Goal: Information Seeking & Learning: Learn about a topic

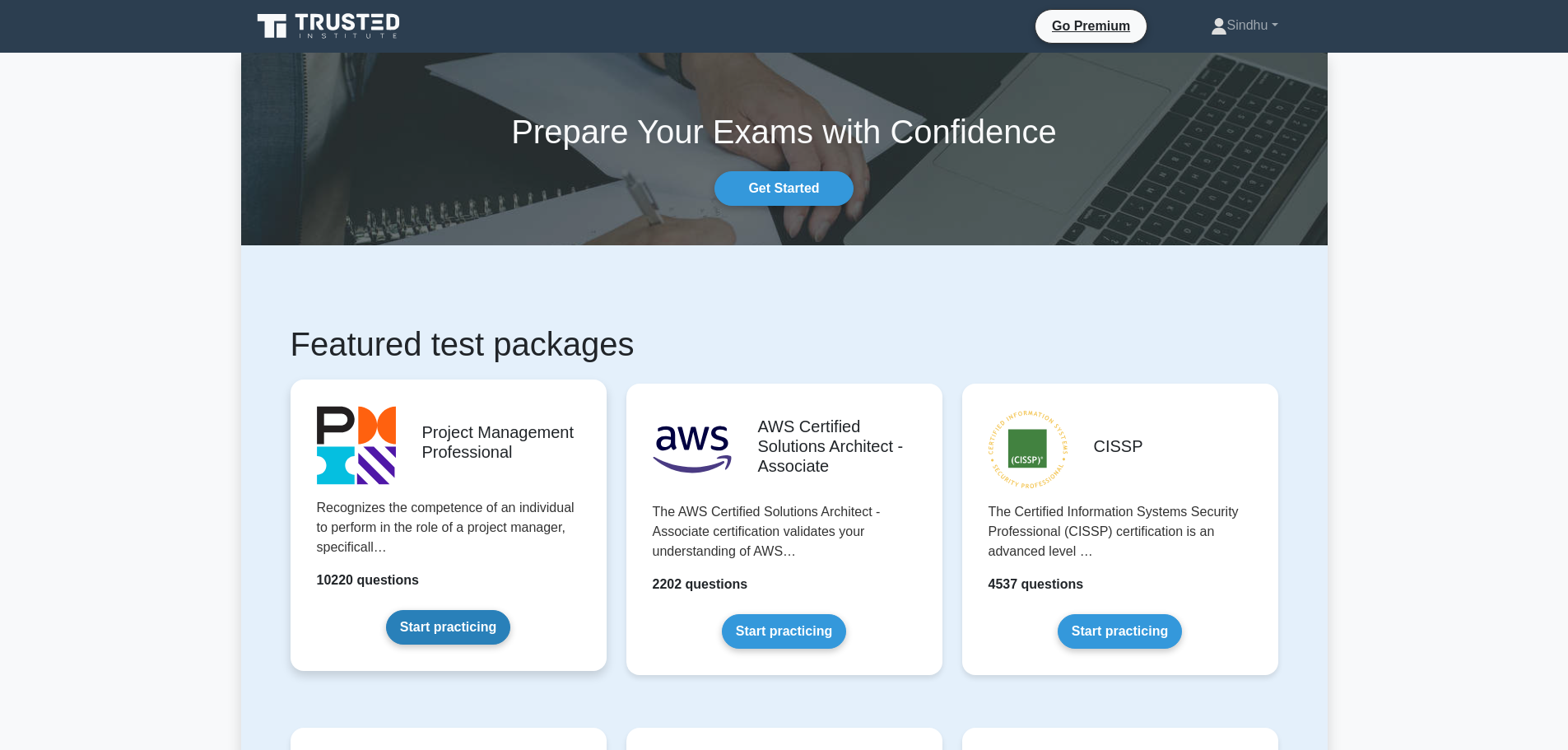
click at [456, 634] on link "Start practicing" at bounding box center [449, 627] width 124 height 35
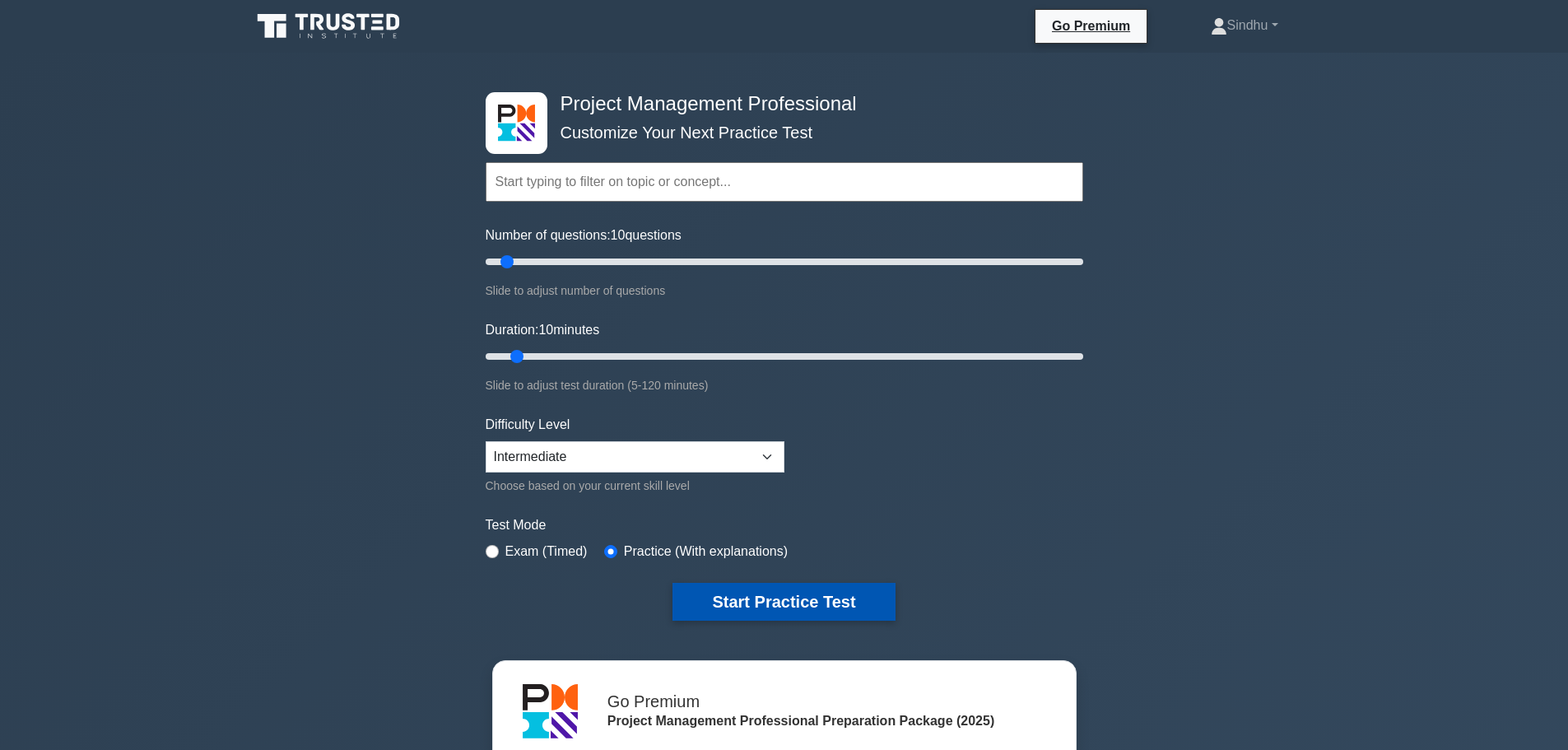
click at [725, 610] on button "Start Practice Test" at bounding box center [784, 602] width 222 height 38
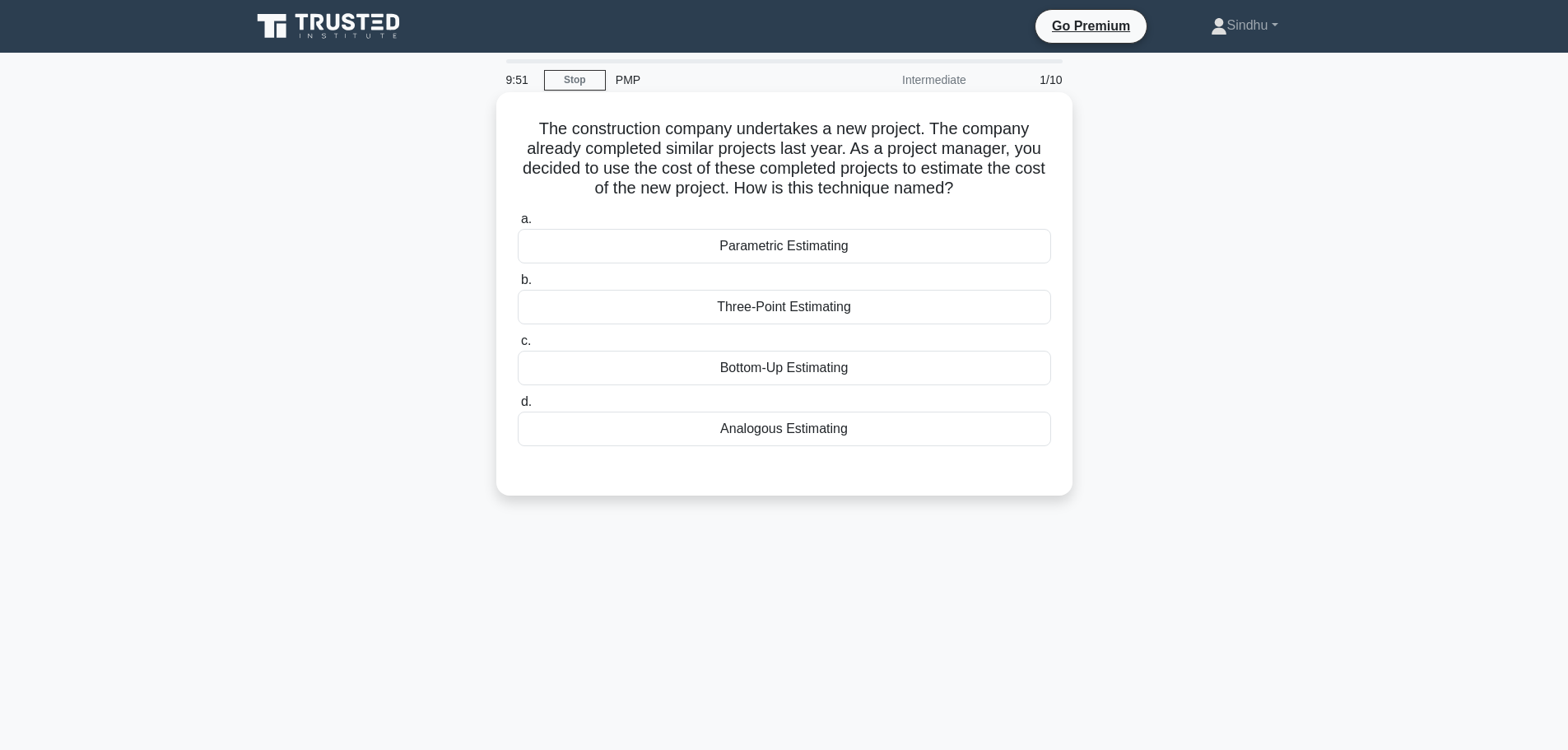
click at [786, 429] on div "Analogous Estimating" at bounding box center [784, 429] width 534 height 35
click at [518, 408] on input "d. Analogous Estimating" at bounding box center [518, 402] width 0 height 11
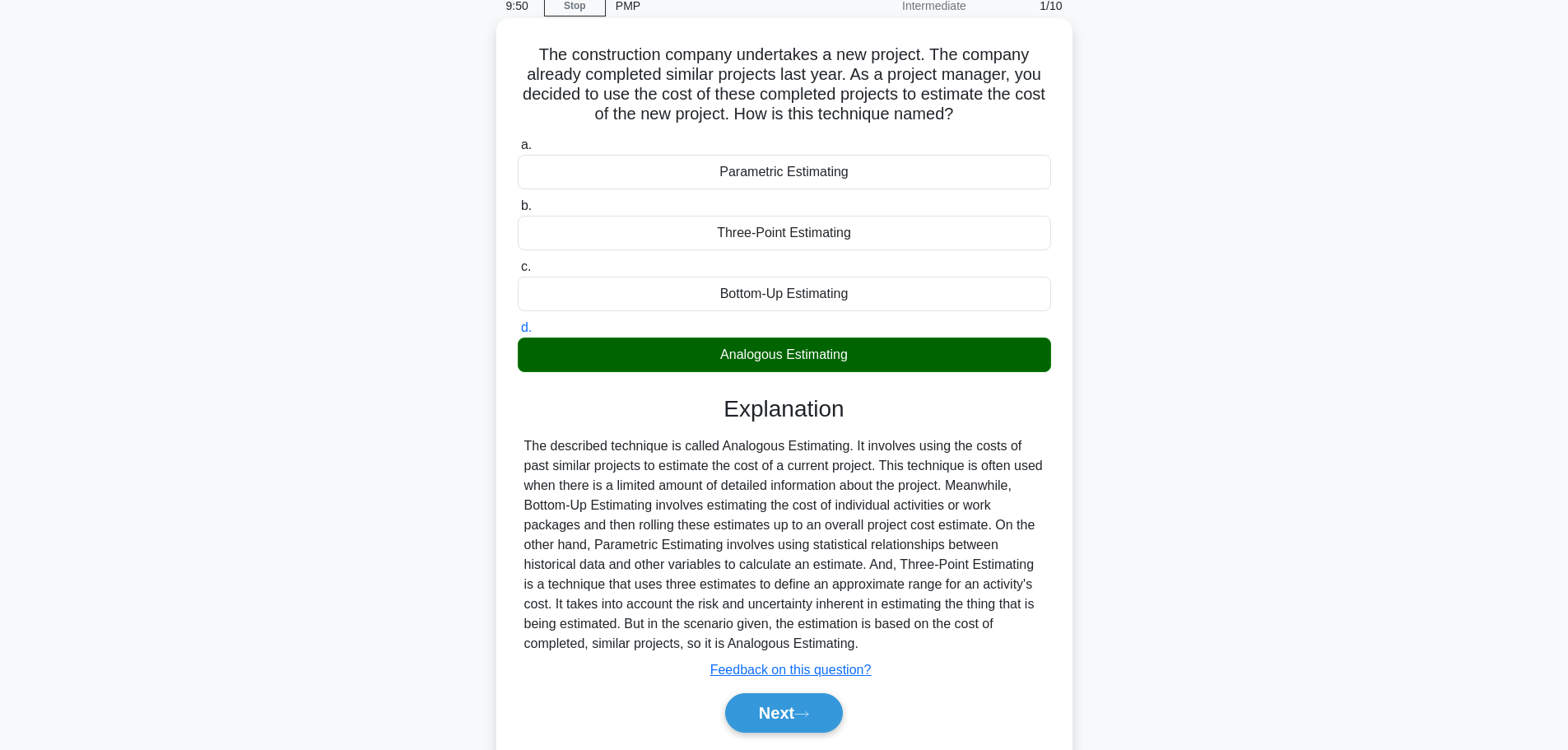
scroll to position [139, 0]
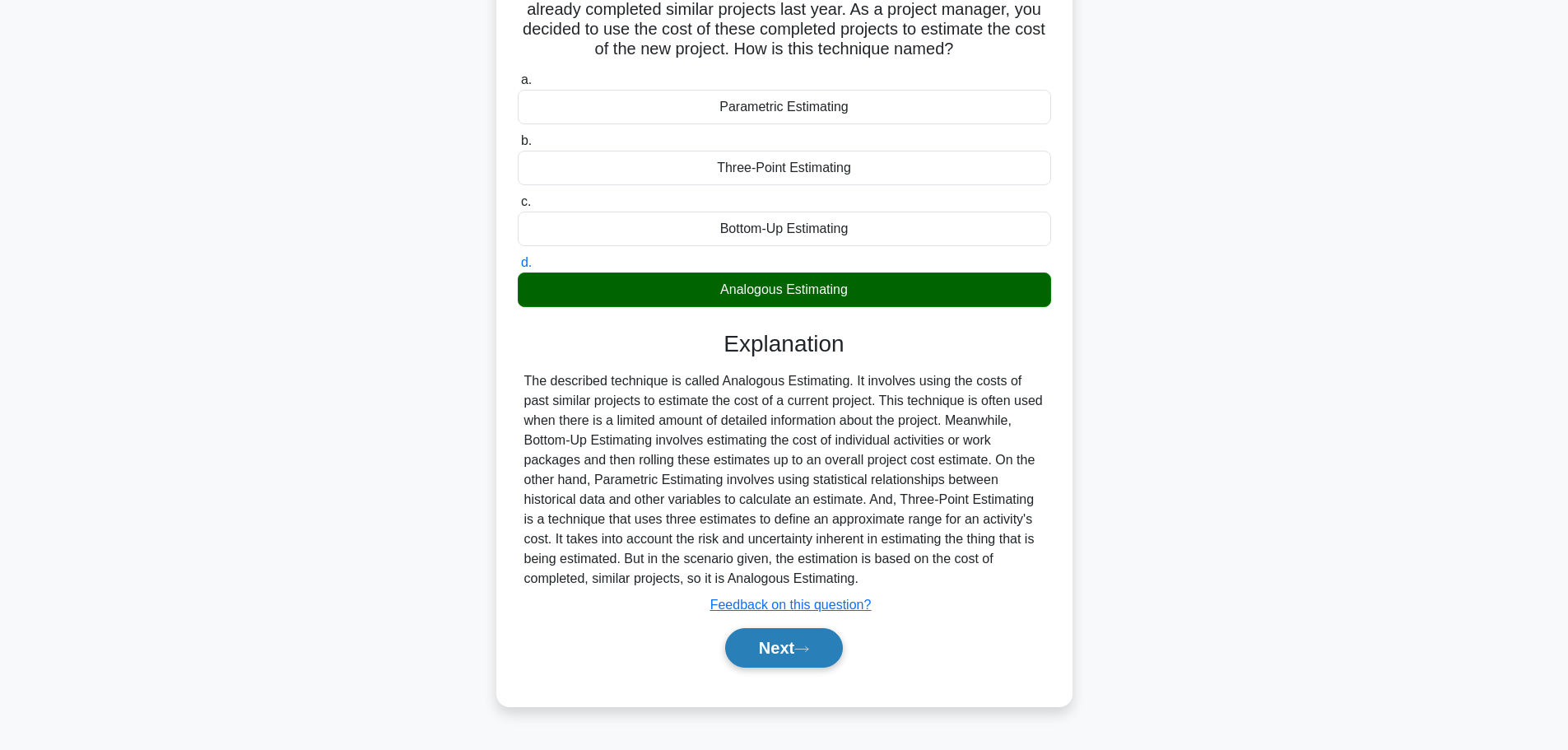
click at [773, 645] on button "Next" at bounding box center [784, 647] width 118 height 39
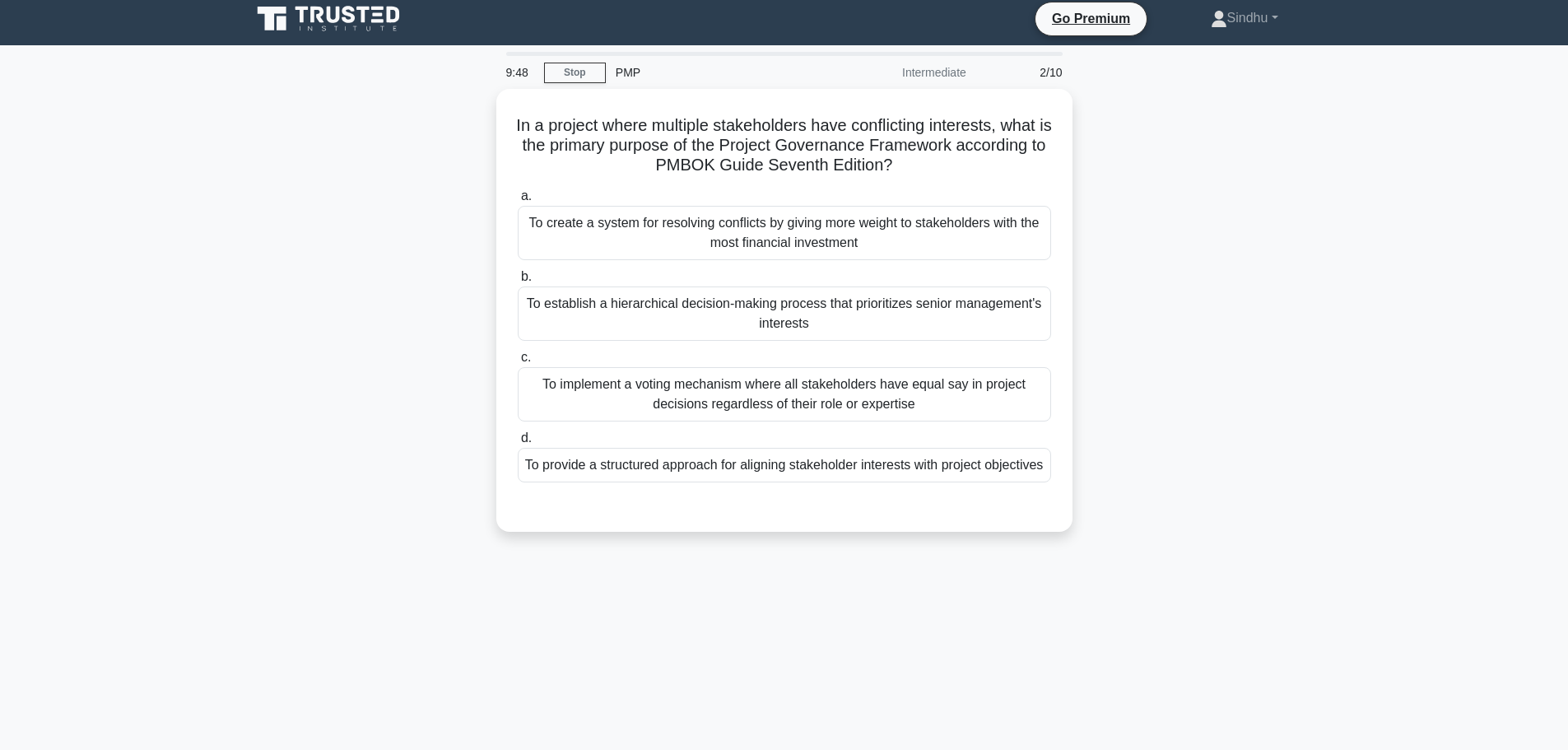
scroll to position [0, 0]
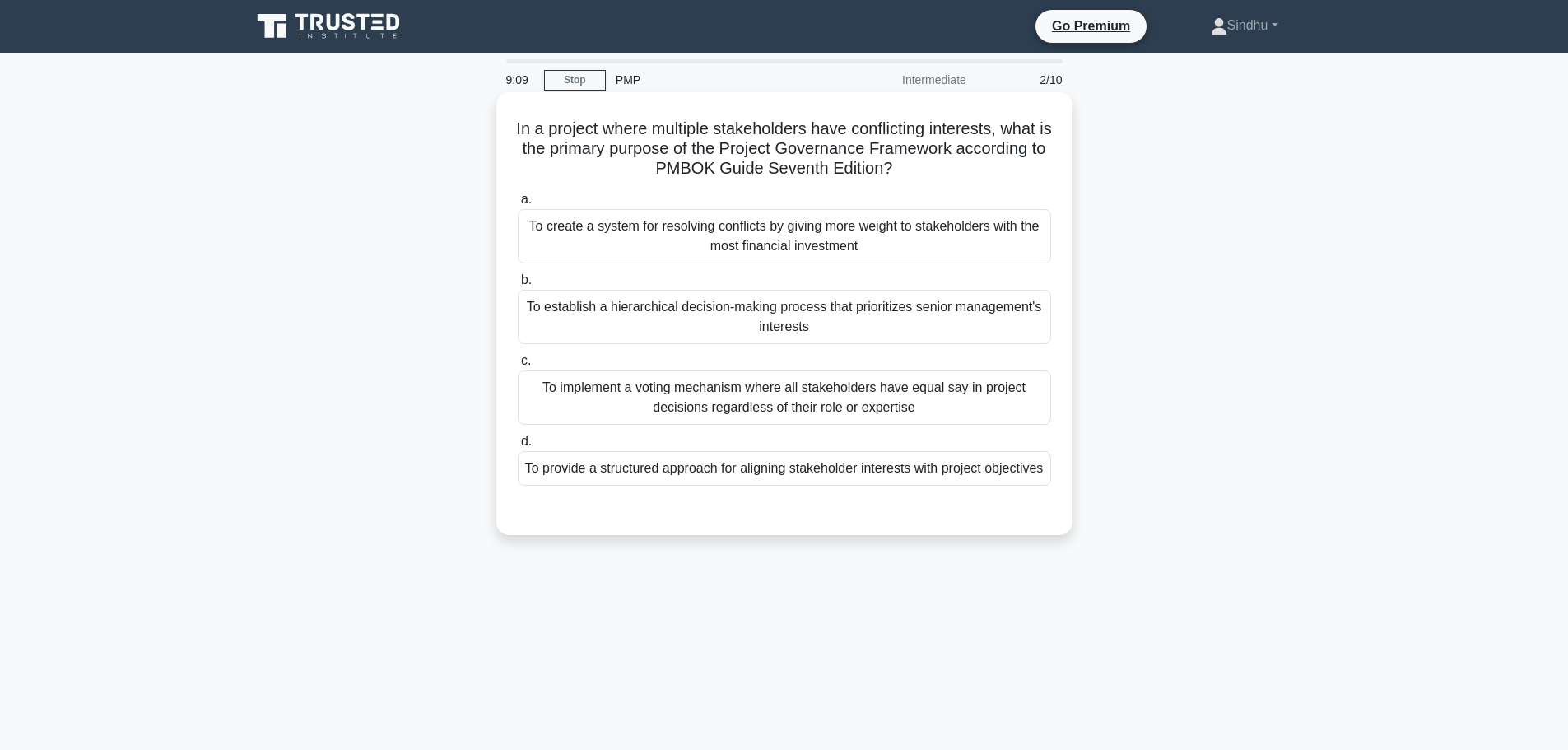
click at [778, 486] on div "To provide a structured approach for aligning stakeholder interests with projec…" at bounding box center [784, 469] width 534 height 35
click at [518, 447] on input "d. To provide a structured approach for aligning stakeholder interests with pro…" at bounding box center [518, 442] width 0 height 11
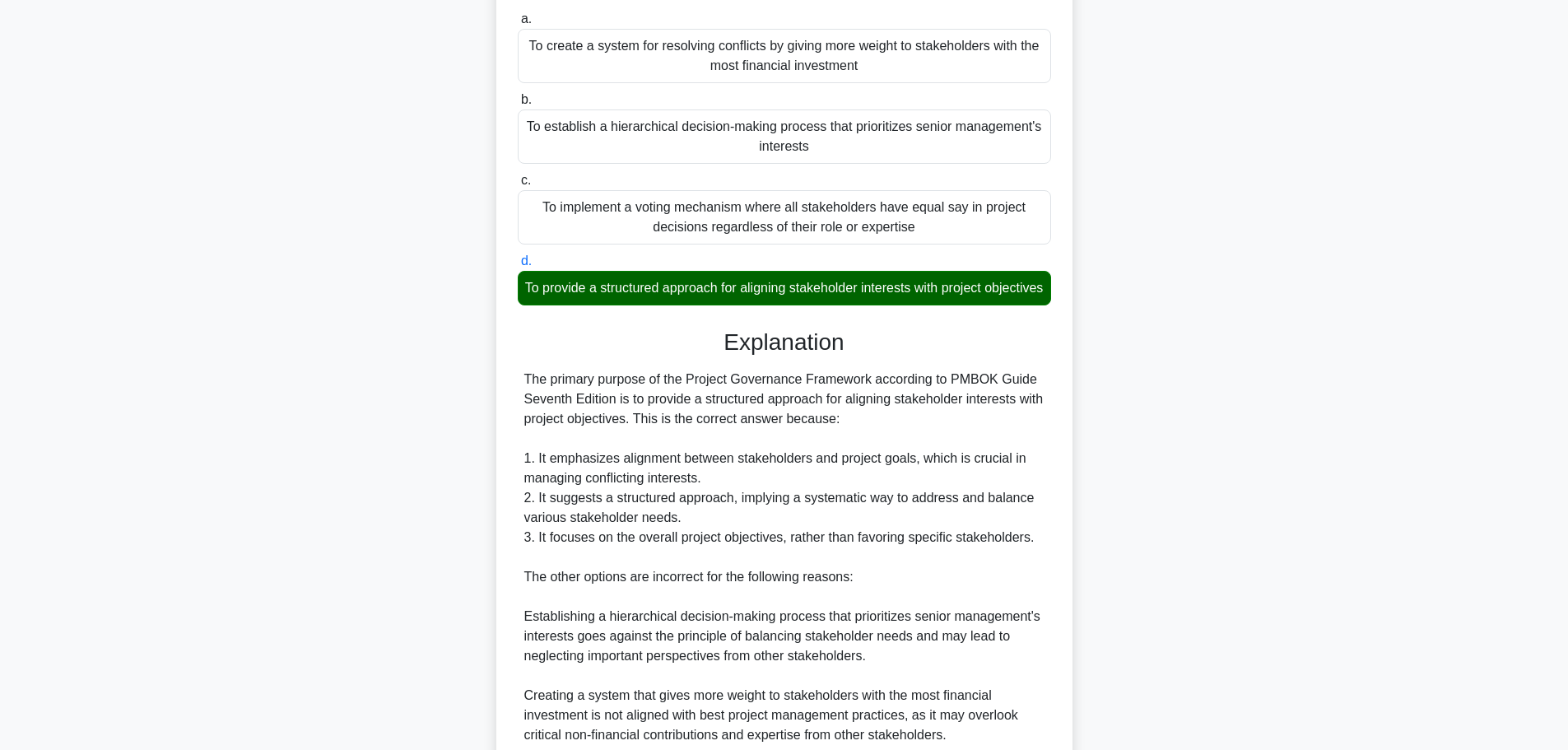
scroll to position [424, 0]
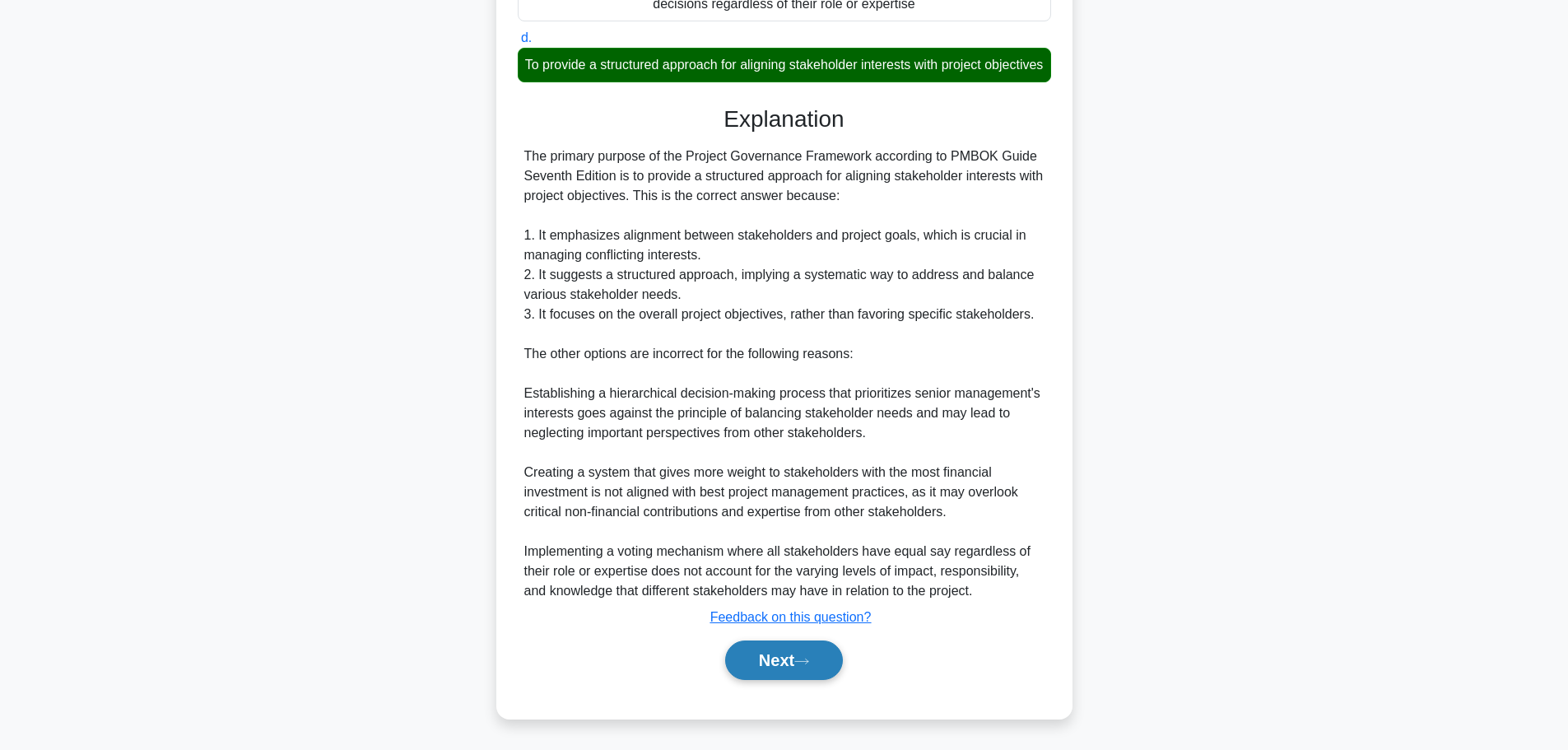
click at [745, 658] on button "Next" at bounding box center [784, 660] width 118 height 39
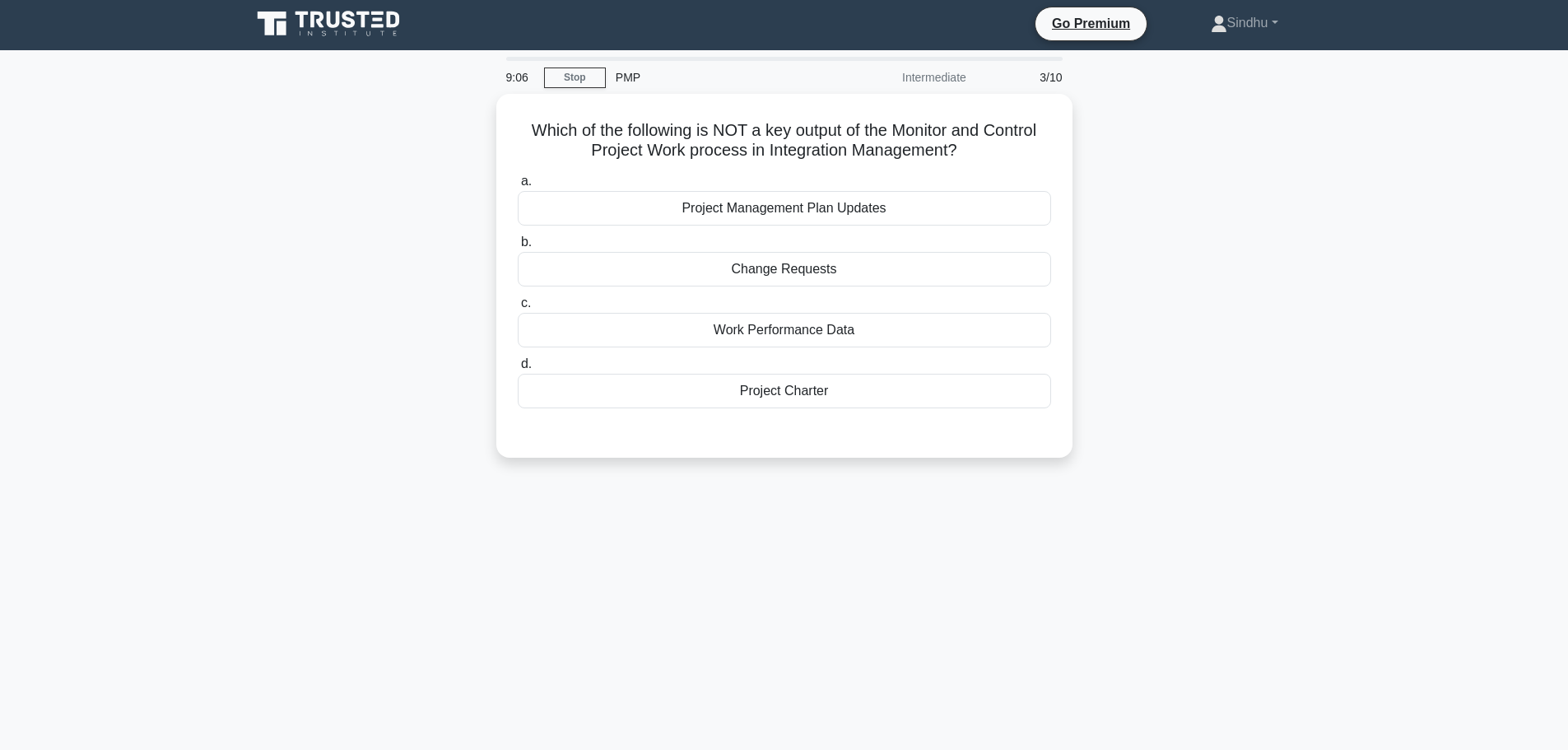
scroll to position [0, 0]
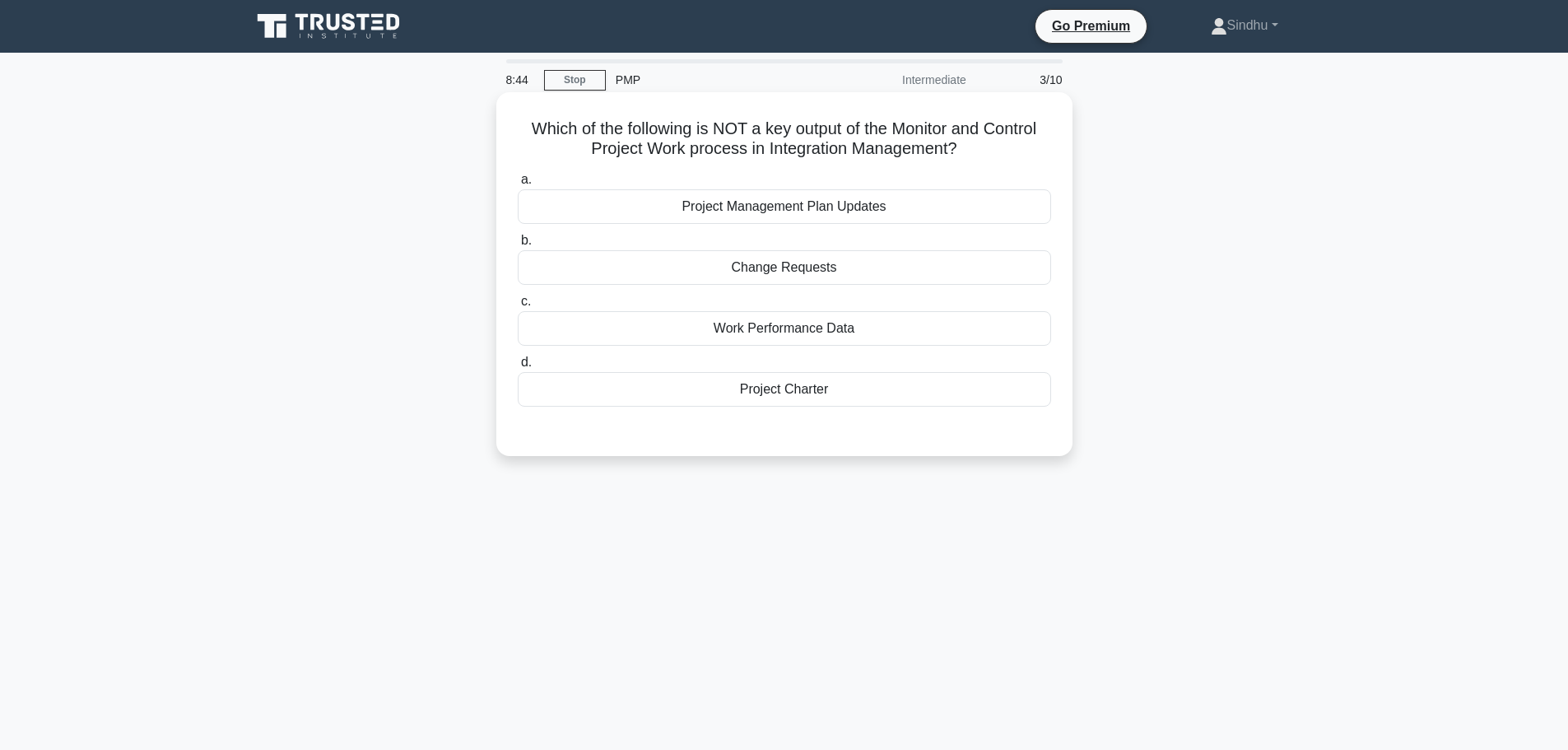
click at [788, 396] on div "Project Charter" at bounding box center [784, 389] width 534 height 35
click at [518, 368] on input "d. Project Charter" at bounding box center [518, 363] width 0 height 11
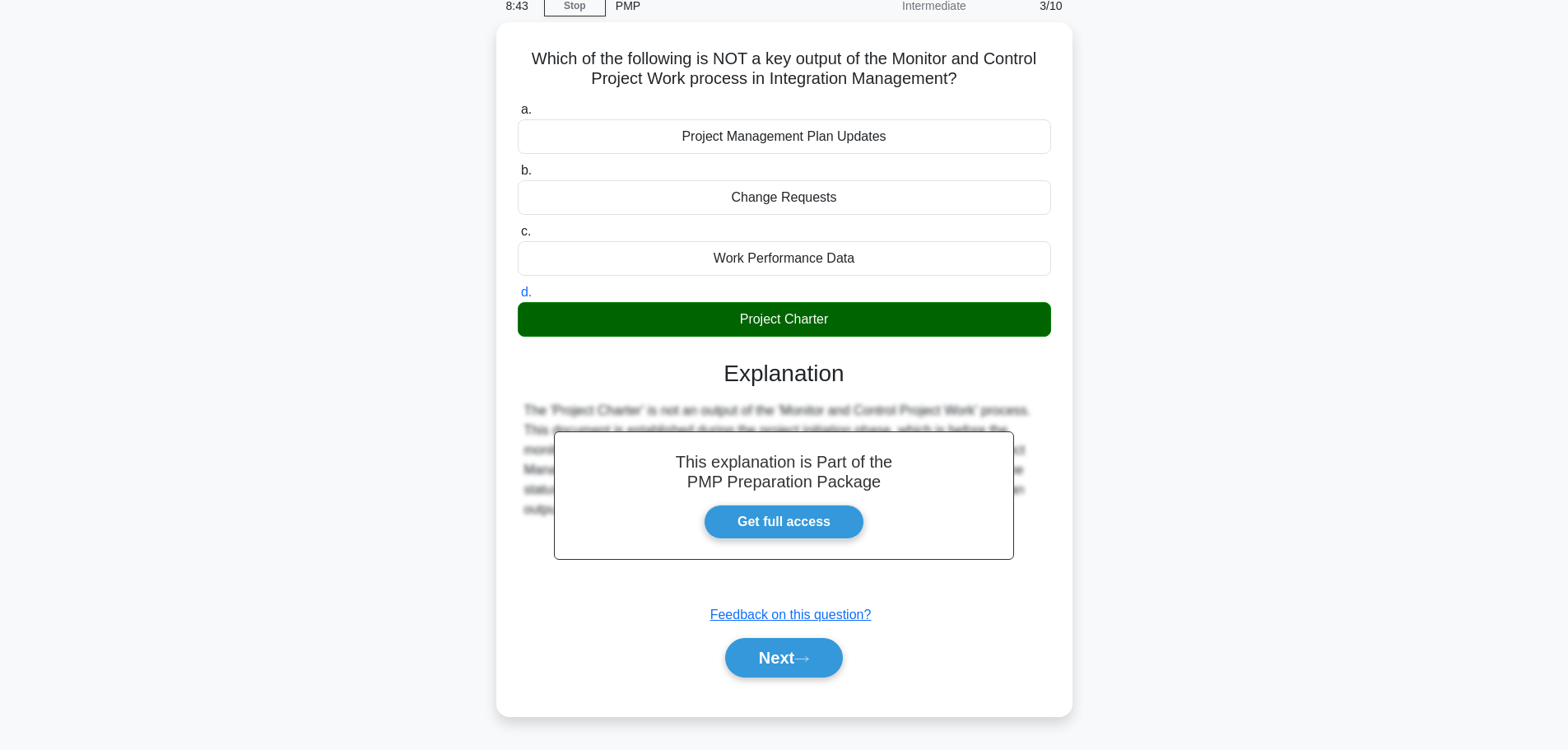
scroll to position [139, 0]
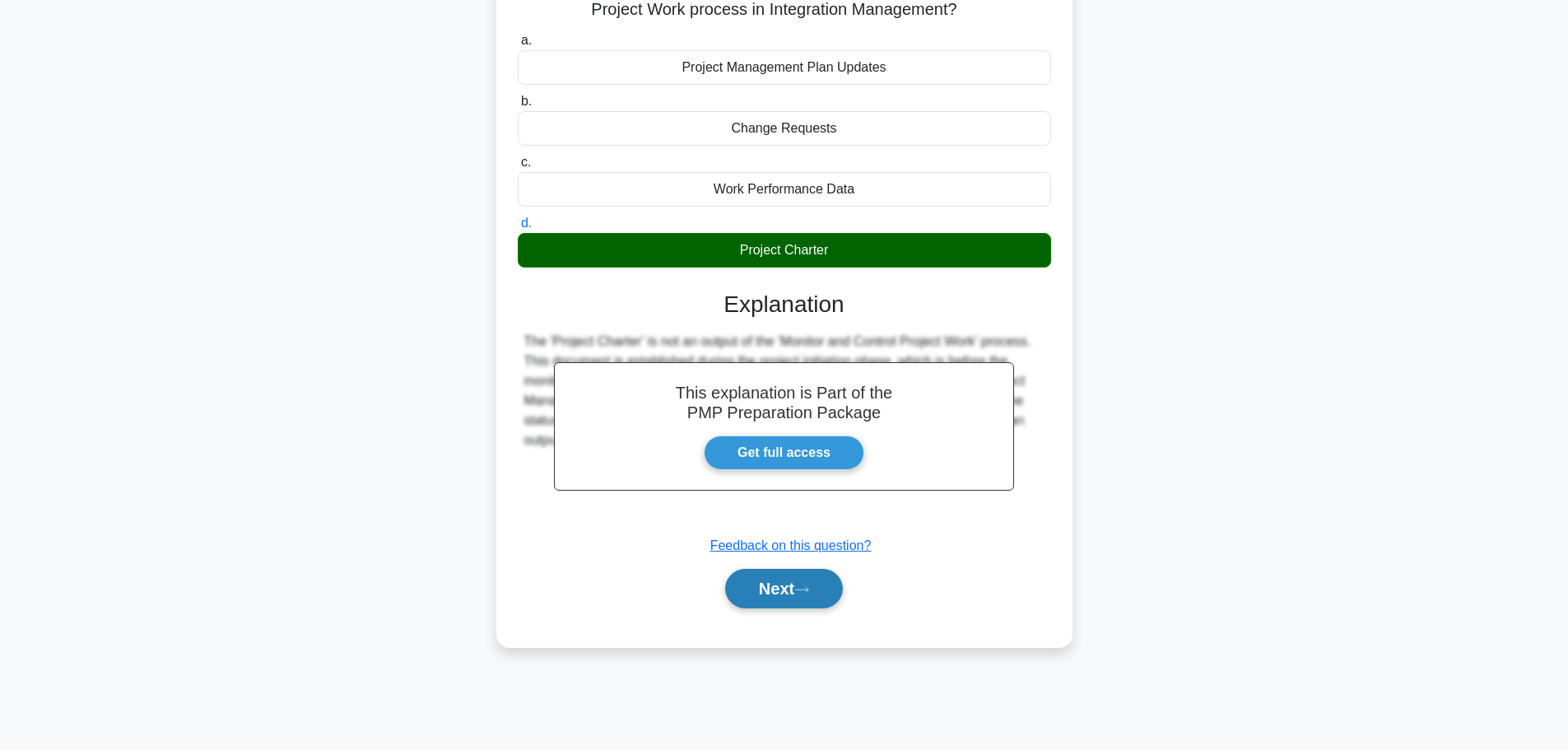
click at [755, 587] on button "Next" at bounding box center [784, 588] width 118 height 39
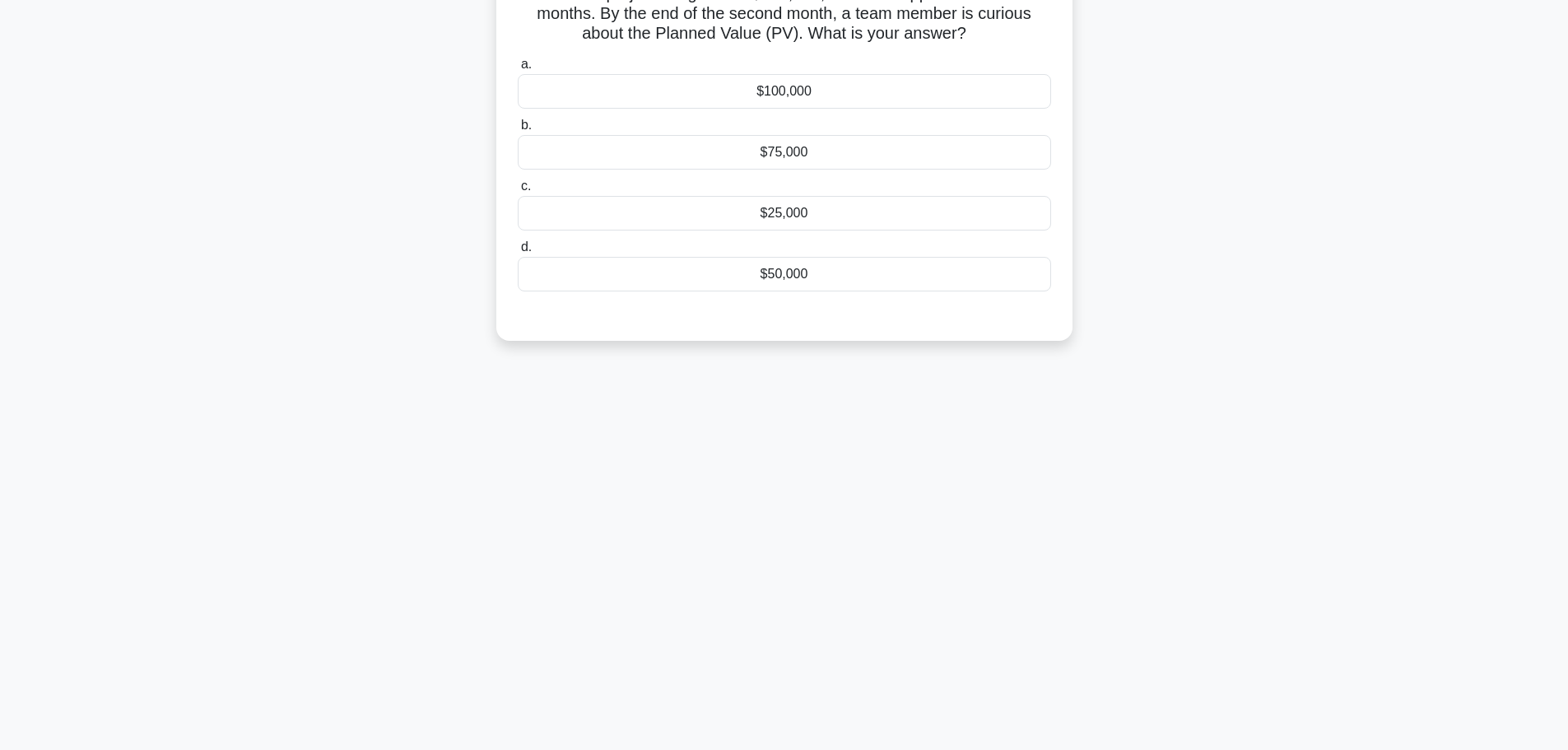
scroll to position [0, 0]
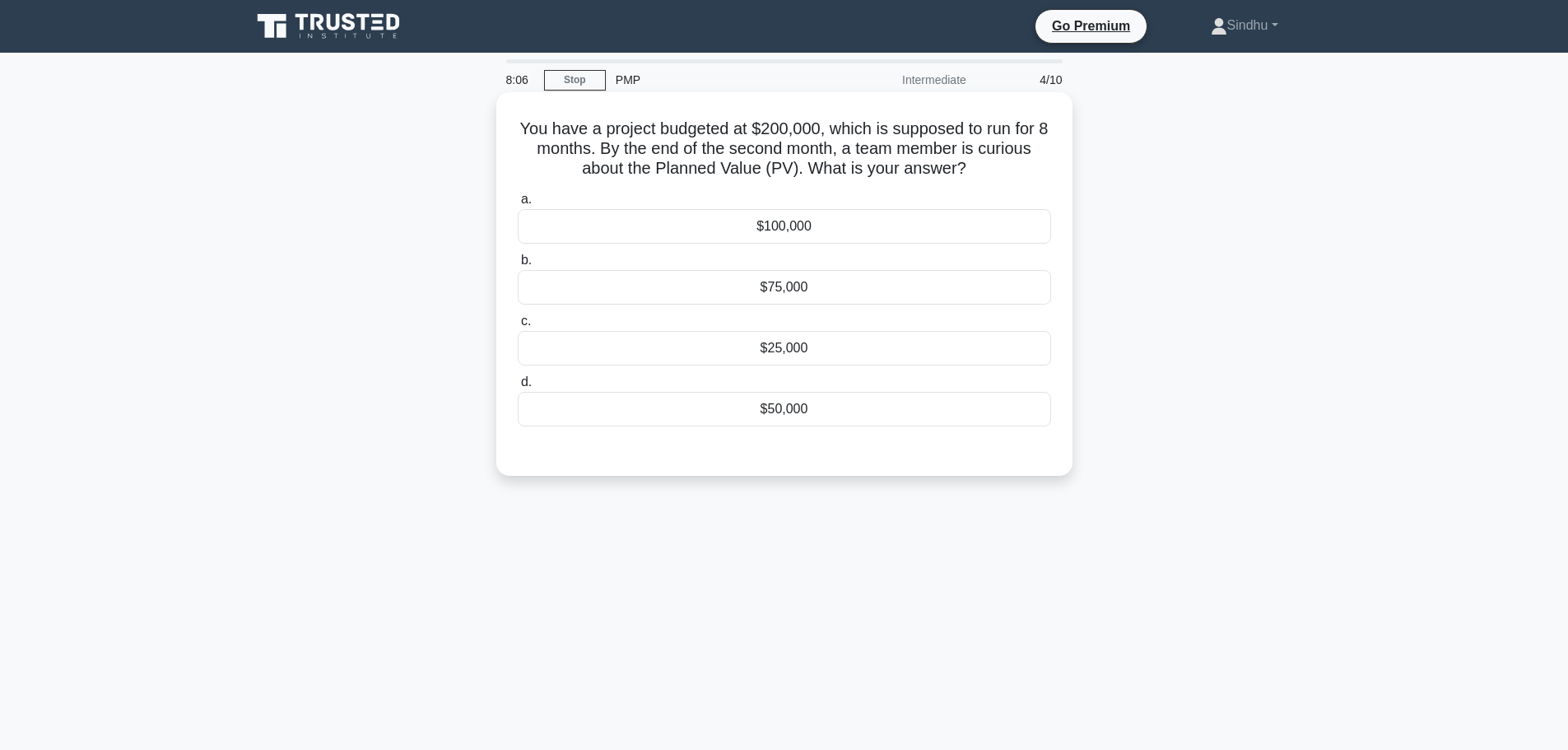
click at [868, 351] on div "$25,000" at bounding box center [784, 349] width 534 height 35
click at [518, 327] on input "c. $25,000" at bounding box center [518, 321] width 0 height 11
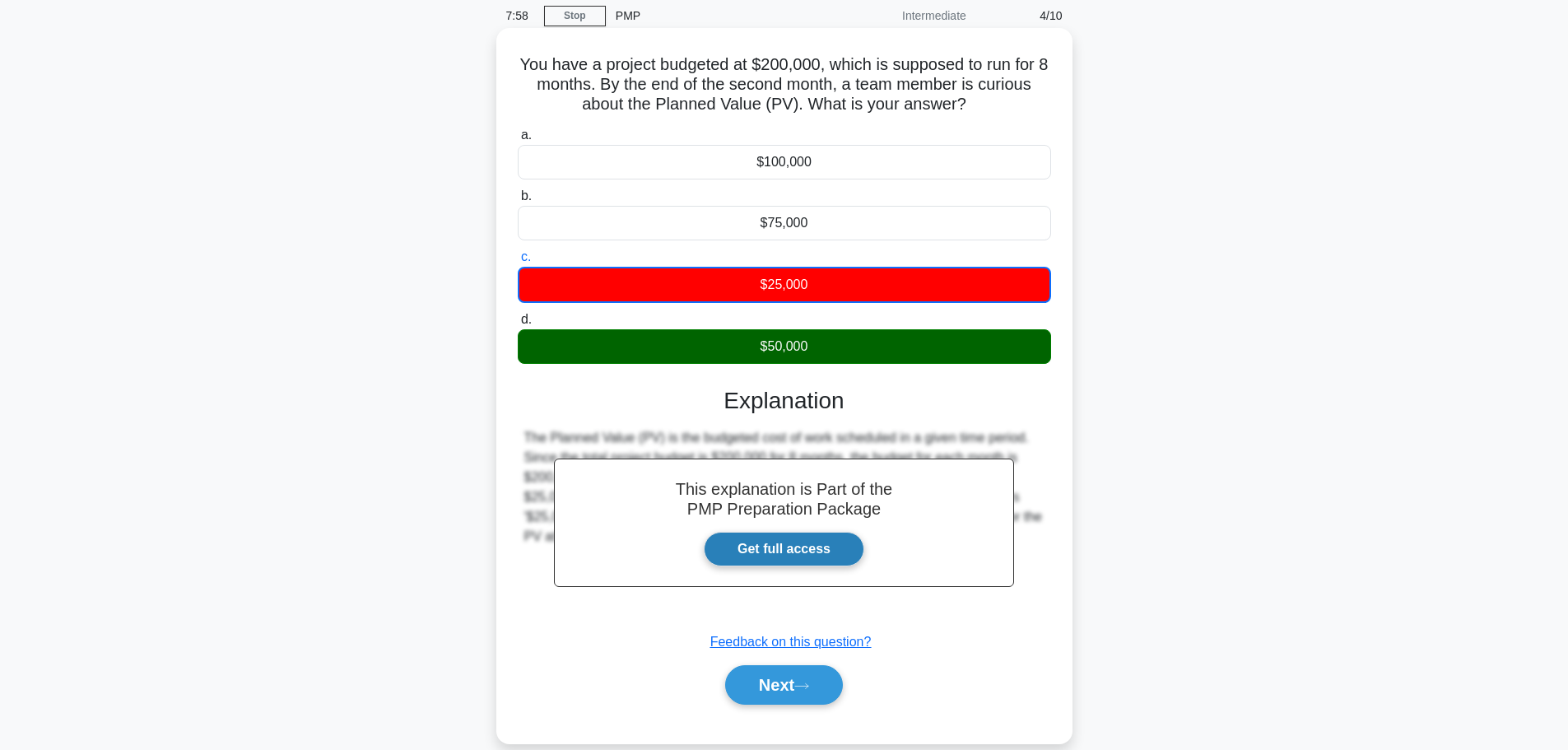
scroll to position [139, 0]
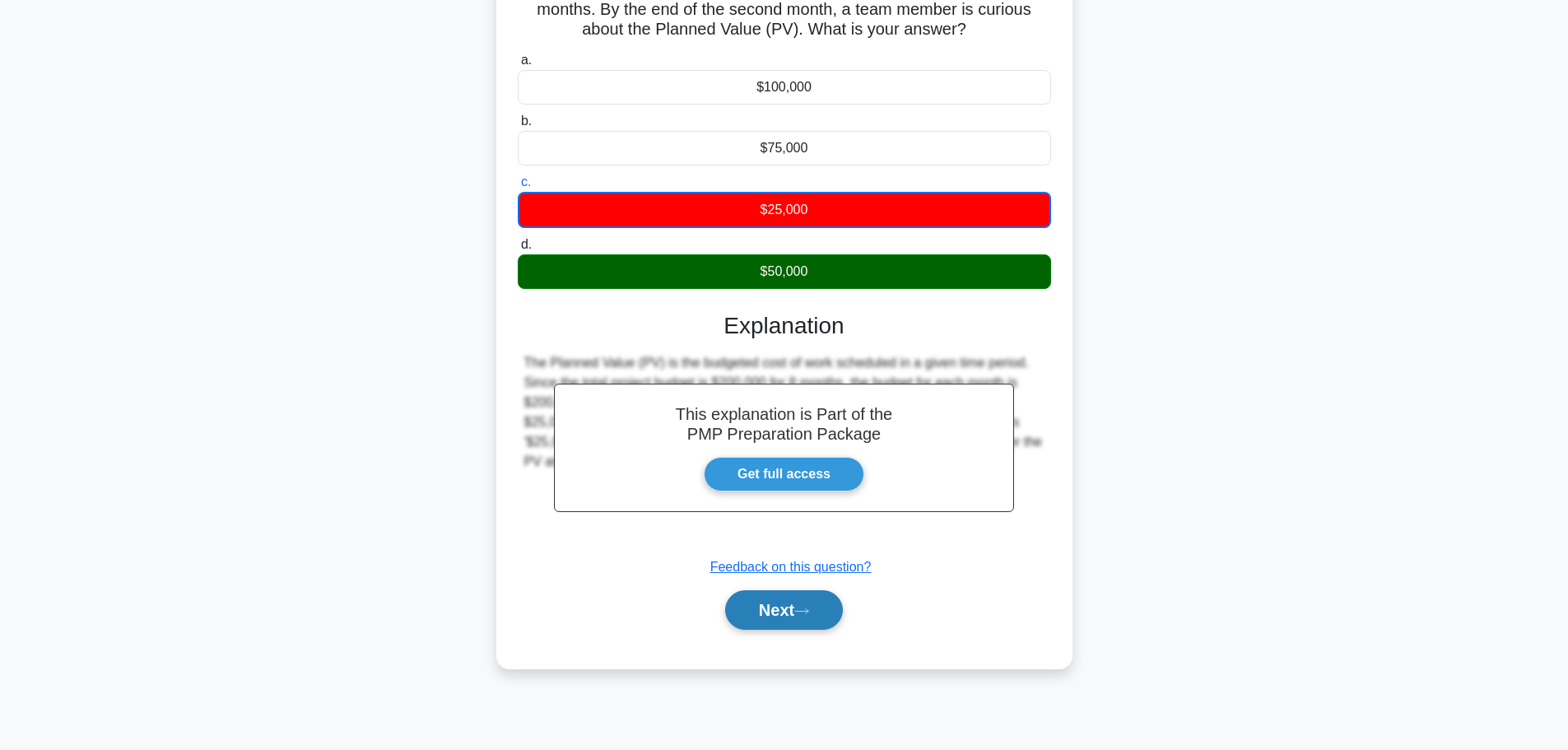
click at [785, 608] on button "Next" at bounding box center [784, 610] width 118 height 39
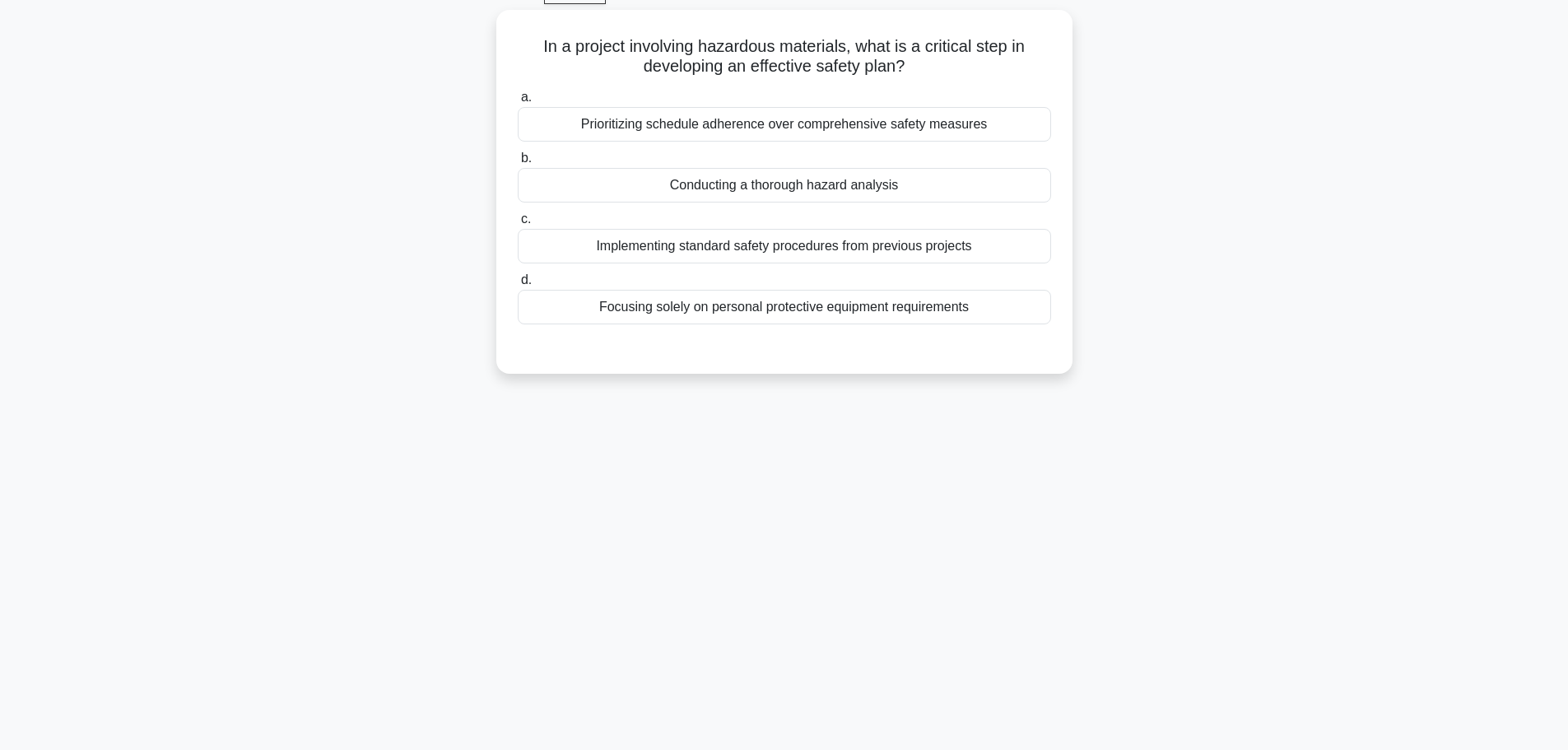
scroll to position [57, 0]
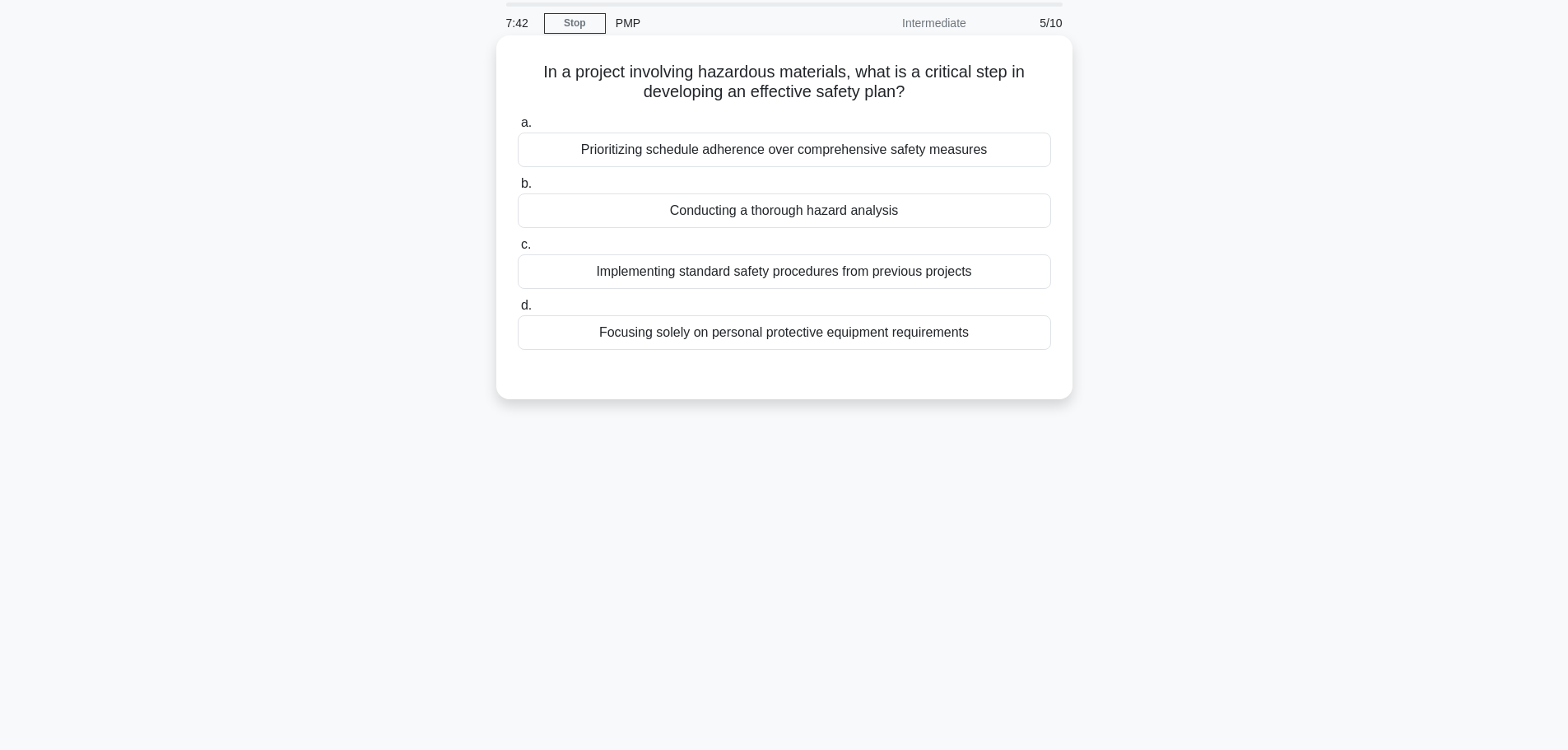
click at [850, 217] on div "Conducting a thorough hazard analysis" at bounding box center [784, 211] width 534 height 35
click at [518, 190] on input "b. Conducting a thorough hazard analysis" at bounding box center [518, 184] width 0 height 11
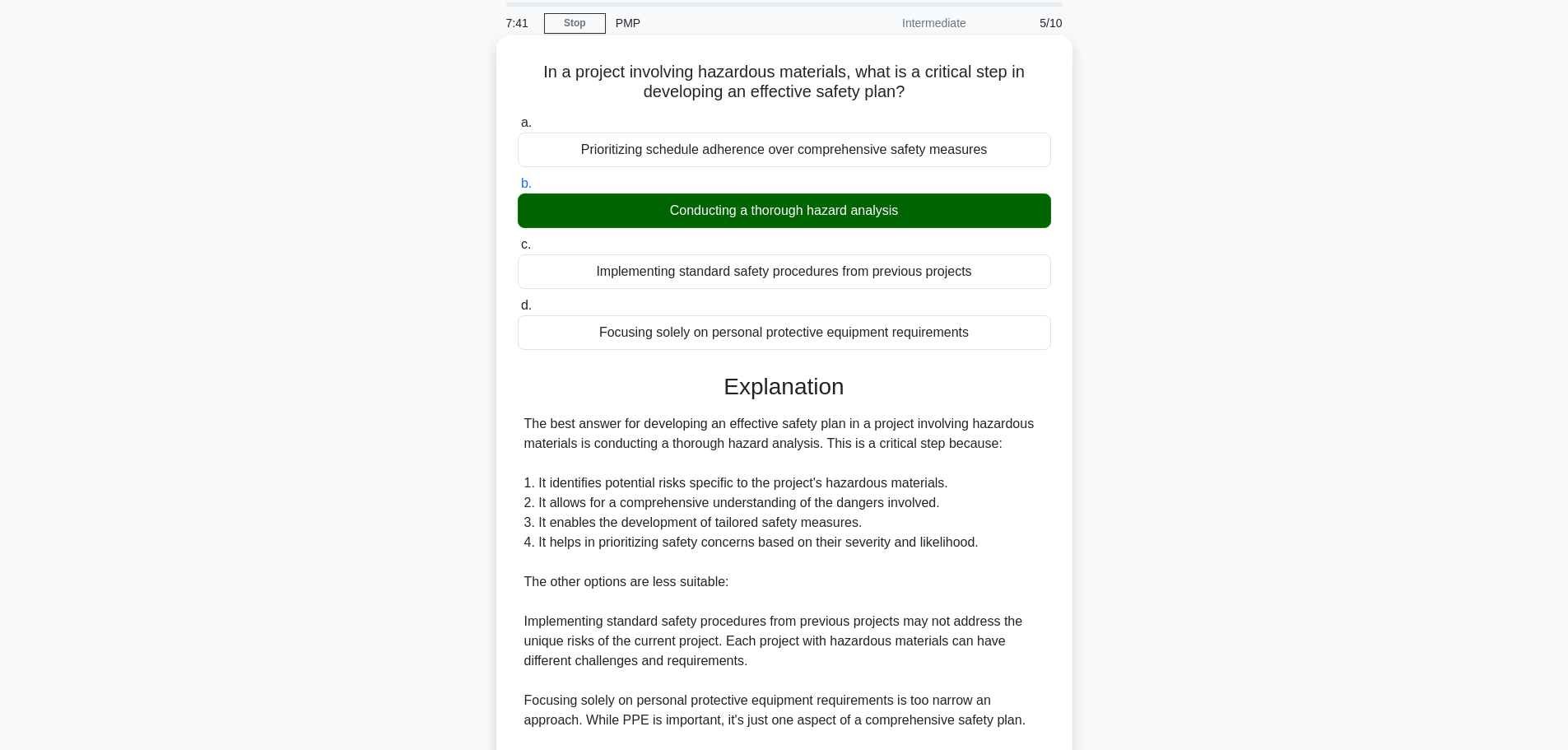
scroll to position [304, 0]
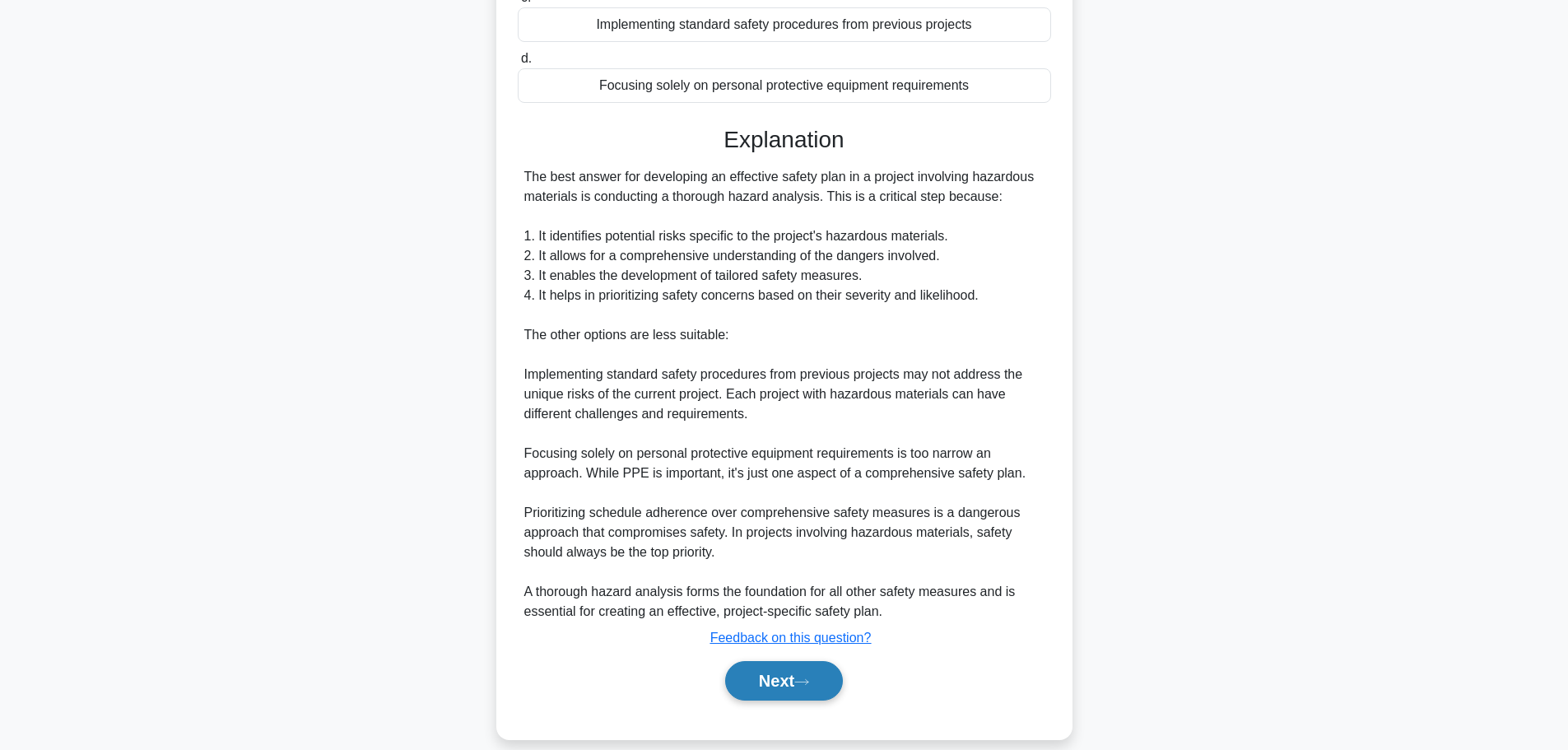
click at [801, 671] on button "Next" at bounding box center [784, 680] width 118 height 39
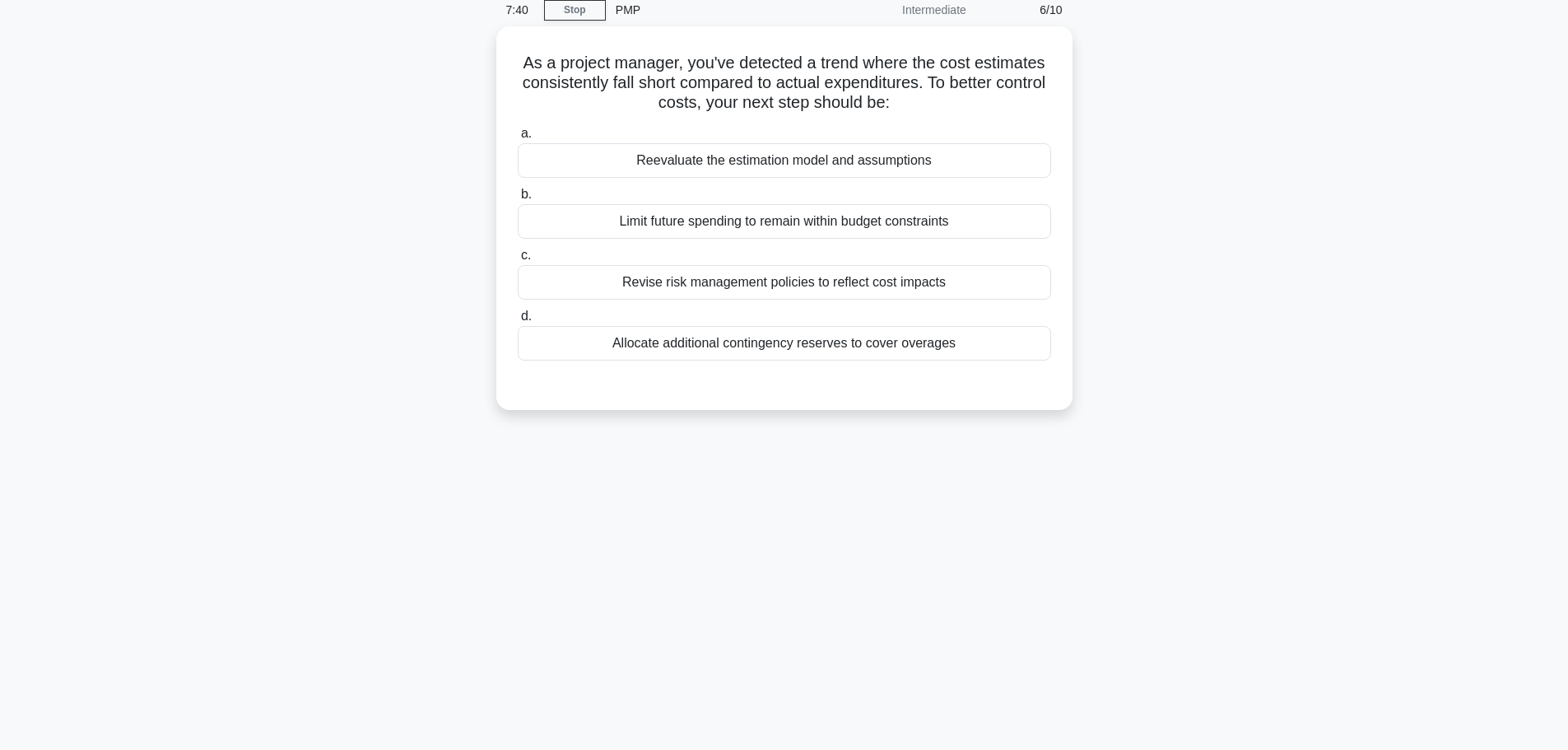
scroll to position [0, 0]
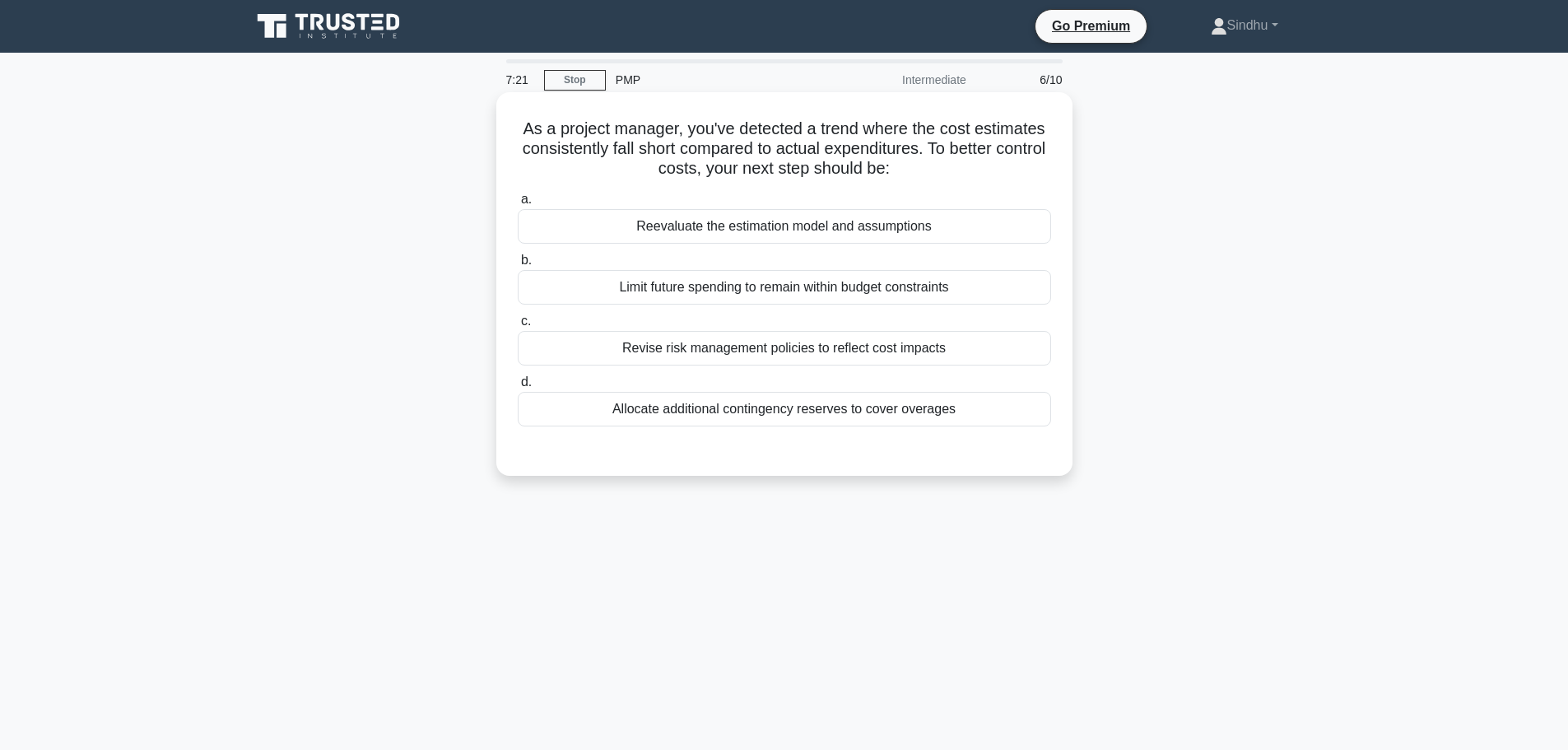
click at [825, 348] on div "Revise risk management policies to reflect cost impacts" at bounding box center [784, 349] width 534 height 35
click at [518, 327] on input "c. Revise risk management policies to reflect cost impacts" at bounding box center [518, 321] width 0 height 11
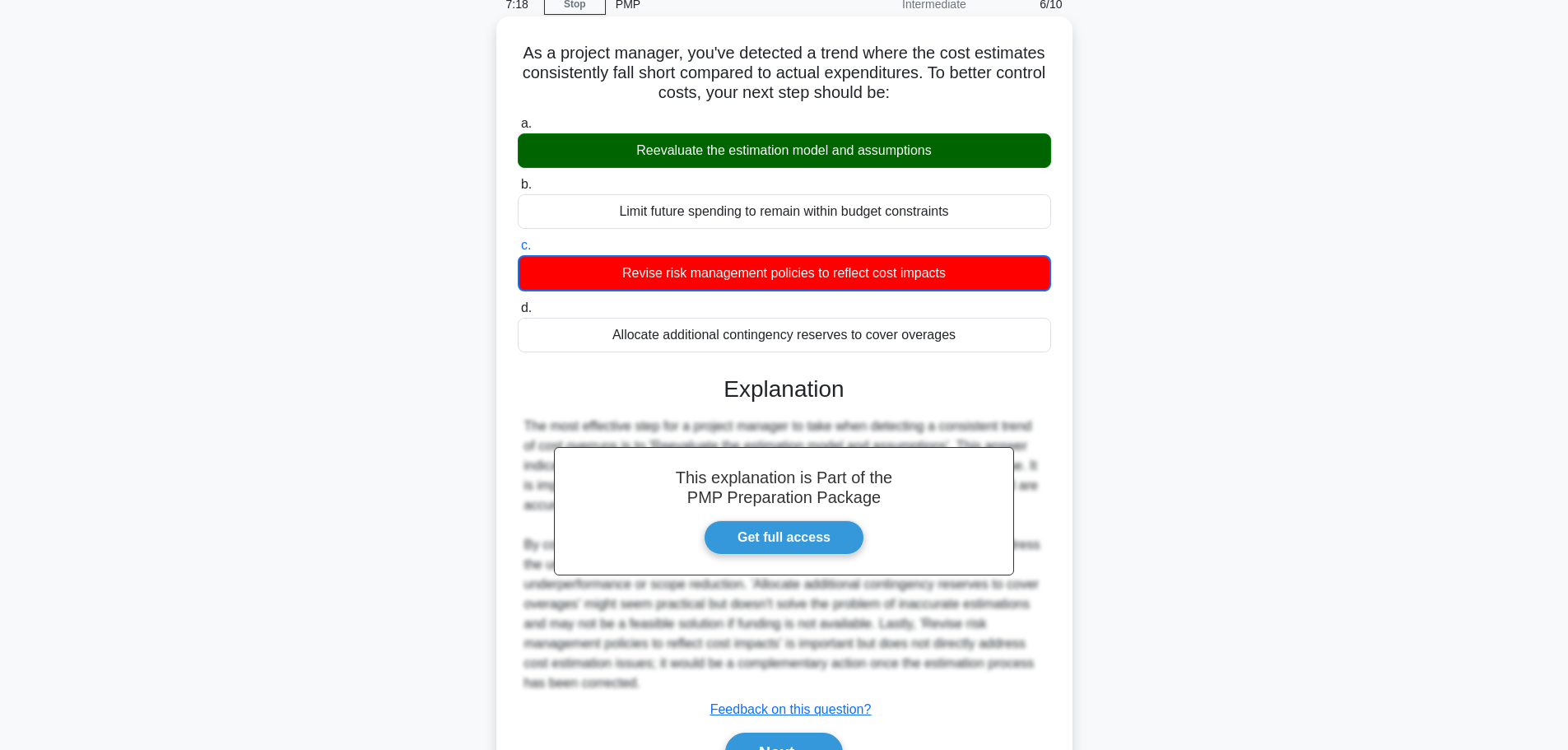
scroll to position [168, 0]
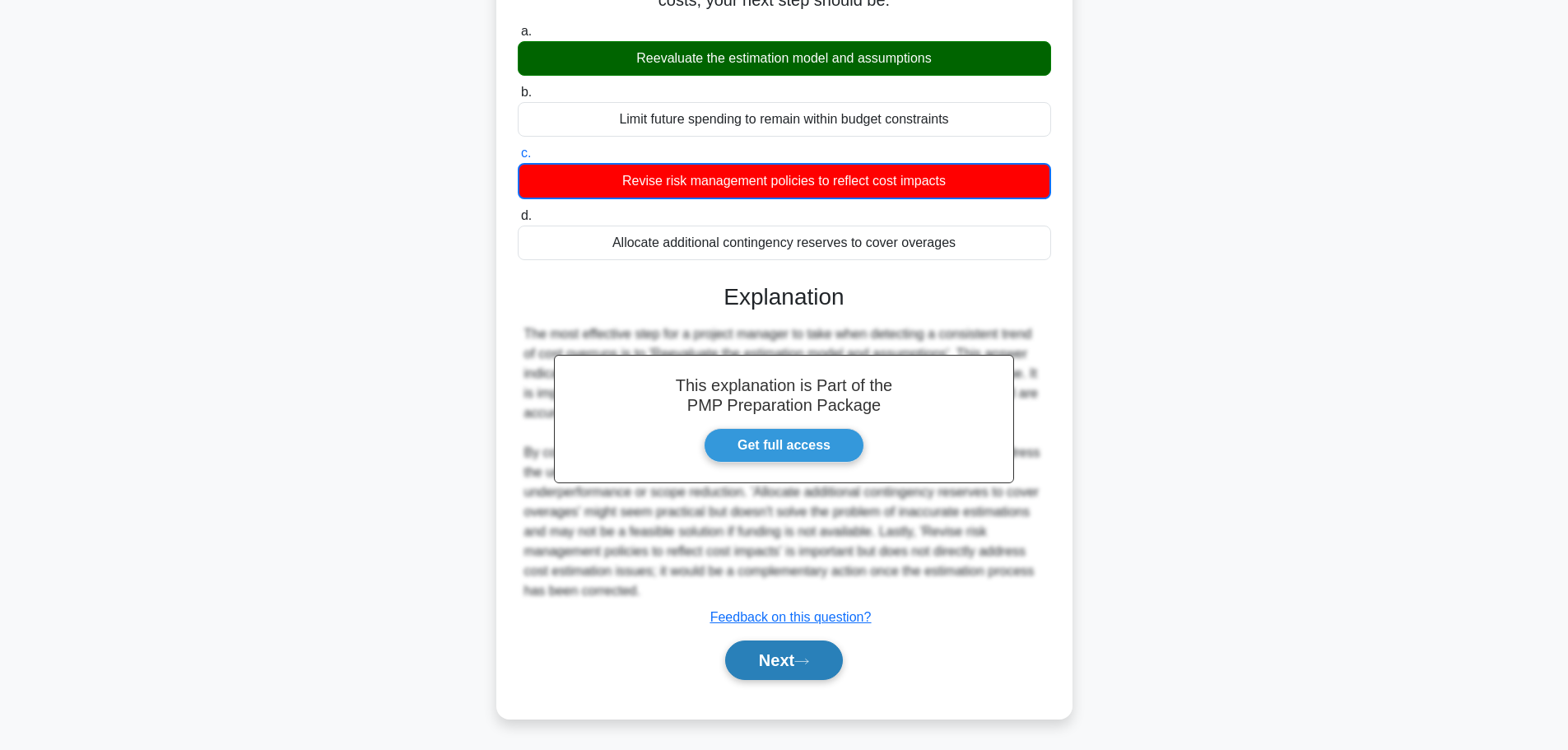
click at [775, 649] on button "Next" at bounding box center [784, 660] width 118 height 39
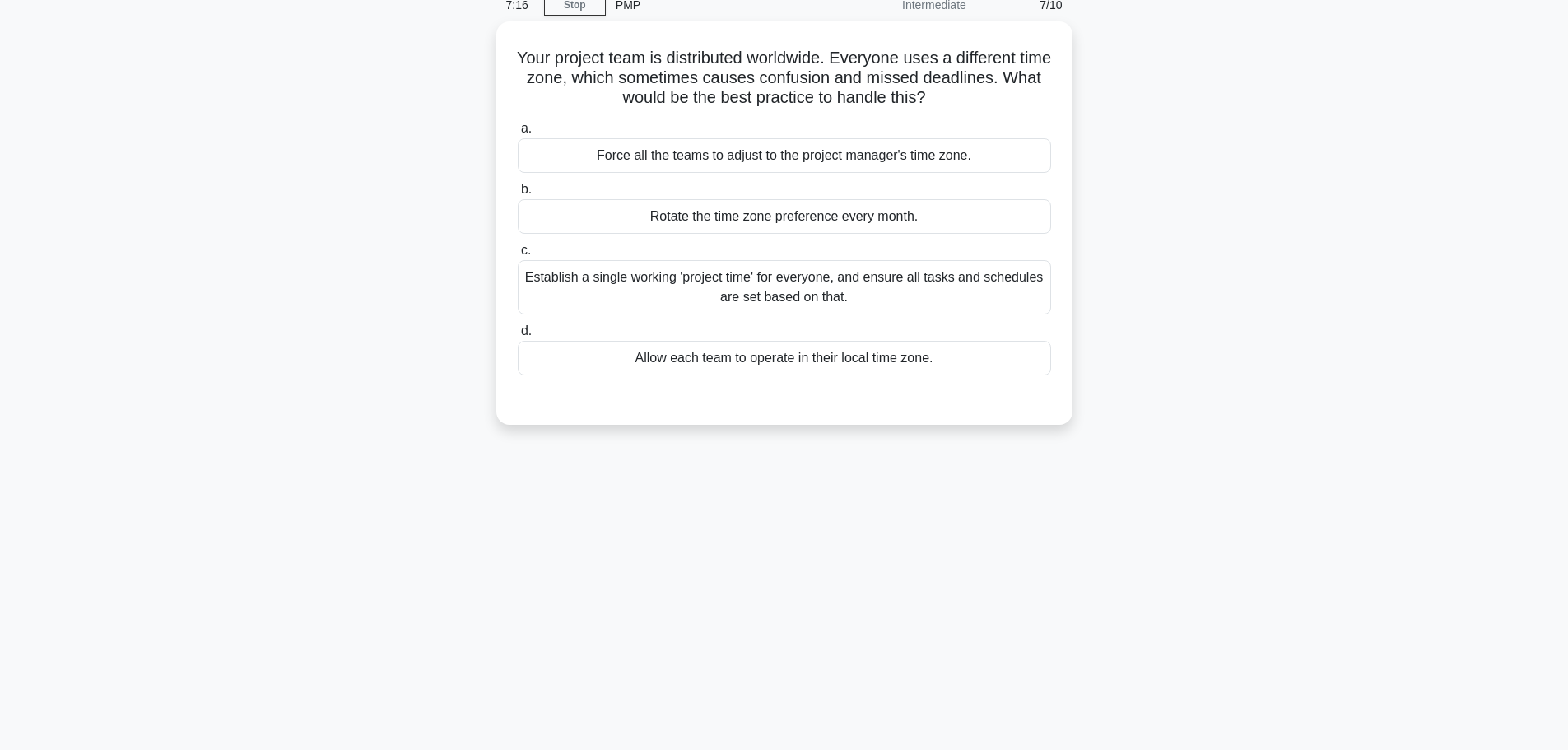
scroll to position [0, 0]
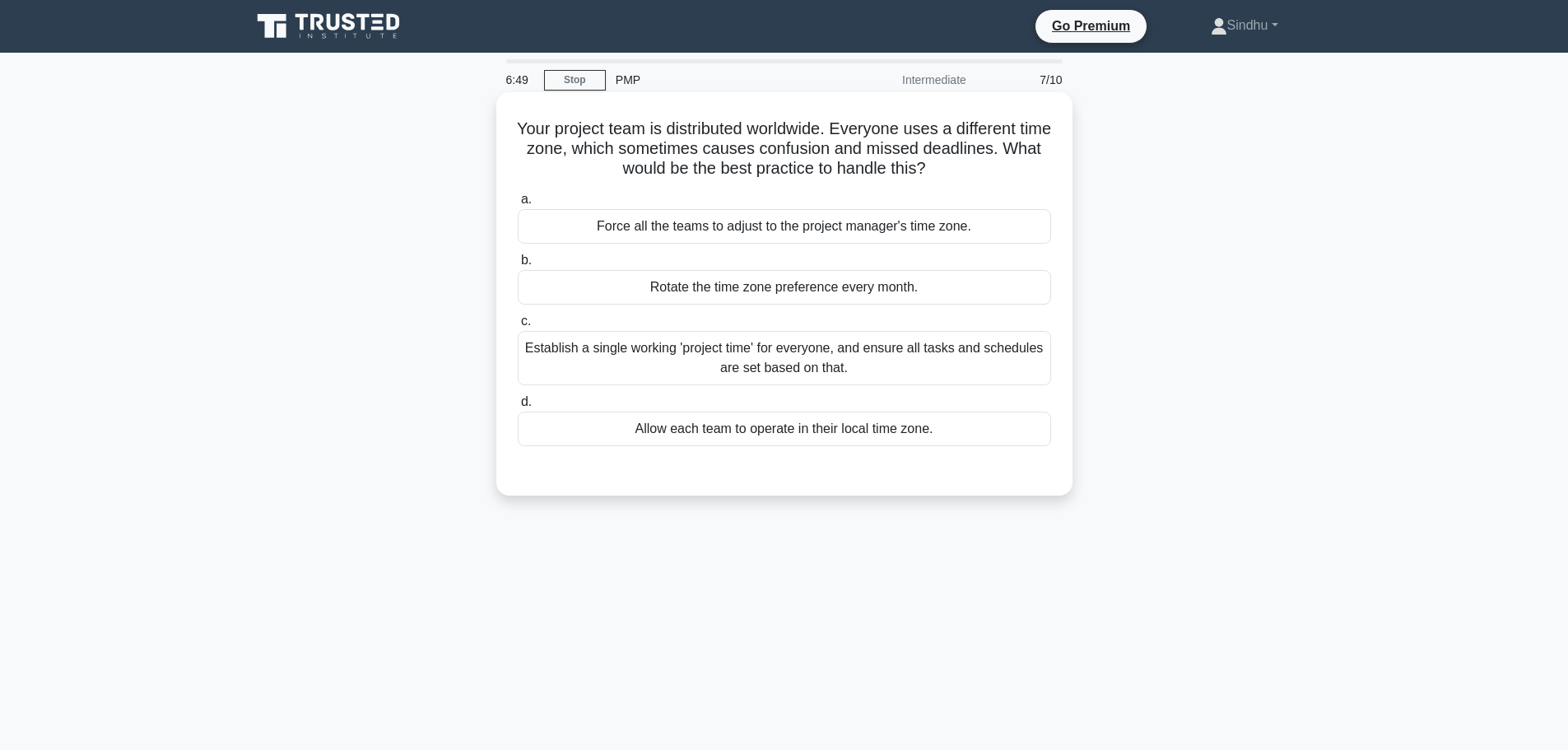
click at [779, 372] on div "Establish a single working 'project time' for everyone, and ensure all tasks an…" at bounding box center [784, 358] width 534 height 54
click at [518, 327] on input "c. Establish a single working 'project time' for everyone, and ensure all tasks…" at bounding box center [518, 321] width 0 height 11
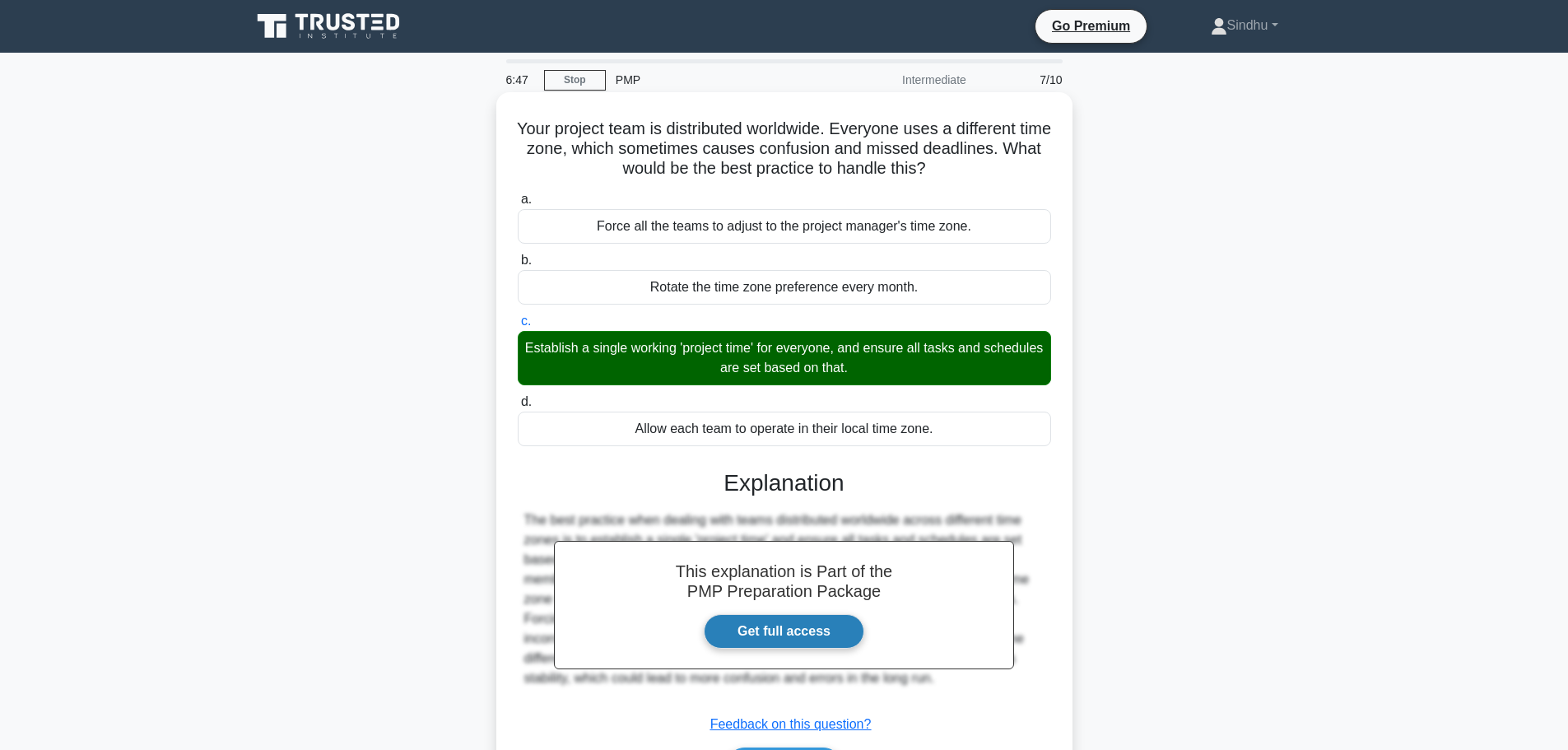
scroll to position [139, 0]
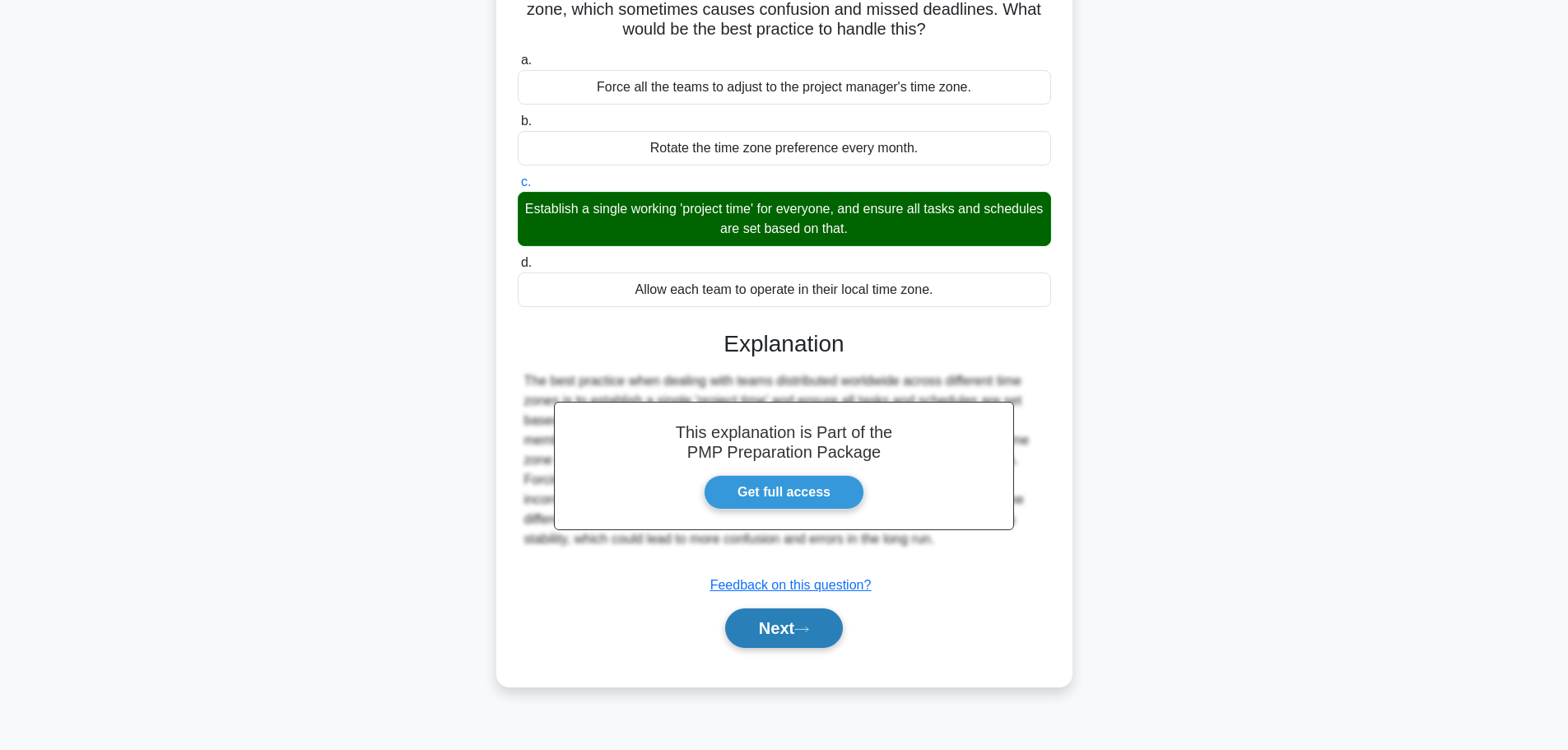
click at [786, 625] on button "Next" at bounding box center [784, 628] width 118 height 39
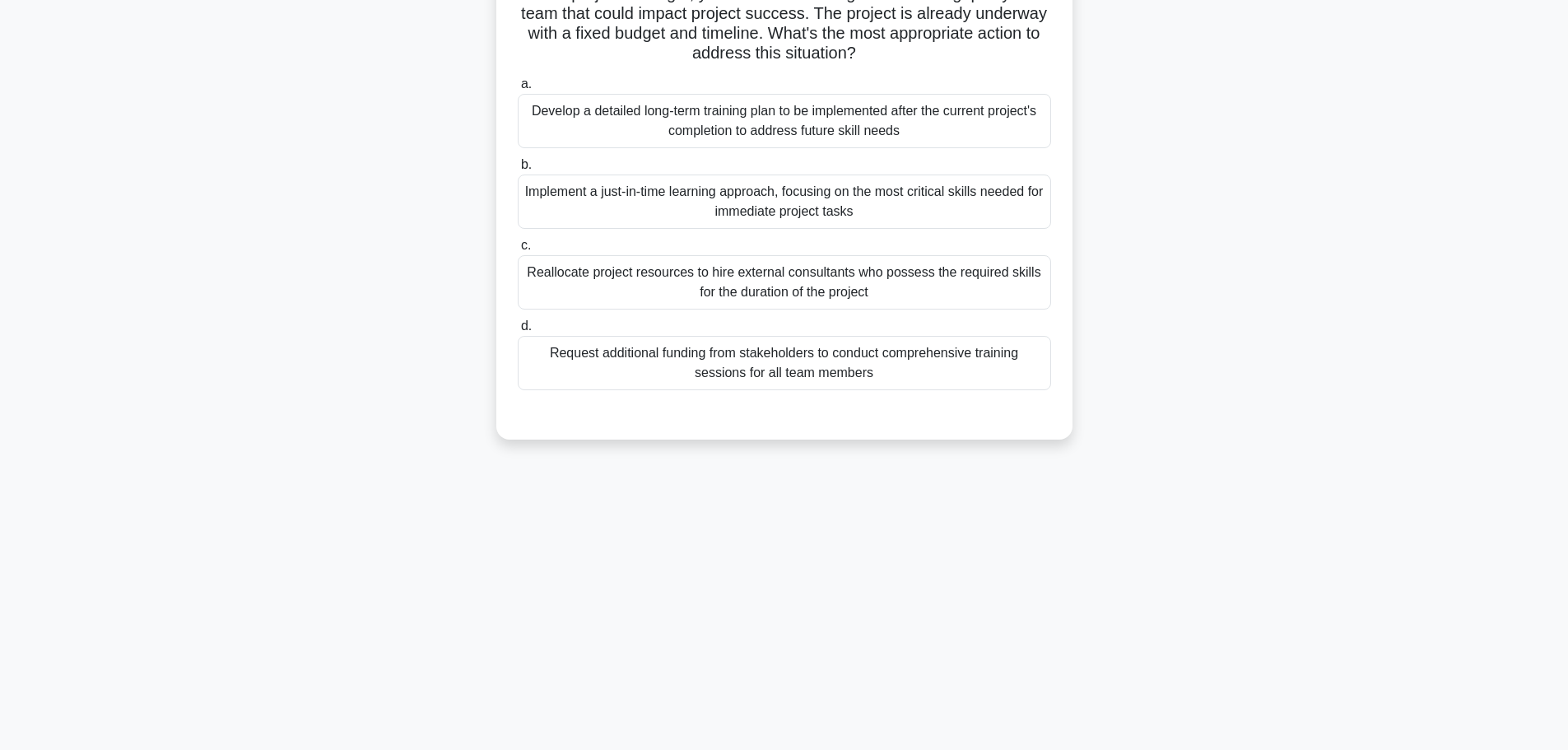
scroll to position [0, 0]
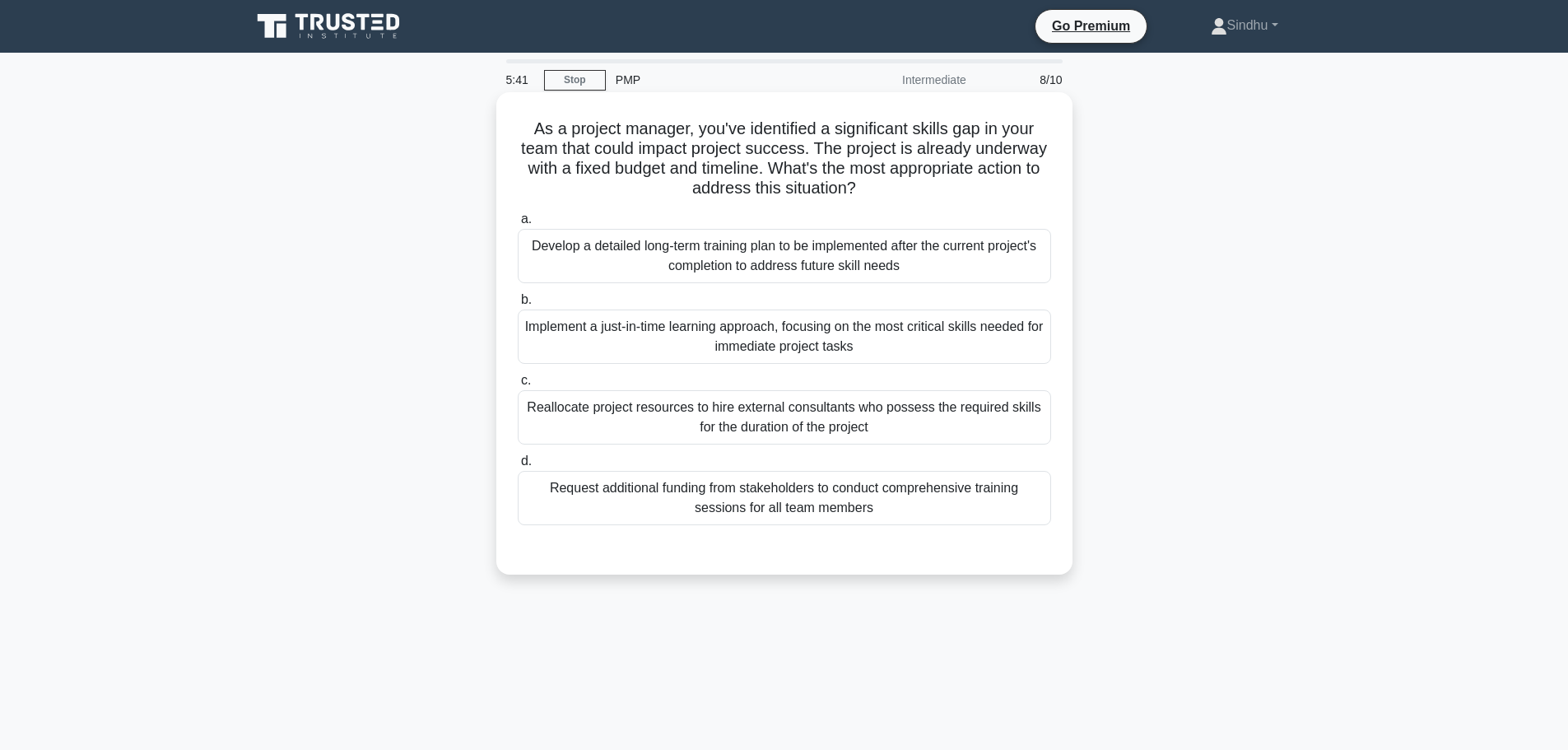
click at [856, 271] on div "Develop a detailed long-term training plan to be implemented after the current …" at bounding box center [784, 255] width 534 height 54
click at [518, 225] on input "a. Develop a detailed long-term training plan to be implemented after the curre…" at bounding box center [518, 220] width 0 height 11
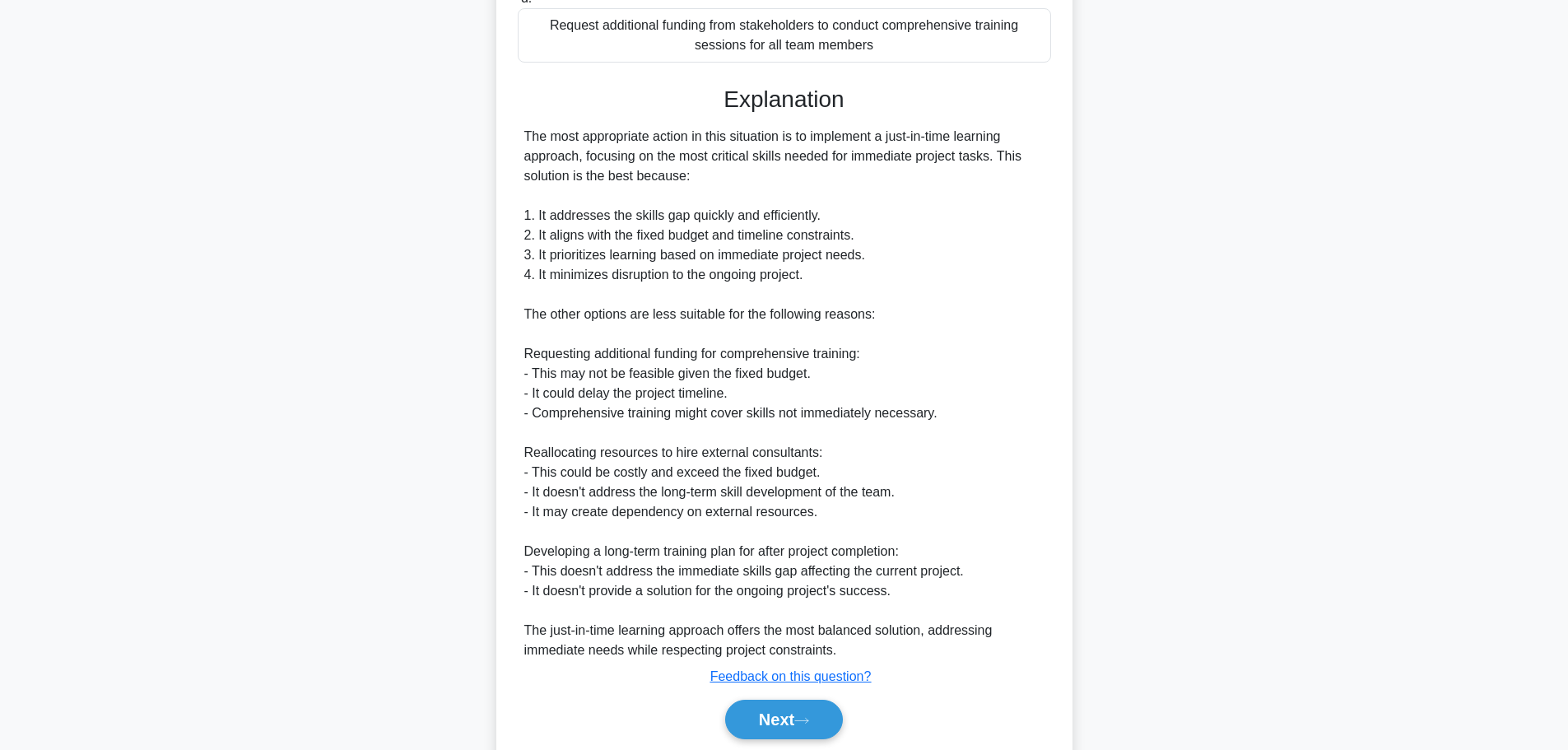
scroll to position [525, 0]
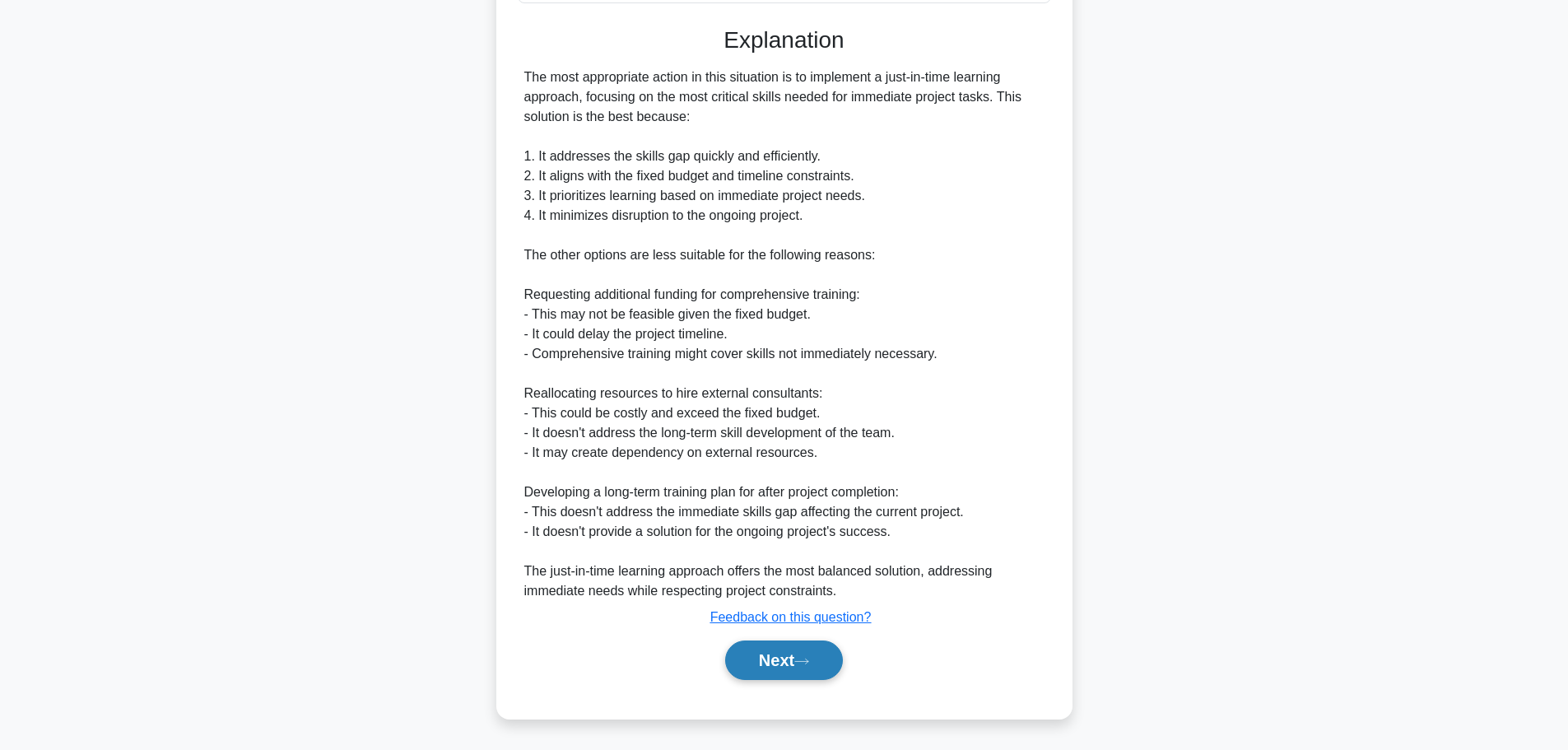
click at [762, 659] on button "Next" at bounding box center [784, 660] width 118 height 39
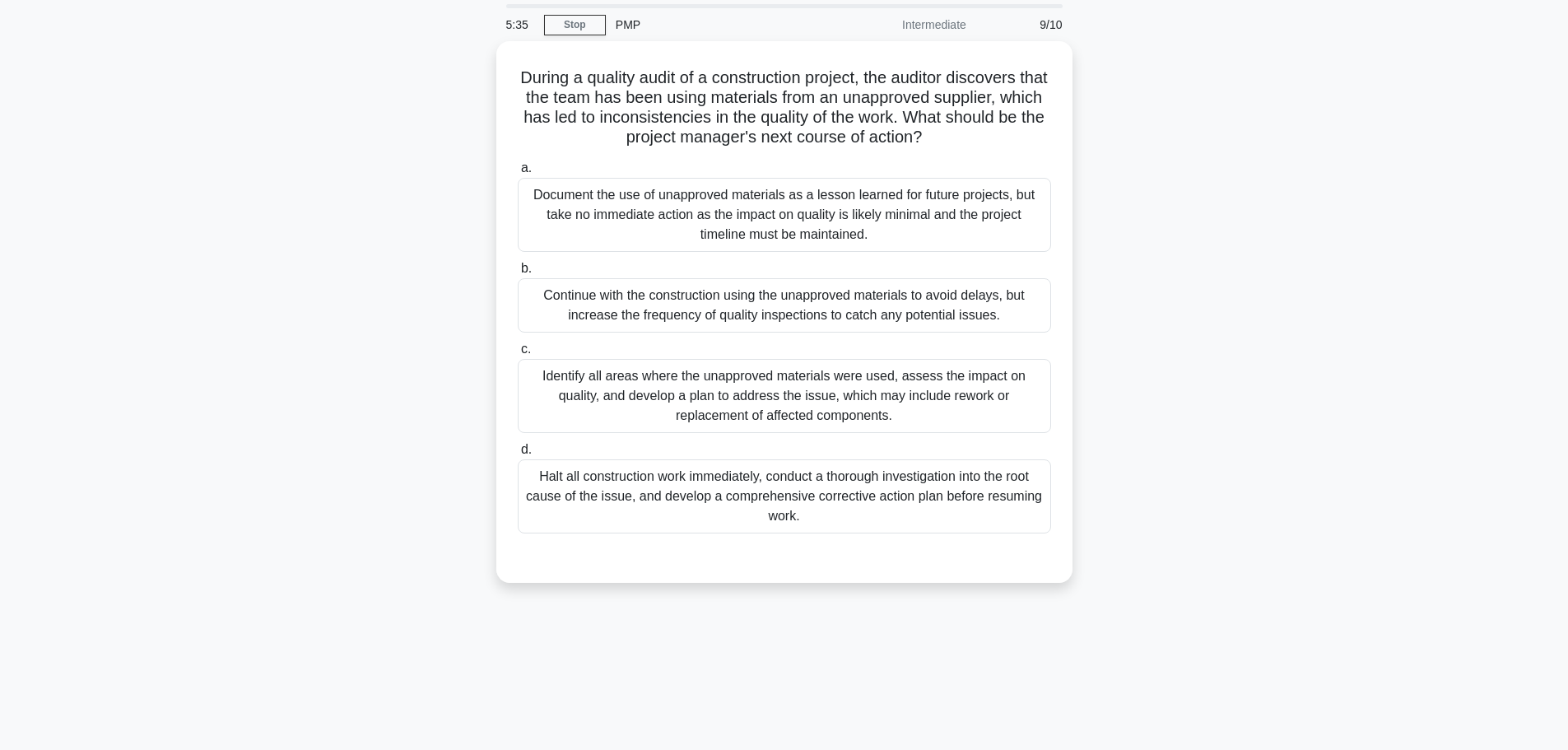
scroll to position [0, 0]
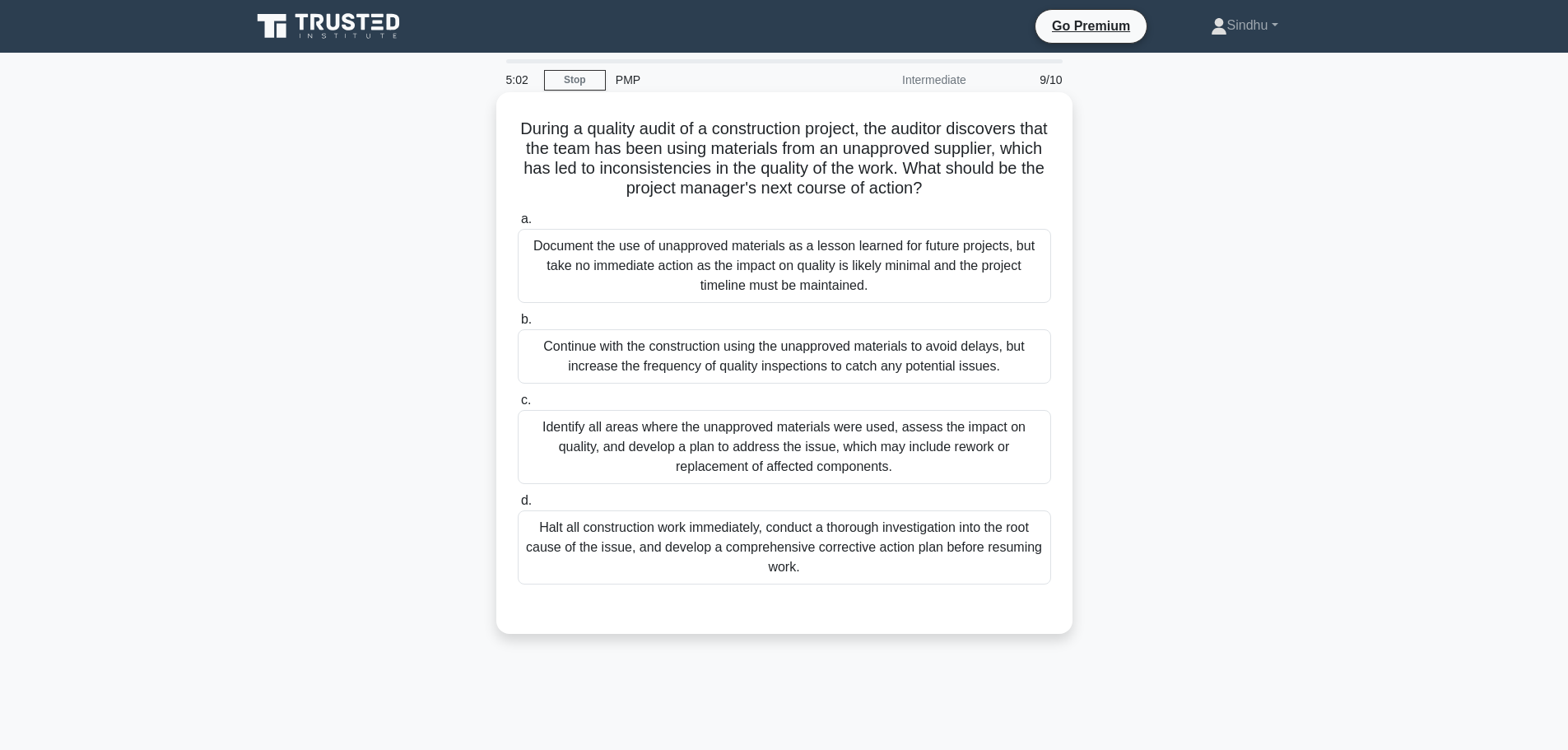
click at [756, 452] on div "Identify all areas where the unapproved materials were used, assess the impact …" at bounding box center [784, 447] width 534 height 74
click at [518, 406] on input "c. Identify all areas where the unapproved materials were used, assess the impa…" at bounding box center [518, 401] width 0 height 11
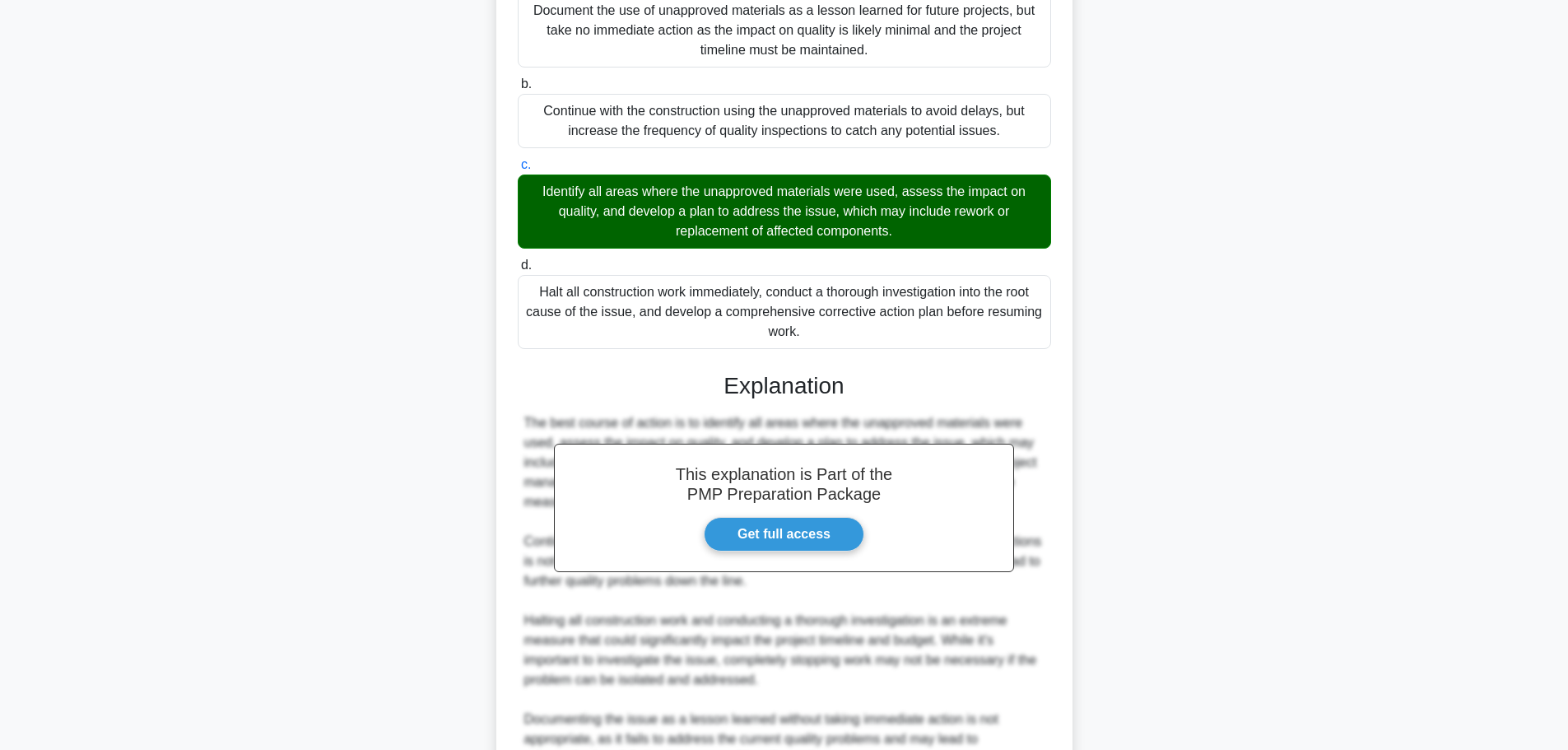
scroll to position [405, 0]
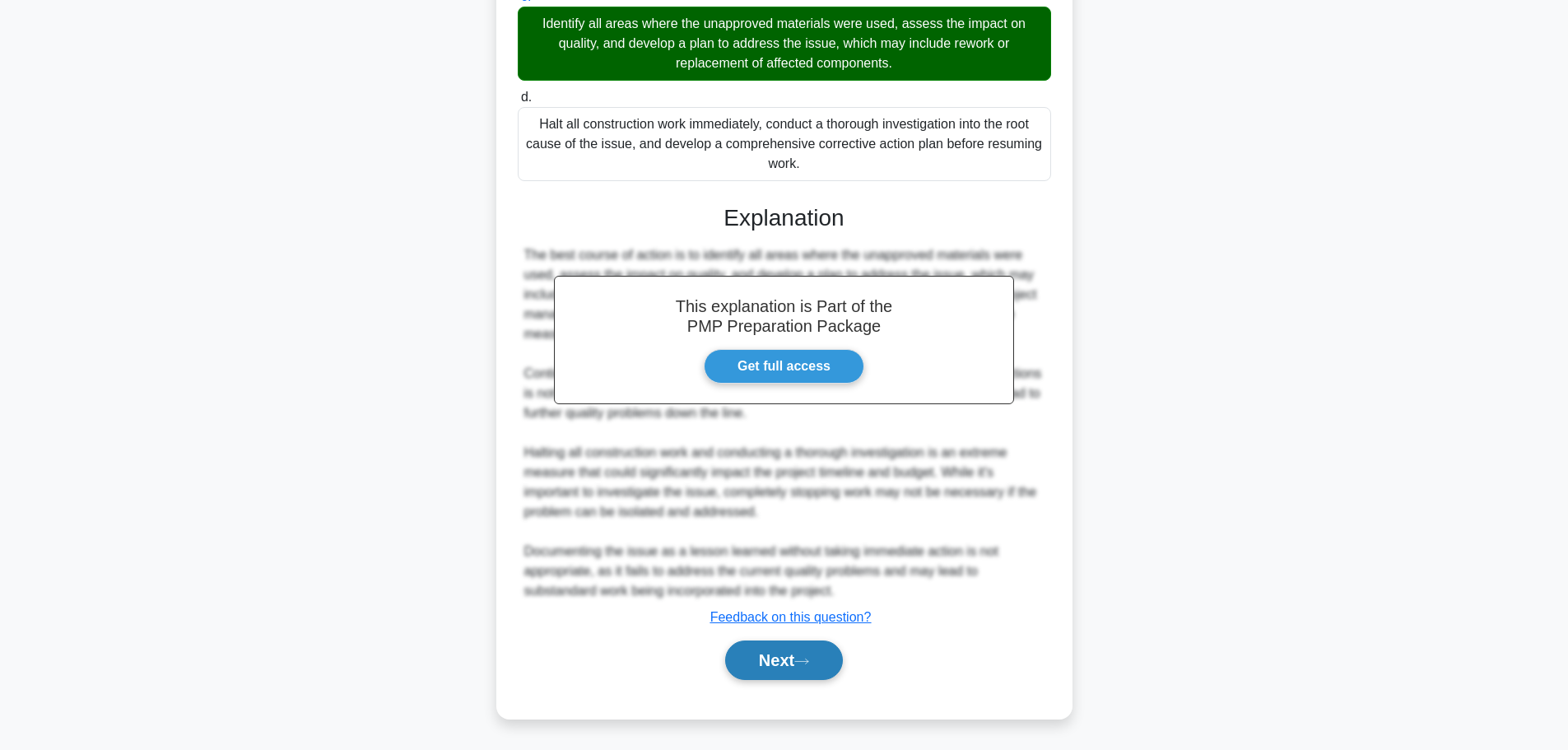
click at [740, 651] on button "Next" at bounding box center [784, 660] width 118 height 39
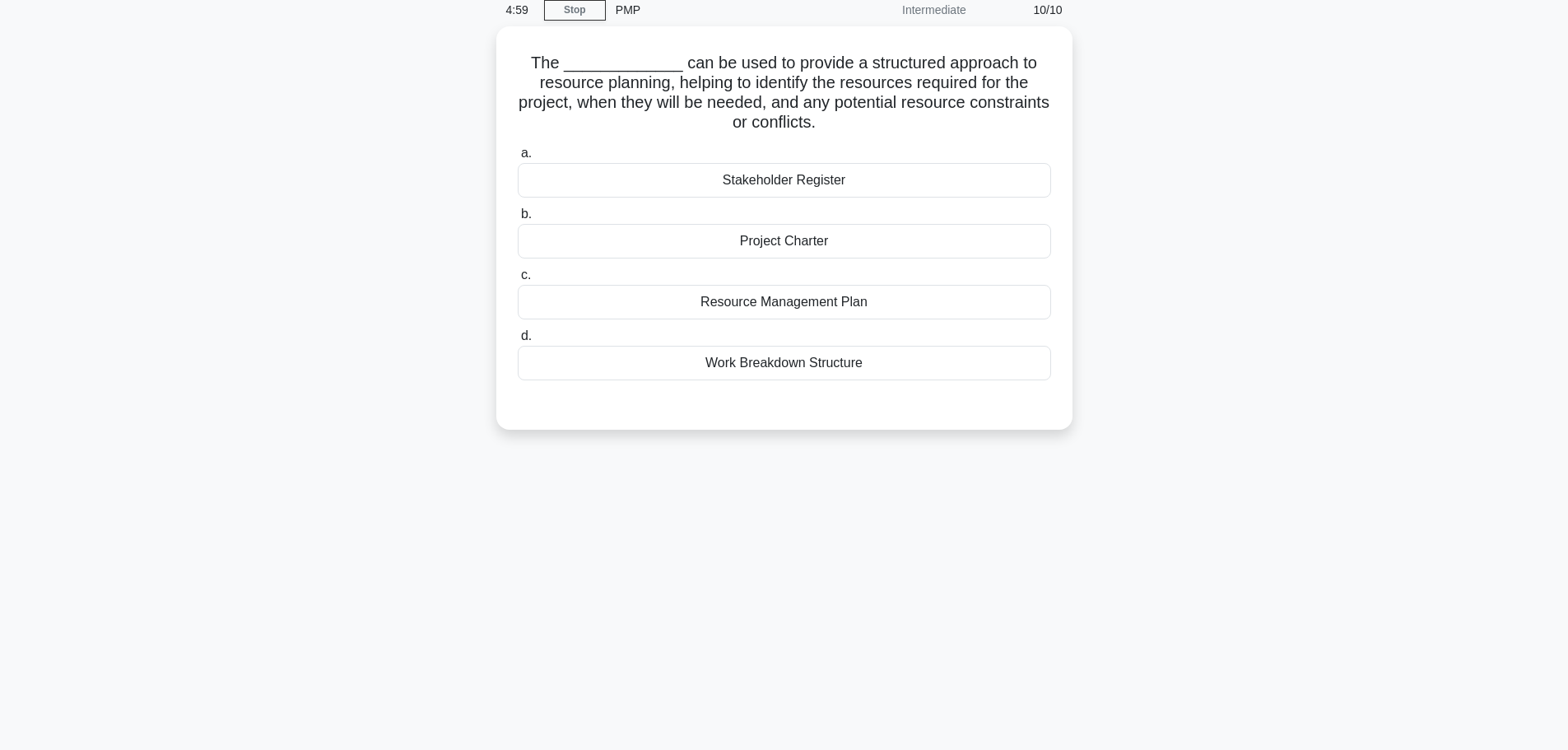
scroll to position [0, 0]
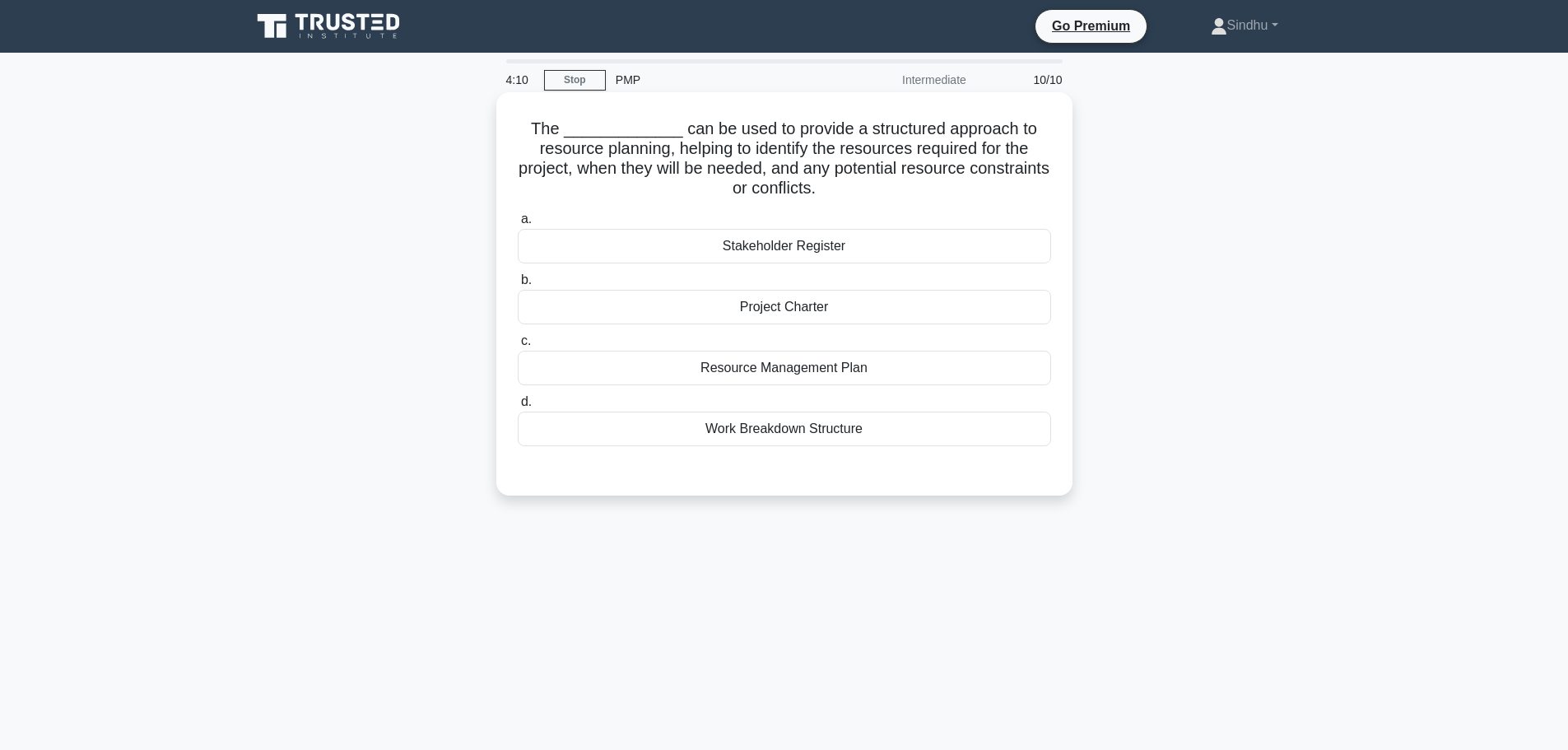
click at [758, 375] on div "Resource Management Plan" at bounding box center [784, 368] width 534 height 35
click at [518, 347] on input "c. Resource Management Plan" at bounding box center [518, 342] width 0 height 11
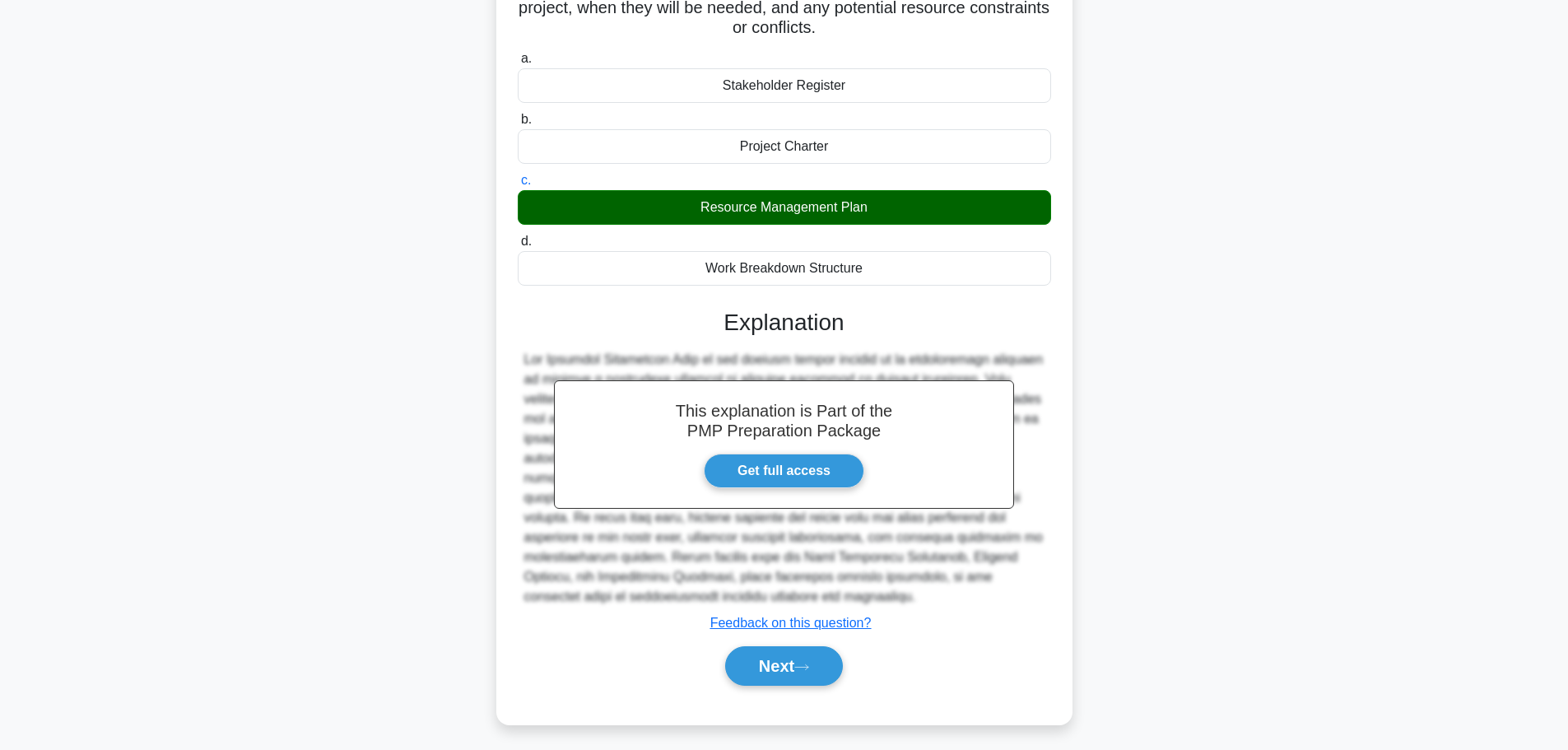
scroll to position [168, 0]
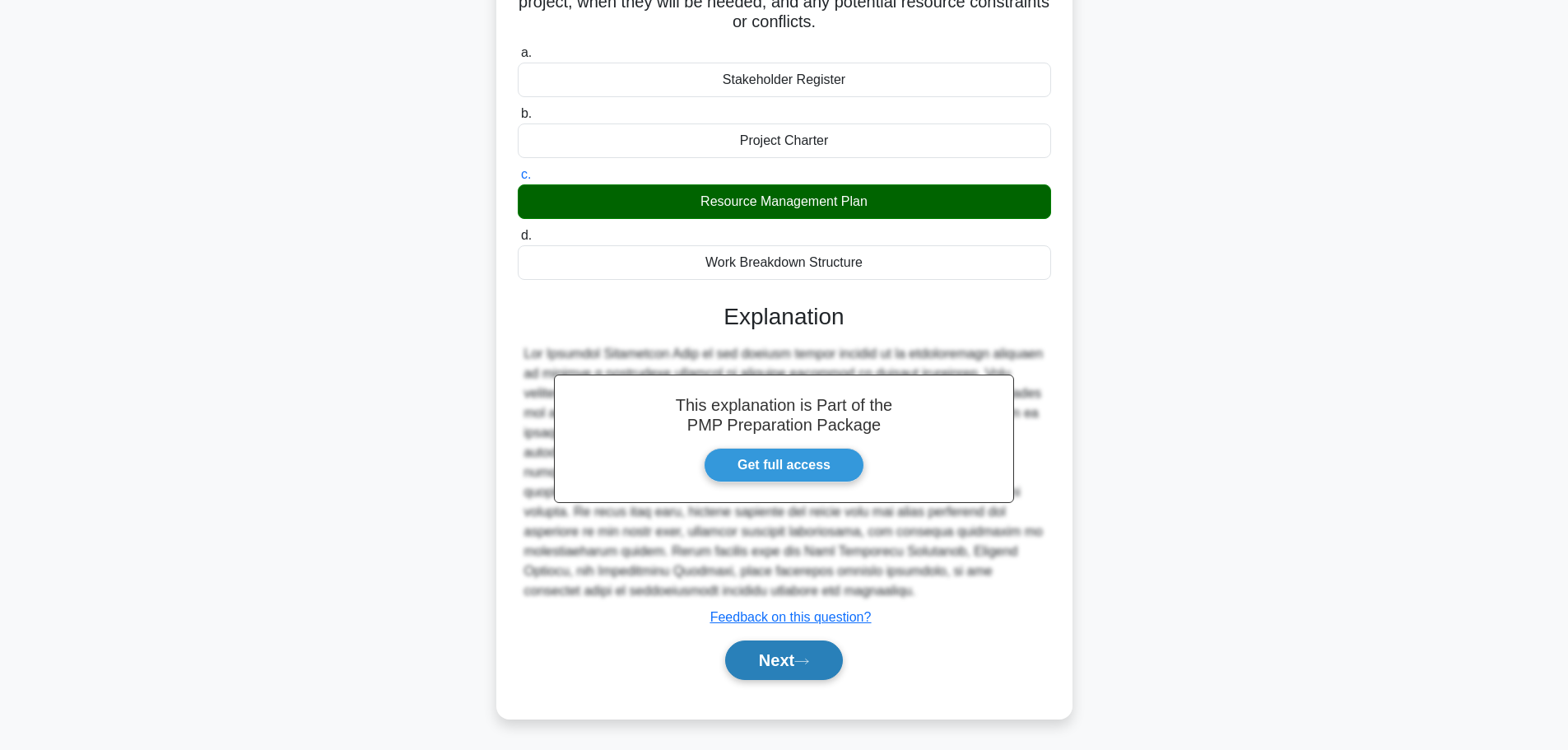
click at [758, 653] on button "Next" at bounding box center [784, 660] width 118 height 39
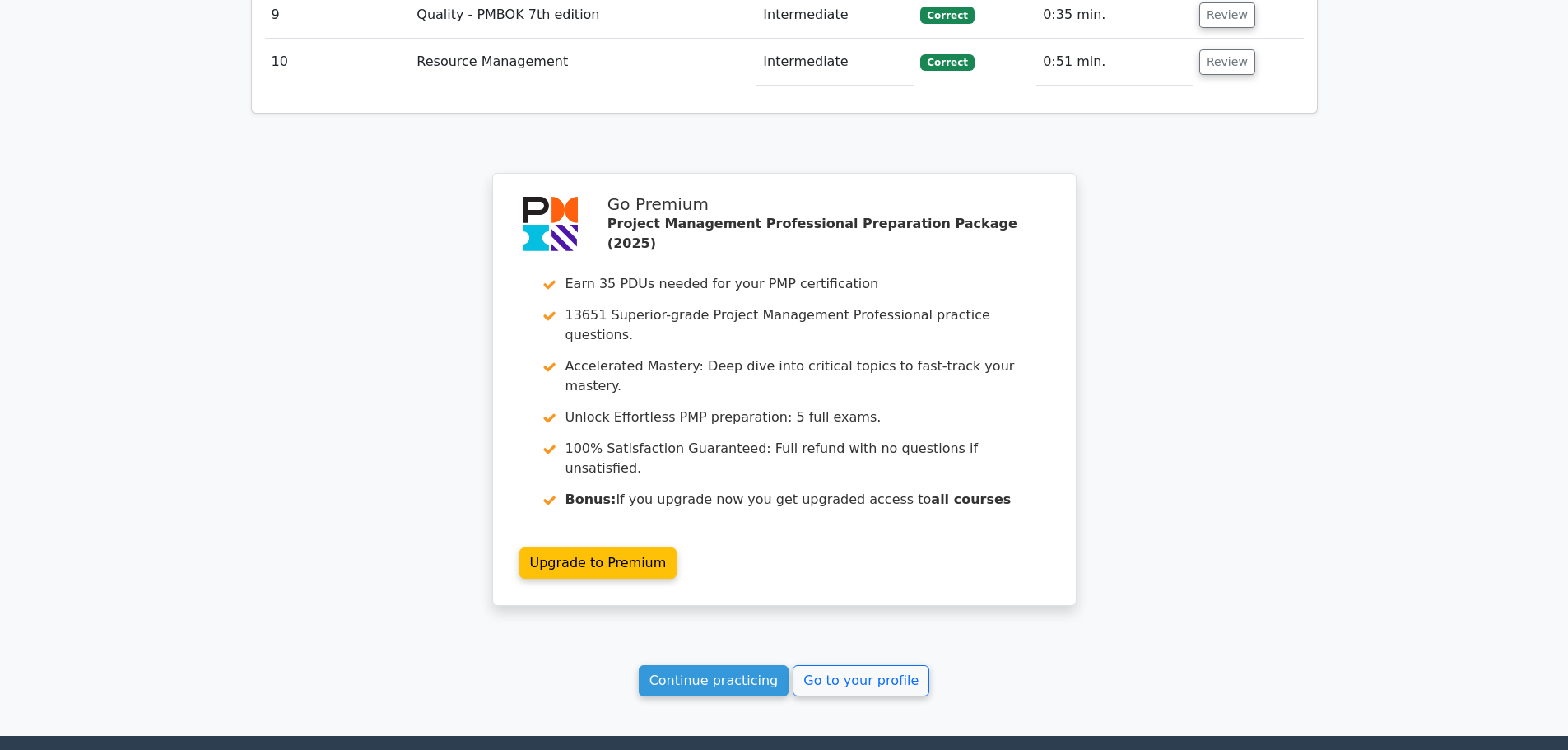
scroll to position [2702, 0]
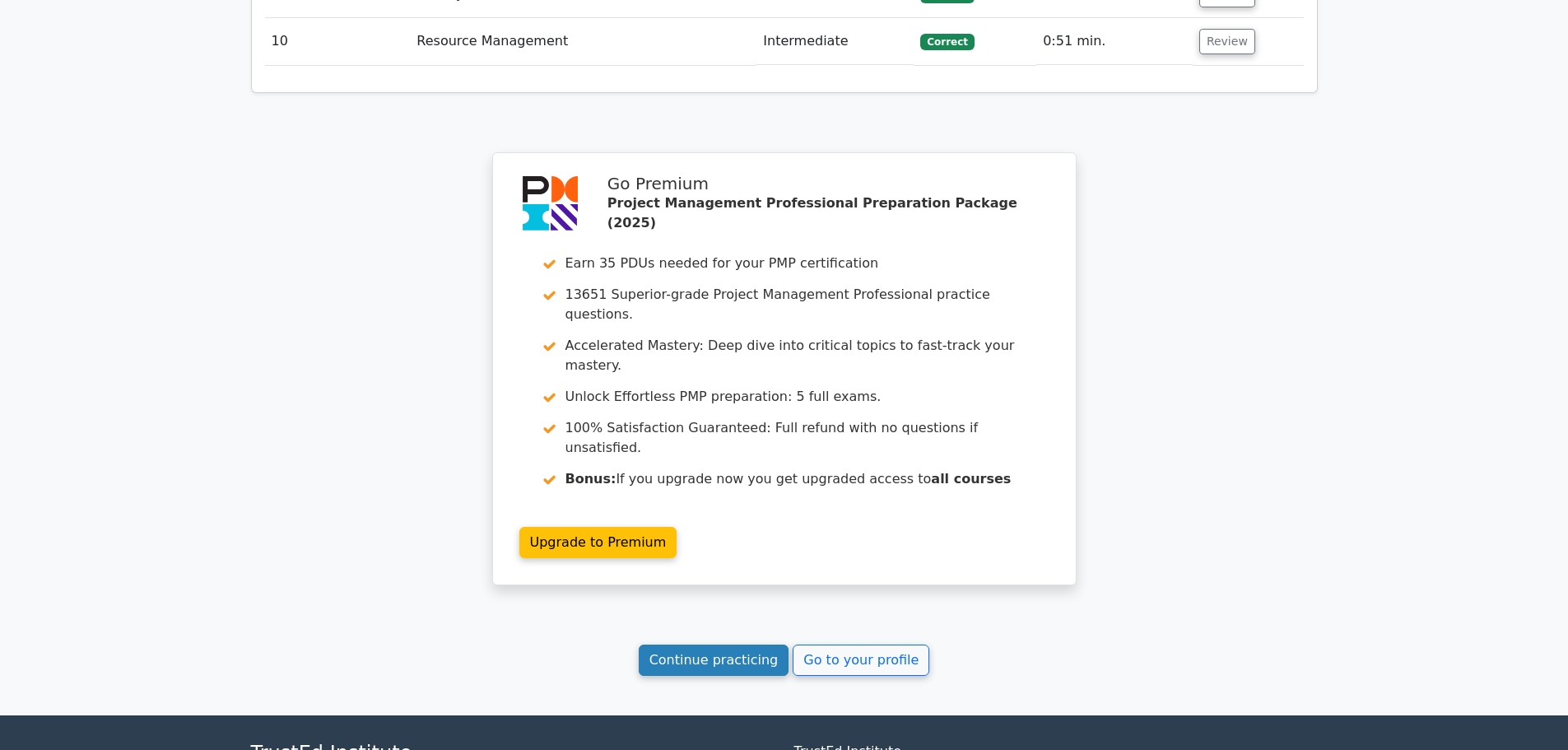
click at [749, 645] on link "Continue practicing" at bounding box center [714, 660] width 151 height 31
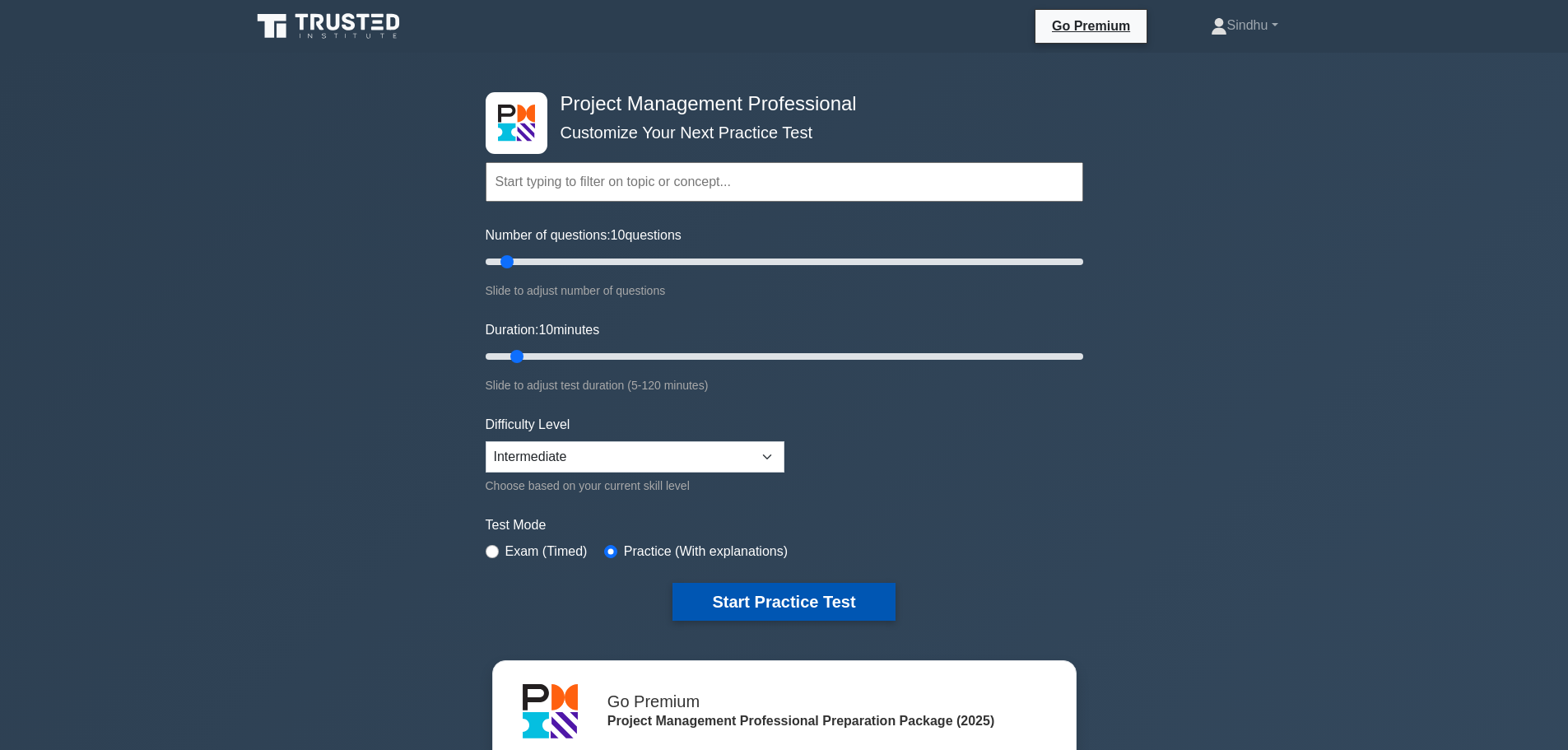
click at [836, 603] on button "Start Practice Test" at bounding box center [784, 602] width 222 height 38
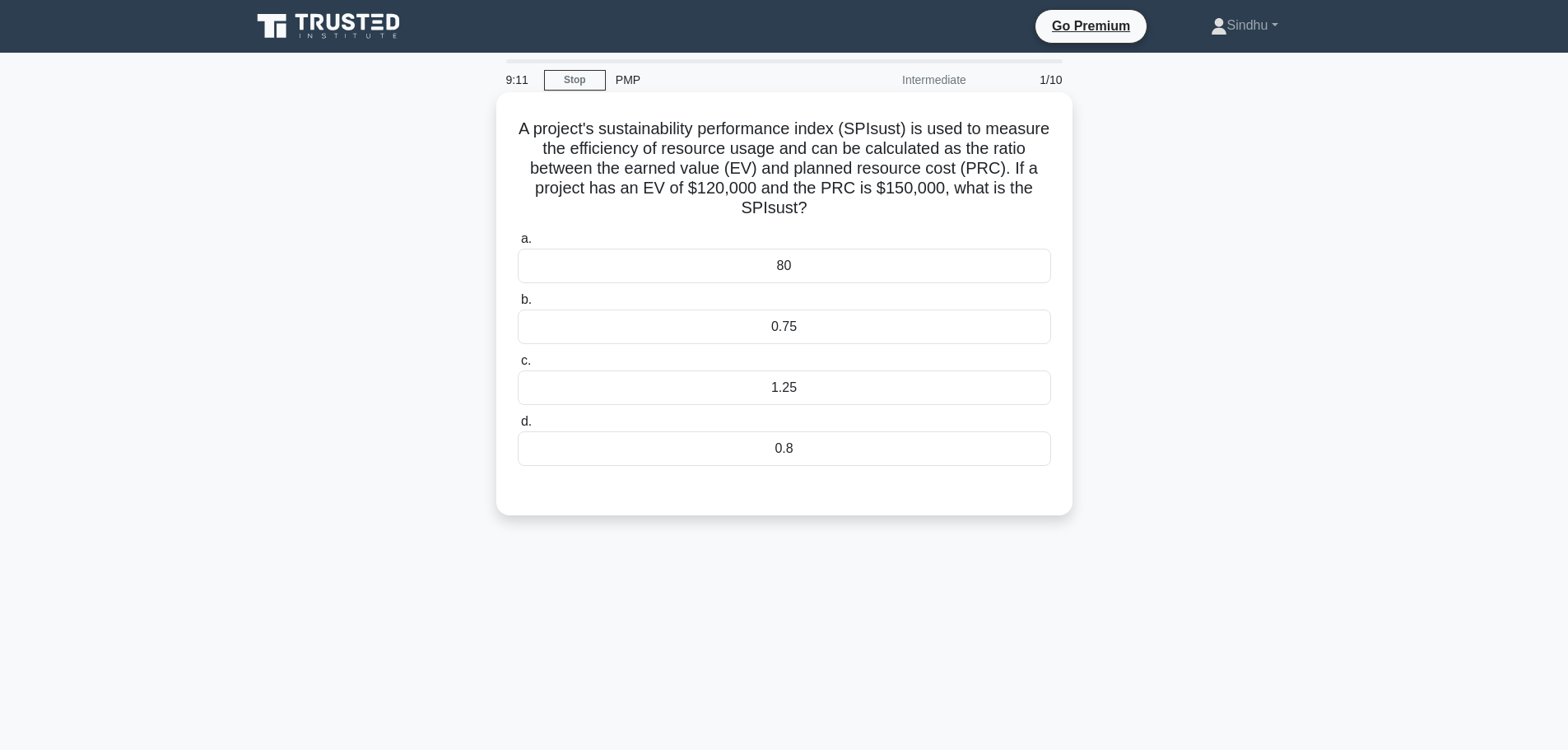
click at [804, 459] on div "0.8" at bounding box center [784, 449] width 534 height 35
click at [518, 428] on input "d. 0.8" at bounding box center [518, 422] width 0 height 11
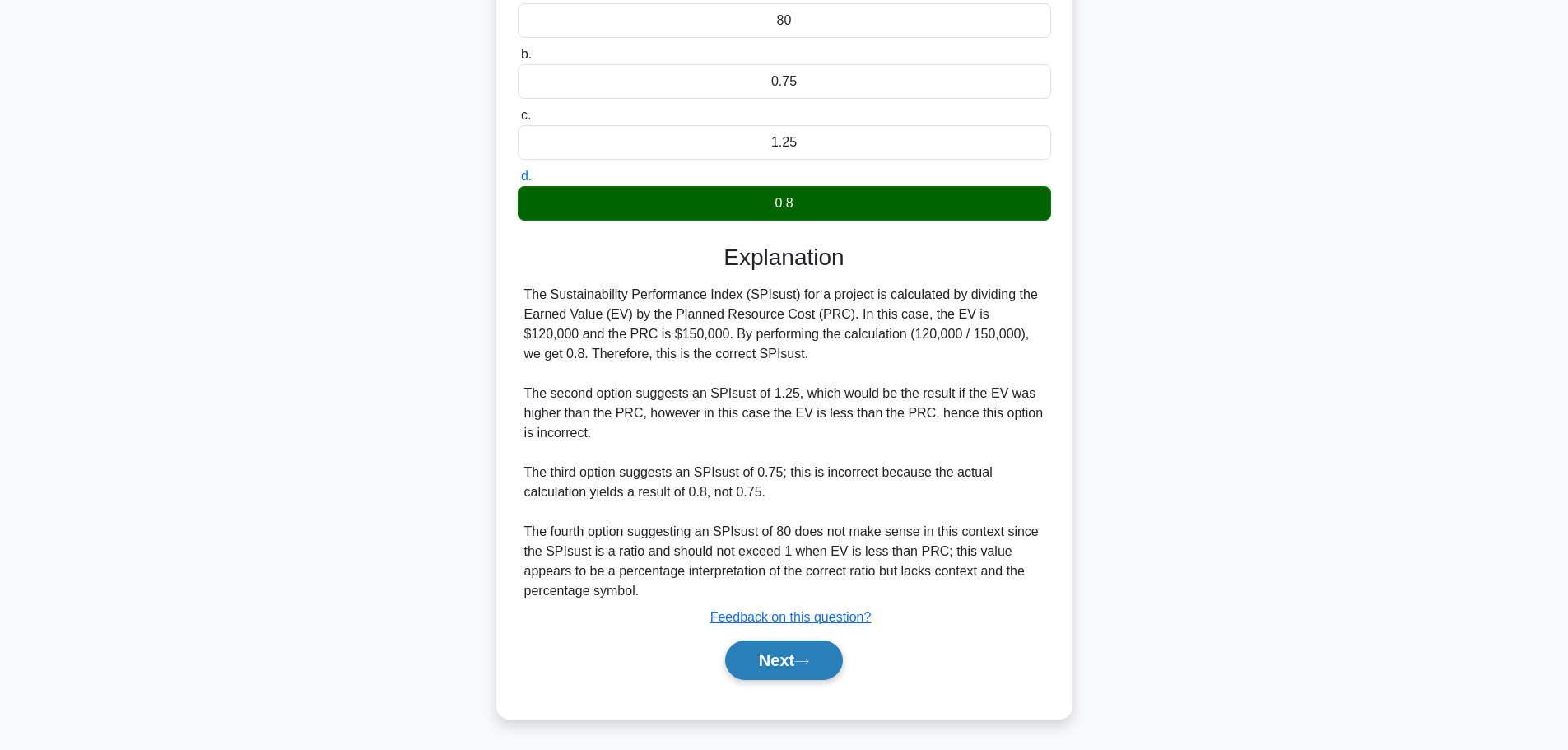
click at [803, 658] on icon at bounding box center [802, 662] width 15 height 9
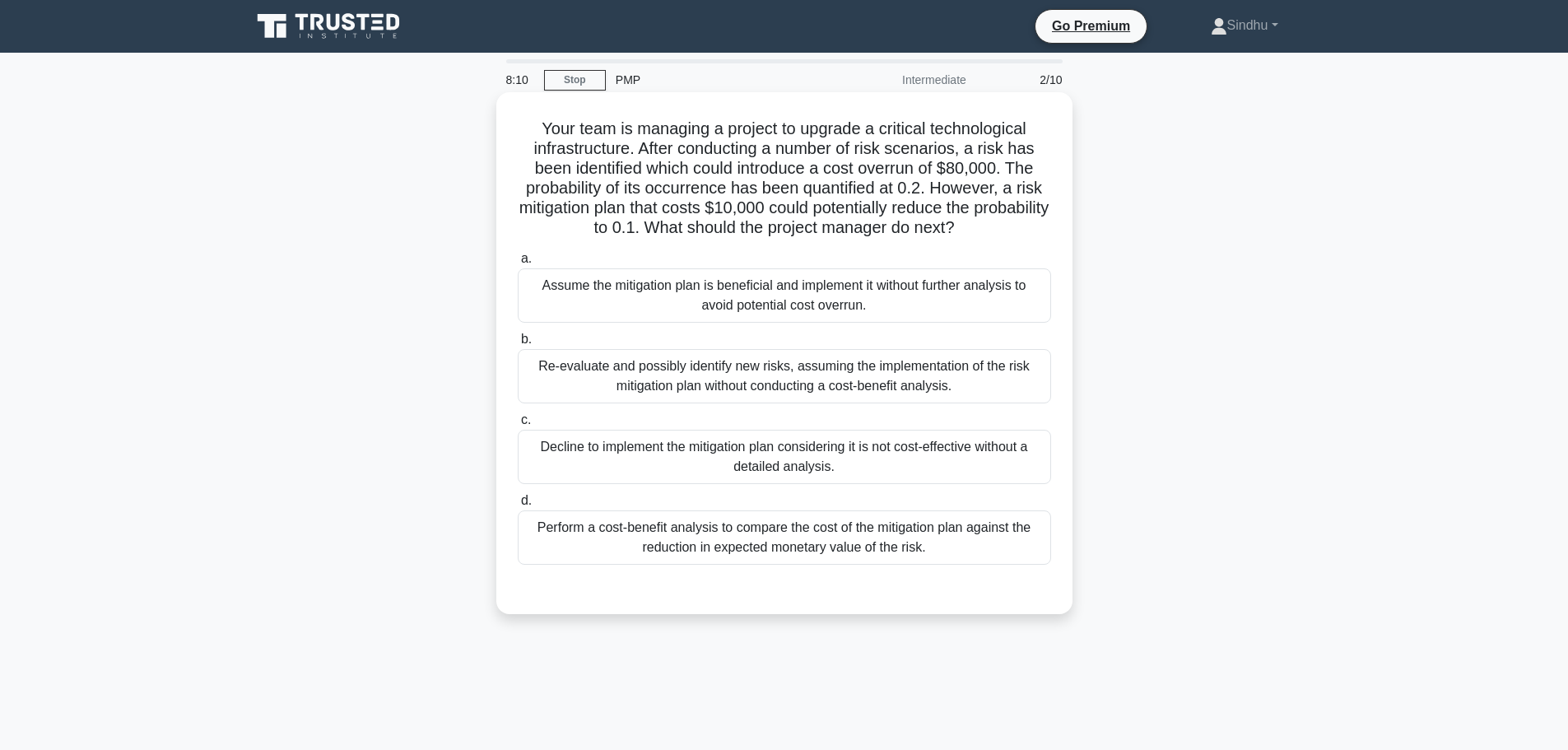
click at [816, 544] on div "Perform a cost-benefit analysis to compare the cost of the mitigation plan agai…" at bounding box center [784, 538] width 534 height 54
click at [518, 506] on input "d. Perform a cost-benefit analysis to compare the cost of the mitigation plan a…" at bounding box center [518, 501] width 0 height 11
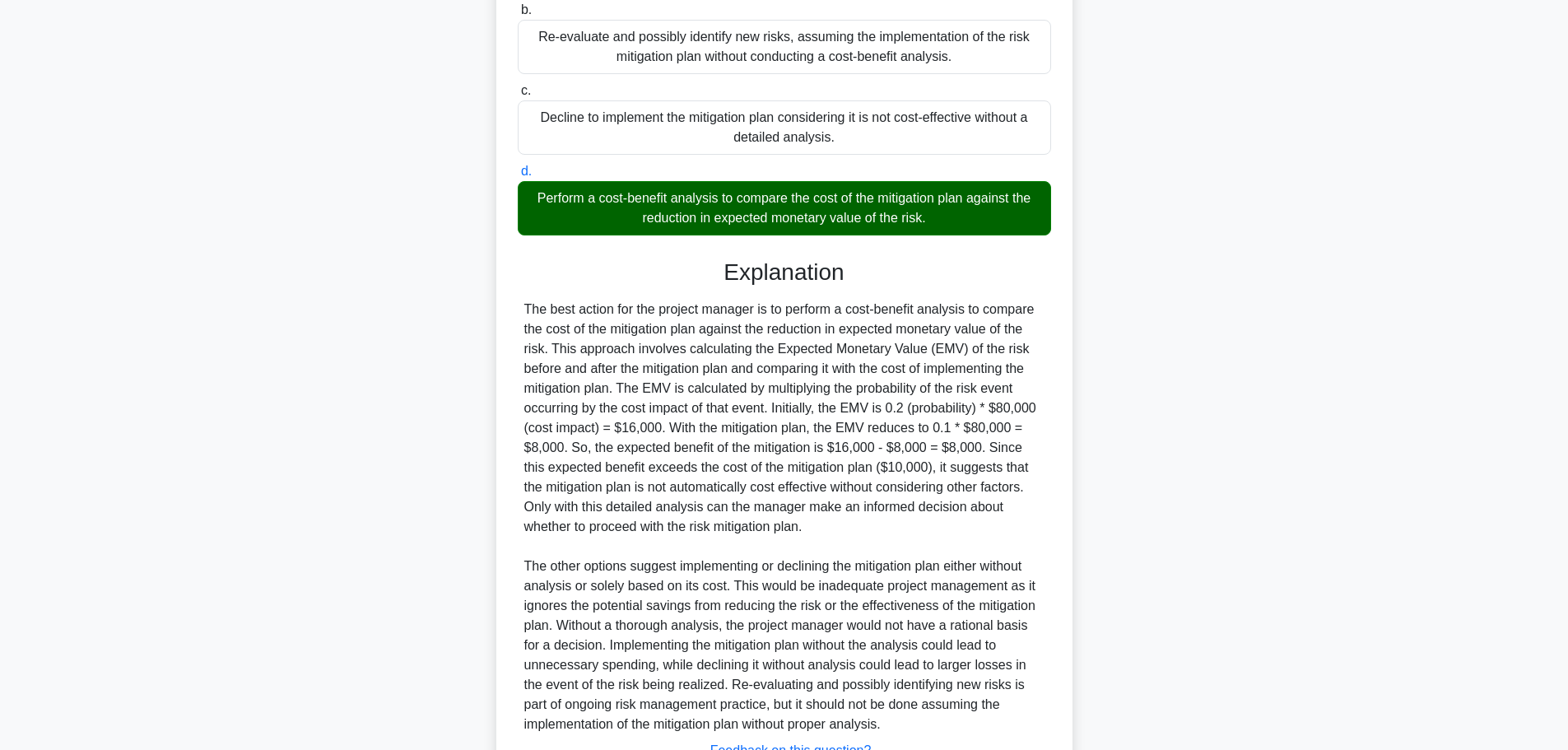
scroll to position [463, 0]
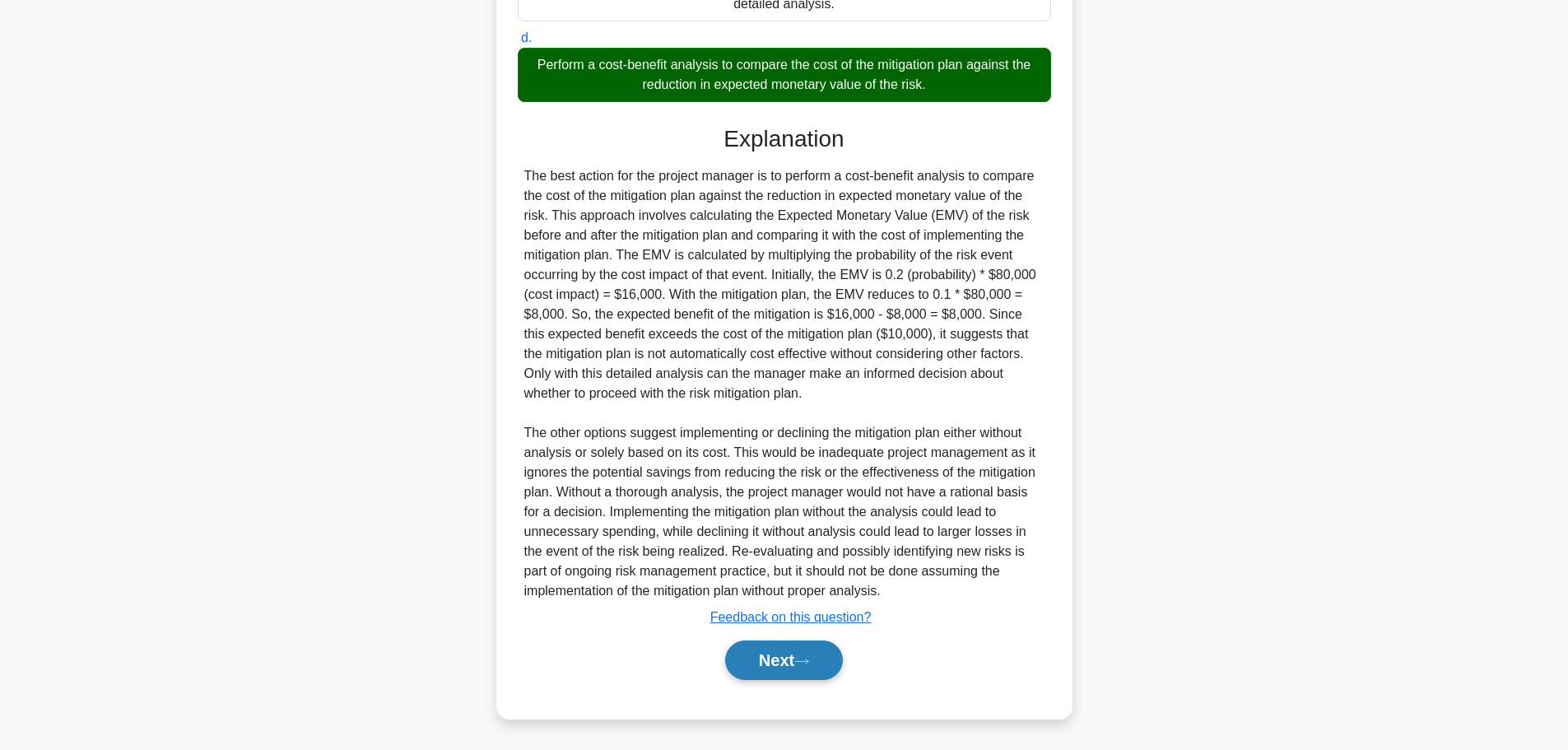
click at [765, 657] on button "Next" at bounding box center [784, 660] width 118 height 39
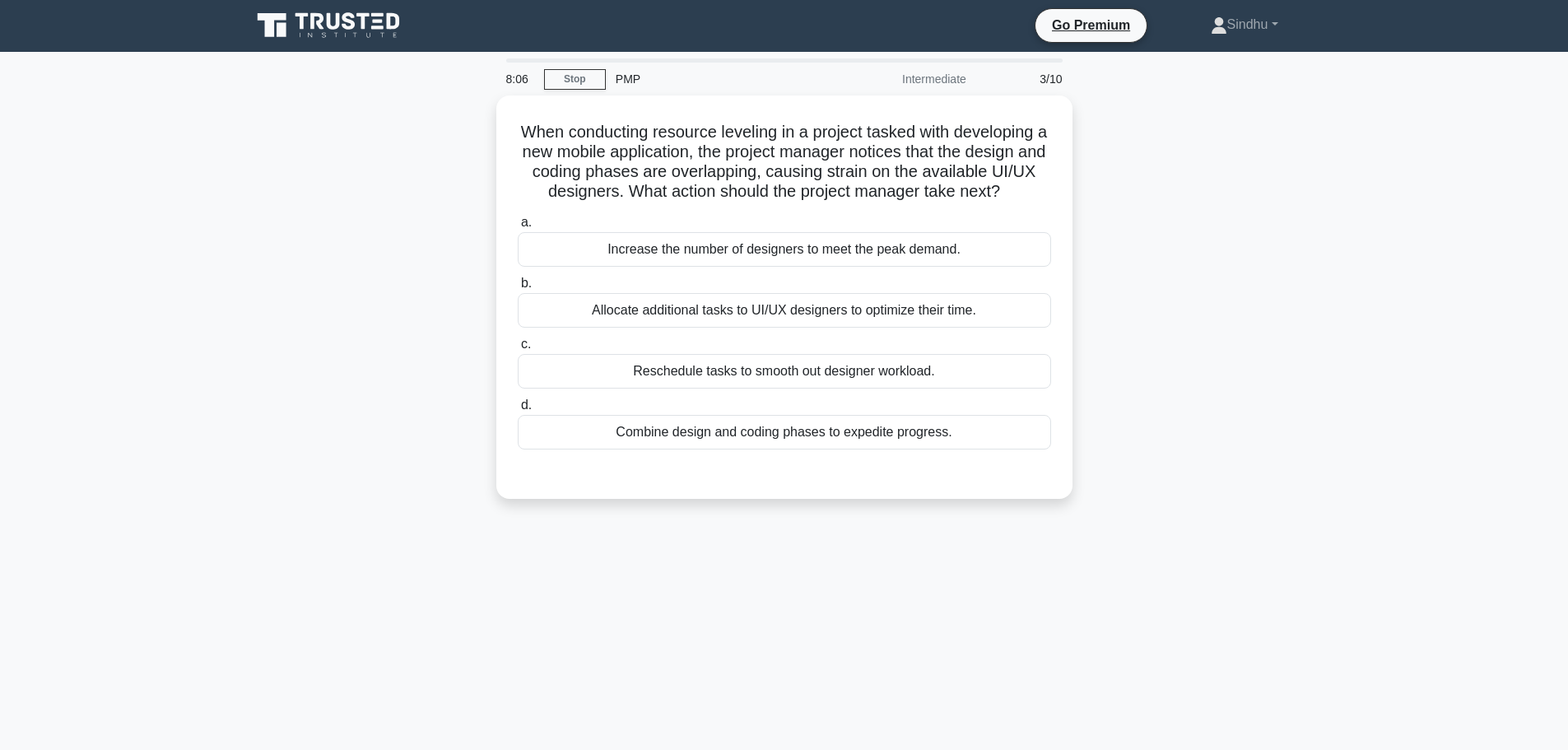
scroll to position [0, 0]
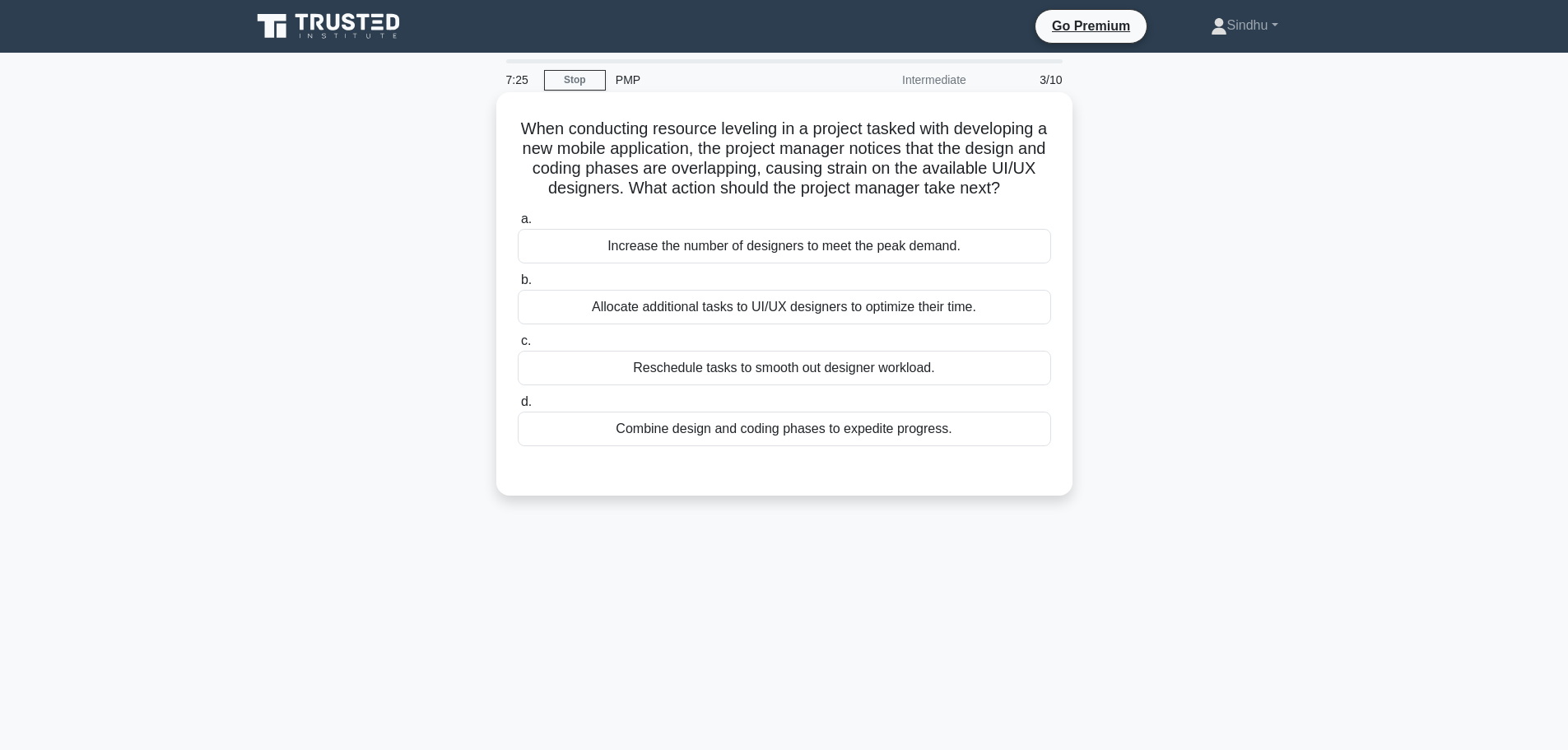
click at [887, 372] on div "Reschedule tasks to smooth out designer workload." at bounding box center [784, 368] width 534 height 35
click at [518, 347] on input "c. Reschedule tasks to smooth out designer workload." at bounding box center [518, 342] width 0 height 11
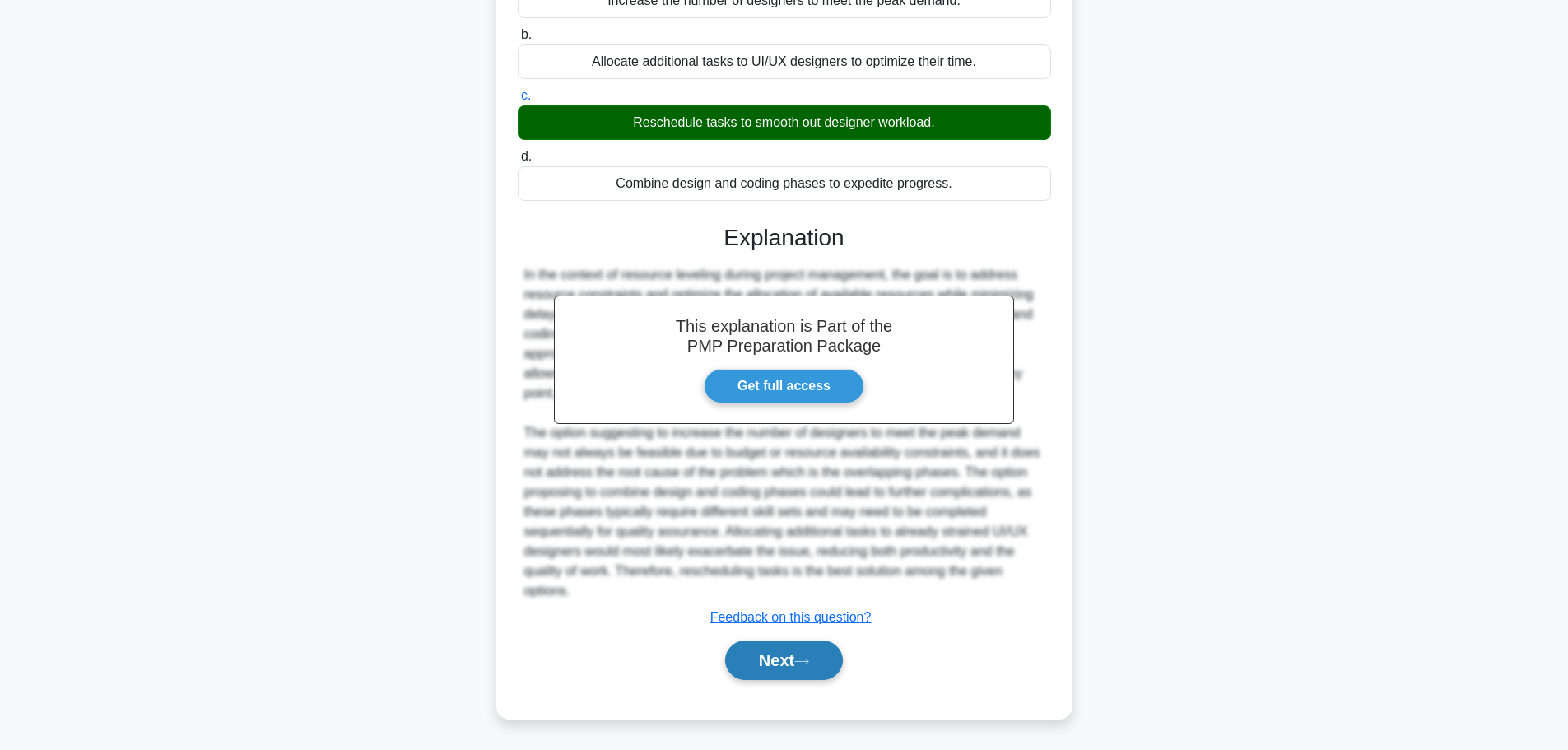
click at [773, 667] on button "Next" at bounding box center [784, 660] width 118 height 39
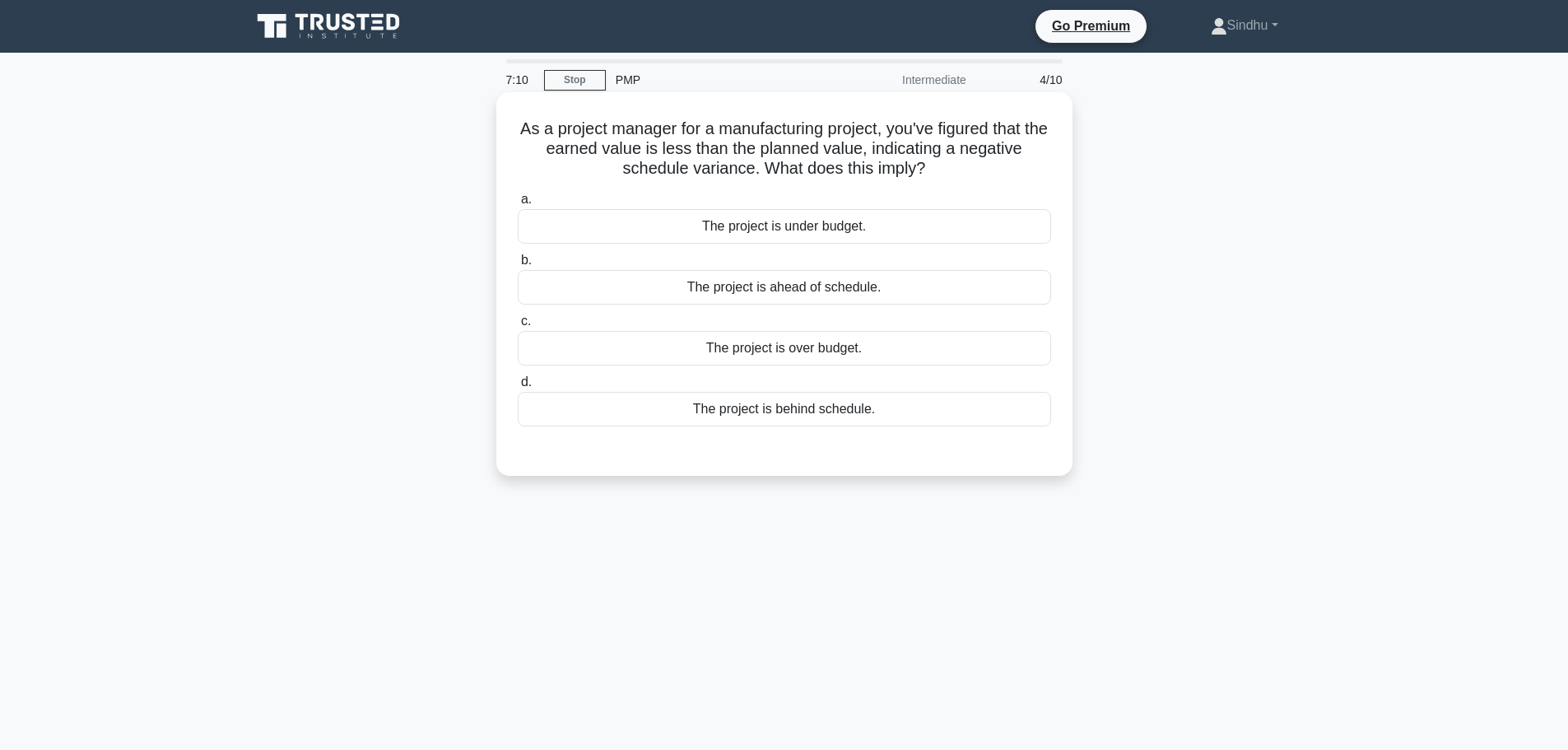
click at [849, 413] on div "The project is behind schedule." at bounding box center [784, 409] width 534 height 35
click at [518, 388] on input "d. The project is behind schedule." at bounding box center [518, 383] width 0 height 11
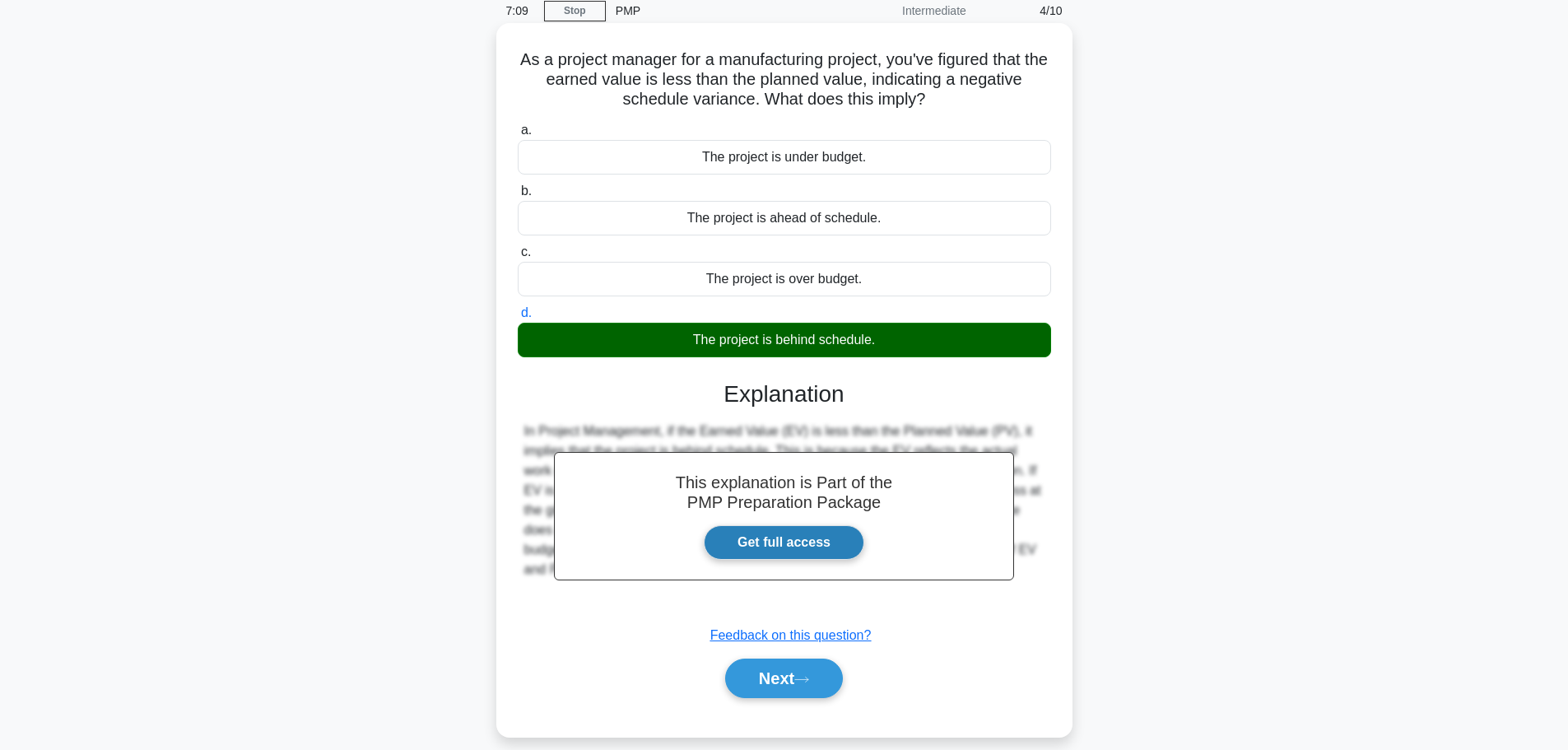
scroll to position [139, 0]
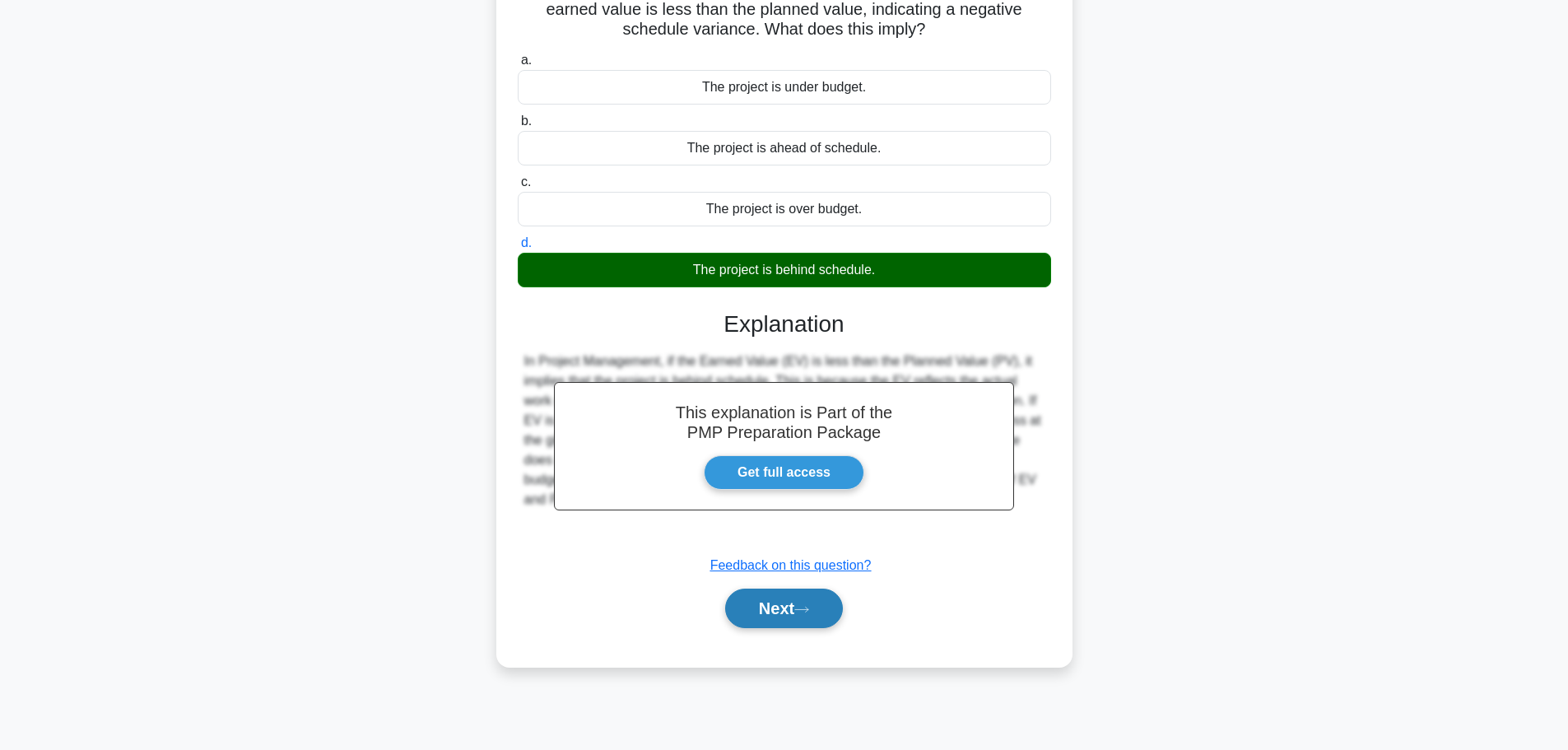
click at [797, 603] on button "Next" at bounding box center [784, 608] width 118 height 39
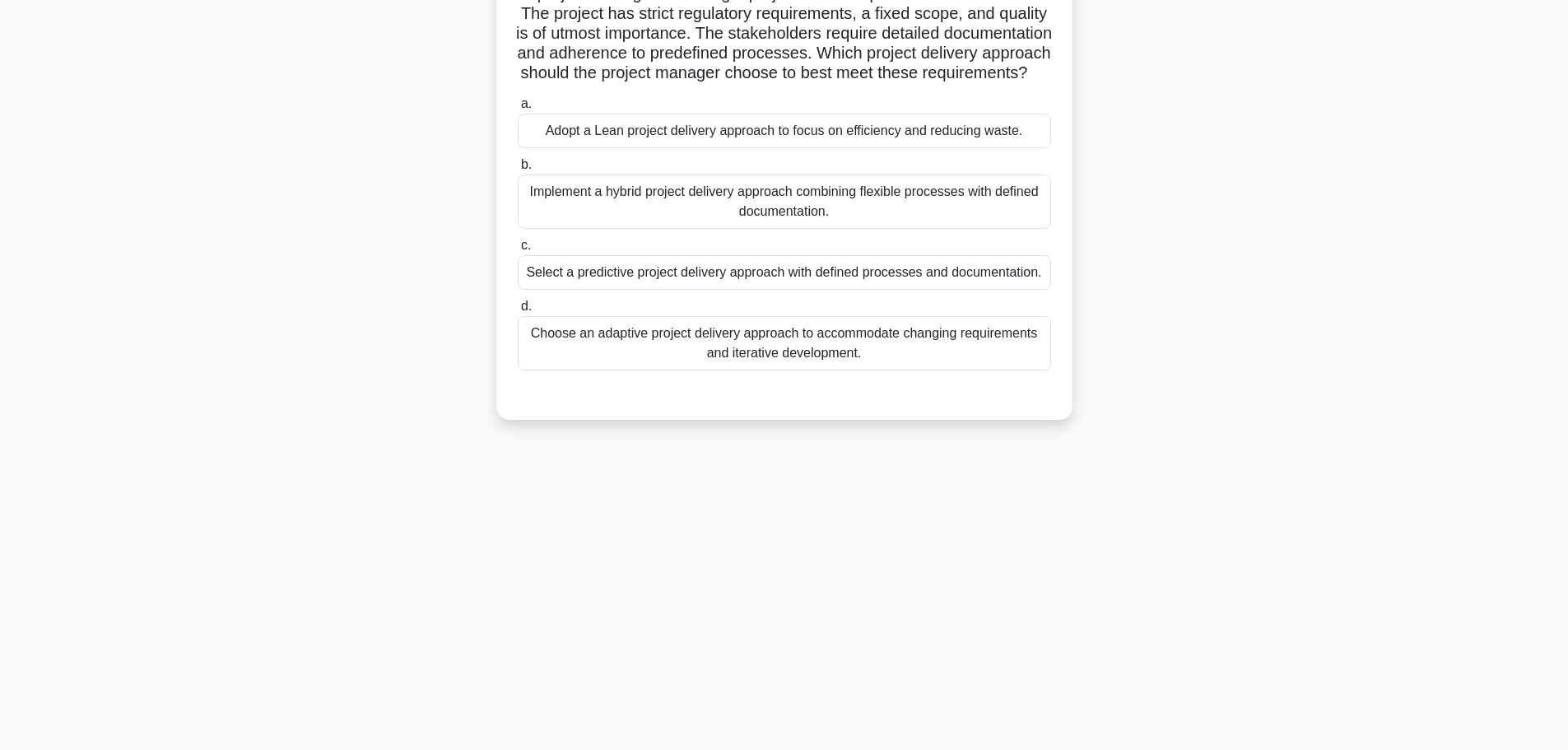
scroll to position [0, 0]
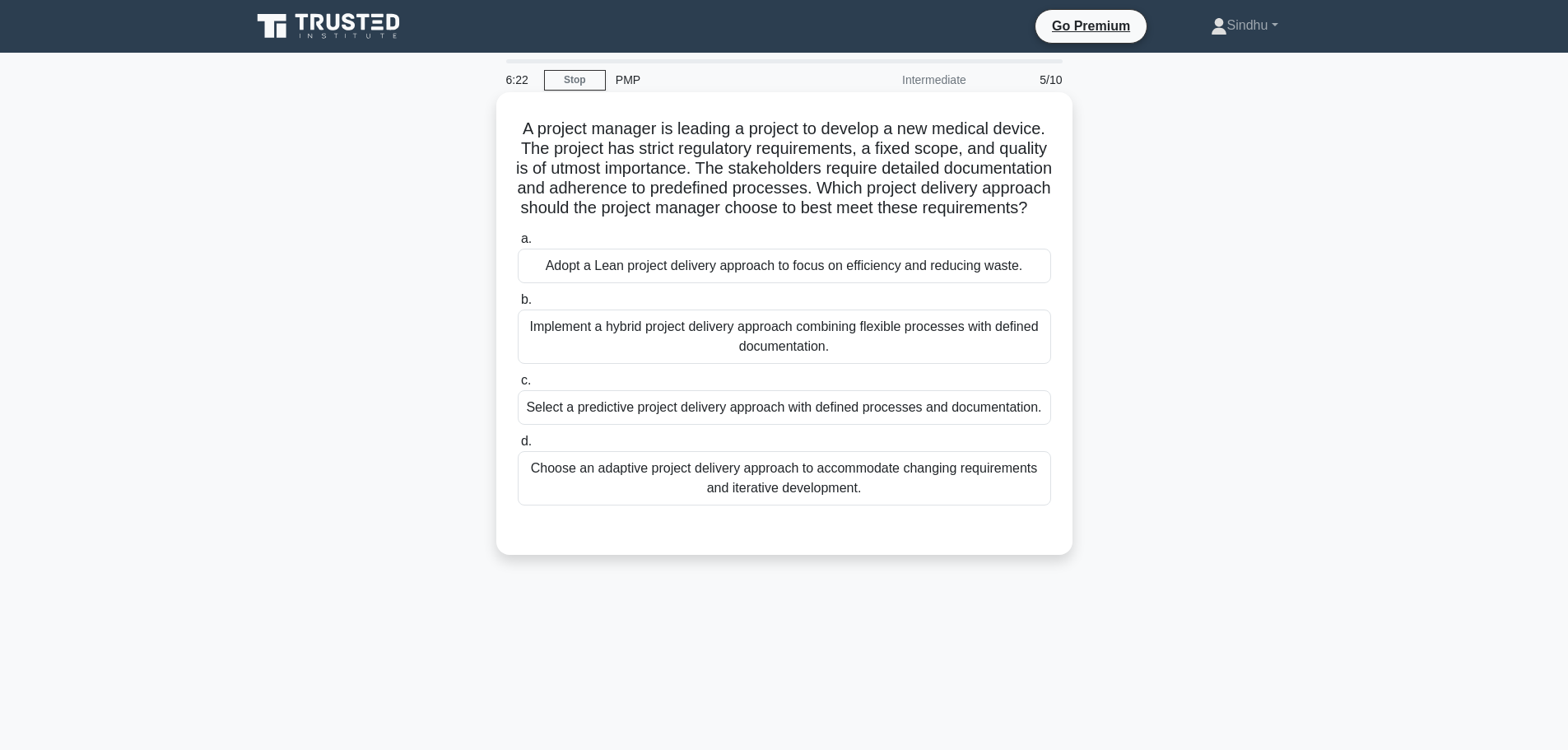
click at [821, 425] on div "Select a predictive project delivery approach with defined processes and docume…" at bounding box center [784, 408] width 534 height 35
click at [518, 386] on input "c. Select a predictive project delivery approach with defined processes and doc…" at bounding box center [518, 381] width 0 height 11
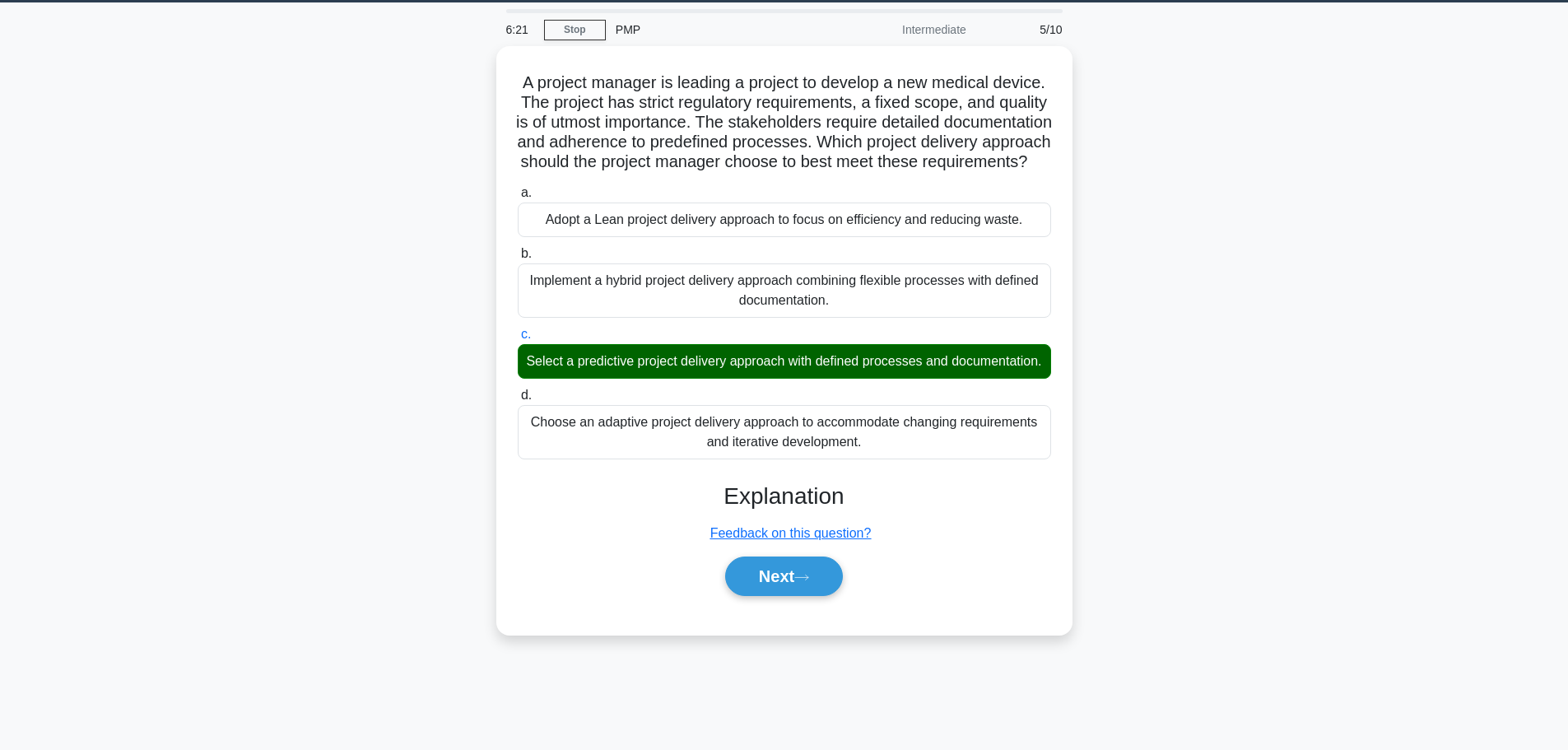
scroll to position [139, 0]
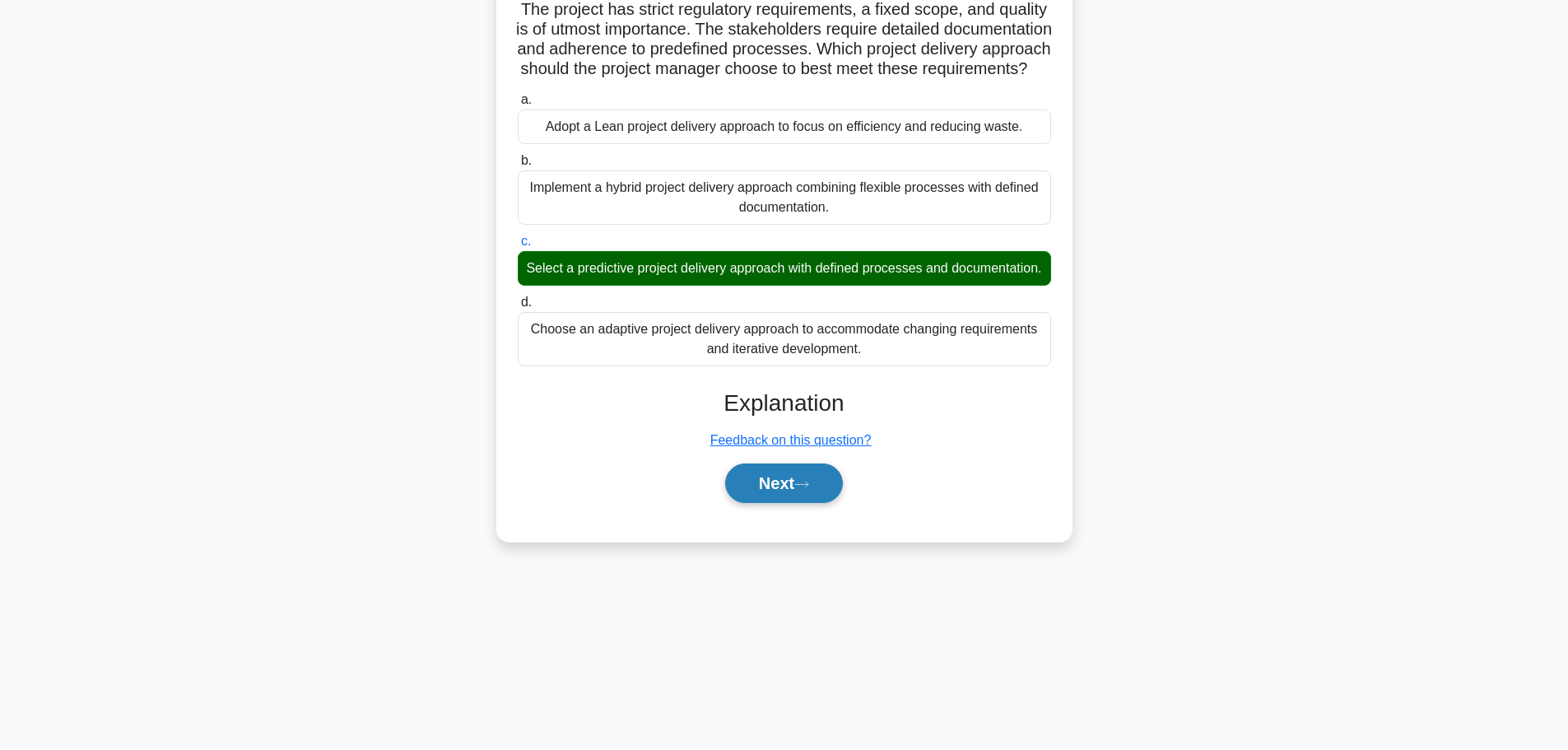
click at [776, 503] on button "Next" at bounding box center [784, 483] width 118 height 39
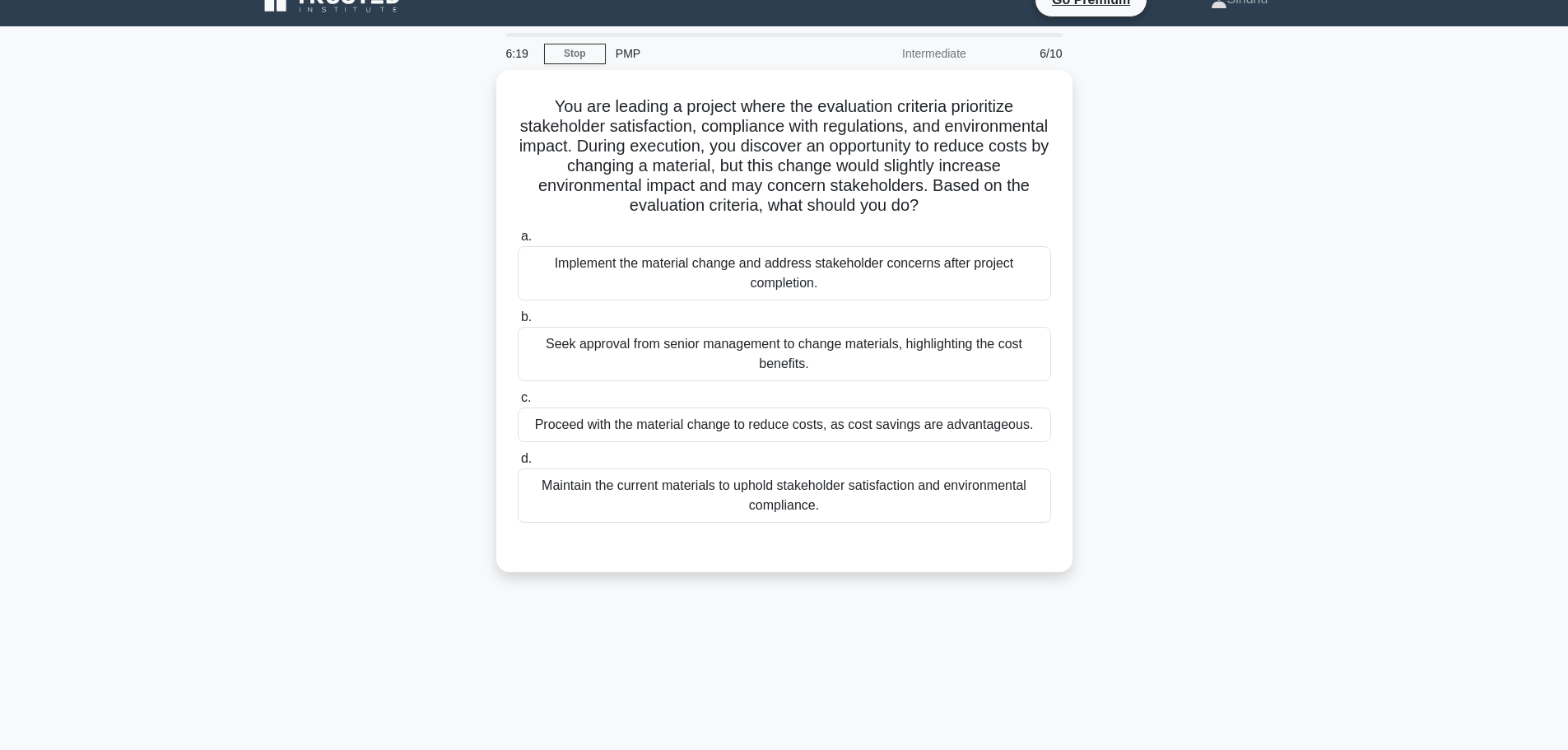
scroll to position [0, 0]
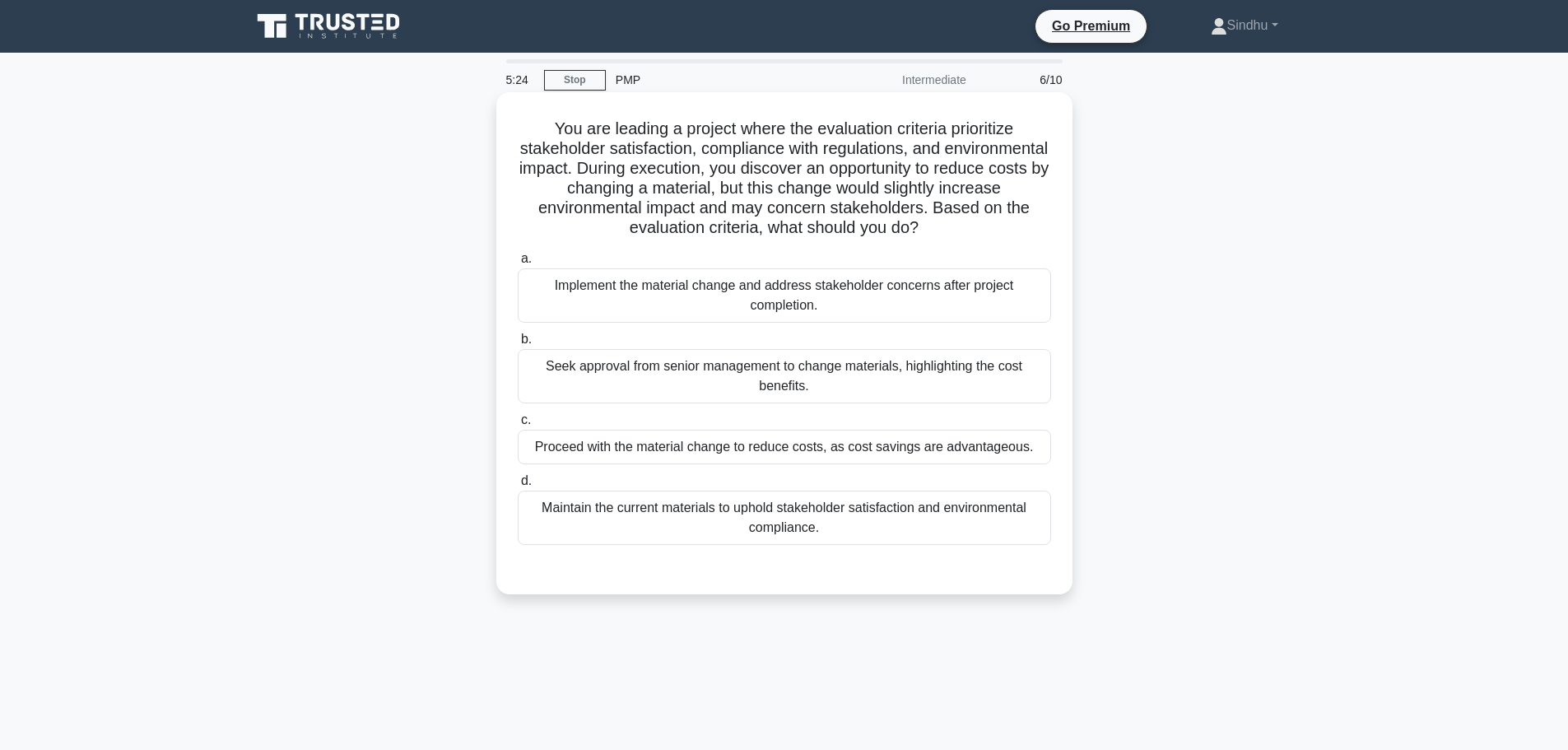
click at [723, 531] on div "Maintain the current materials to uphold stakeholder satisfaction and environme…" at bounding box center [784, 517] width 534 height 54
click at [518, 486] on input "d. Maintain the current materials to uphold stakeholder satisfaction and enviro…" at bounding box center [518, 482] width 0 height 11
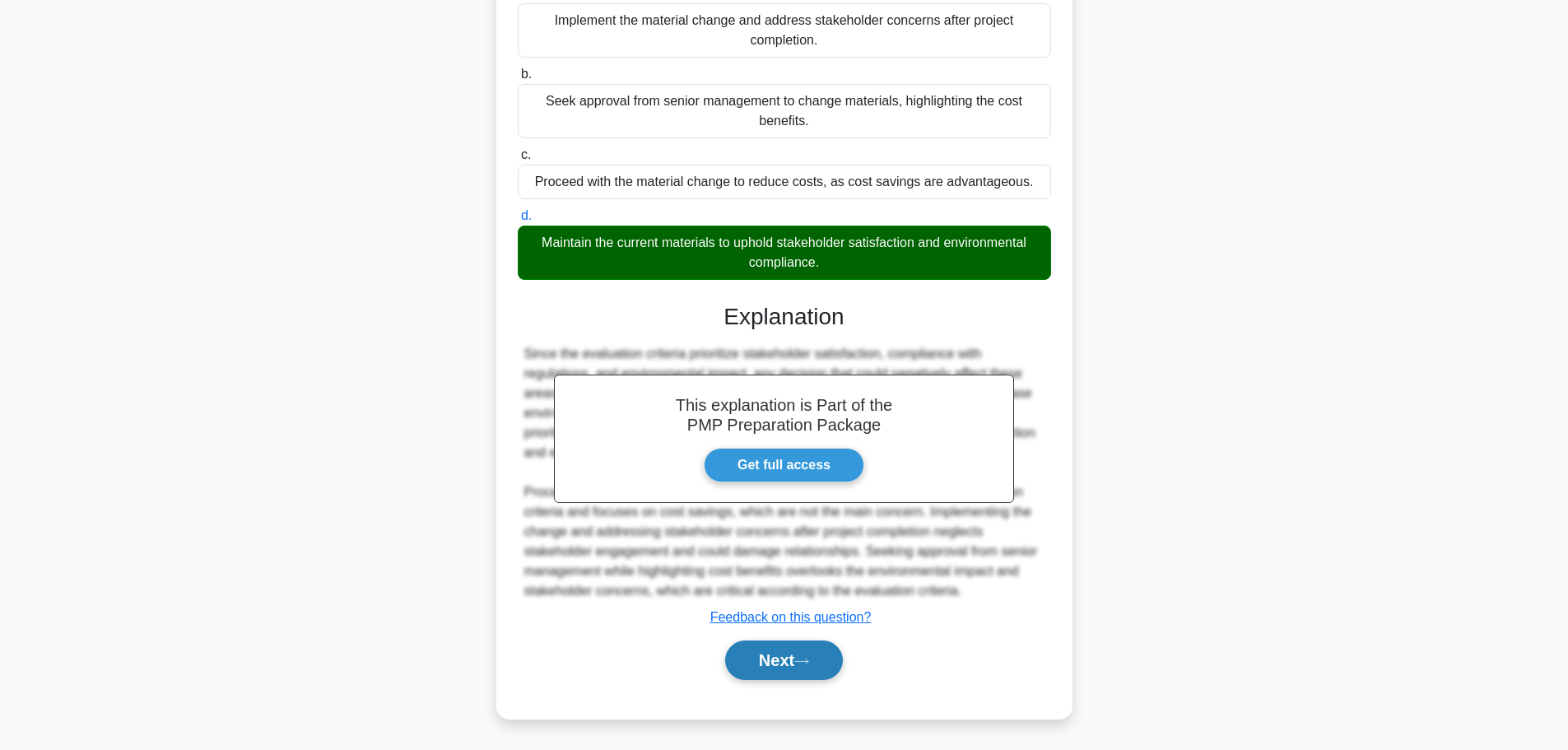
click at [782, 655] on button "Next" at bounding box center [784, 660] width 118 height 39
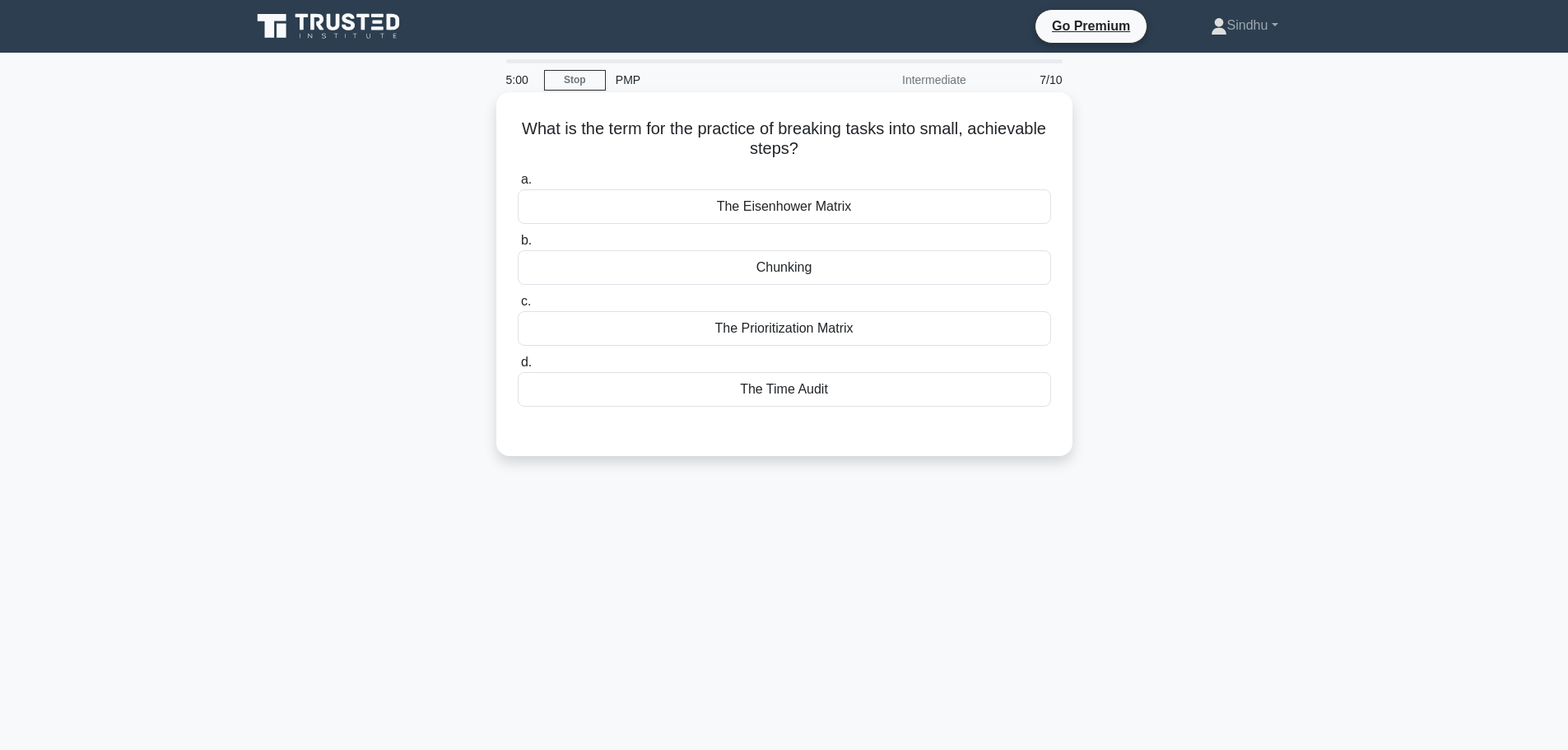
click at [811, 276] on div "Chunking" at bounding box center [784, 267] width 534 height 35
click at [518, 246] on input "b. Chunking" at bounding box center [518, 241] width 0 height 11
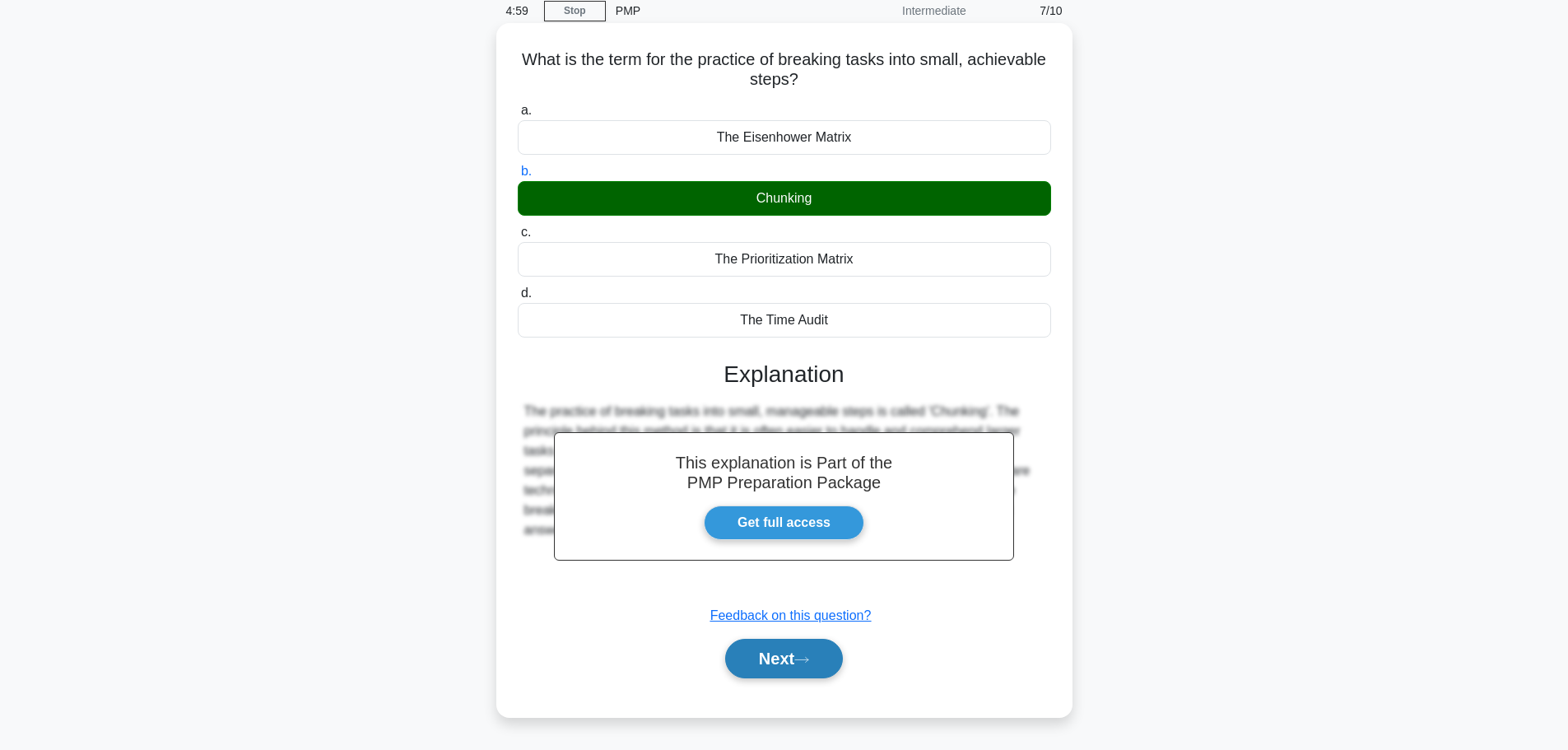
scroll to position [139, 0]
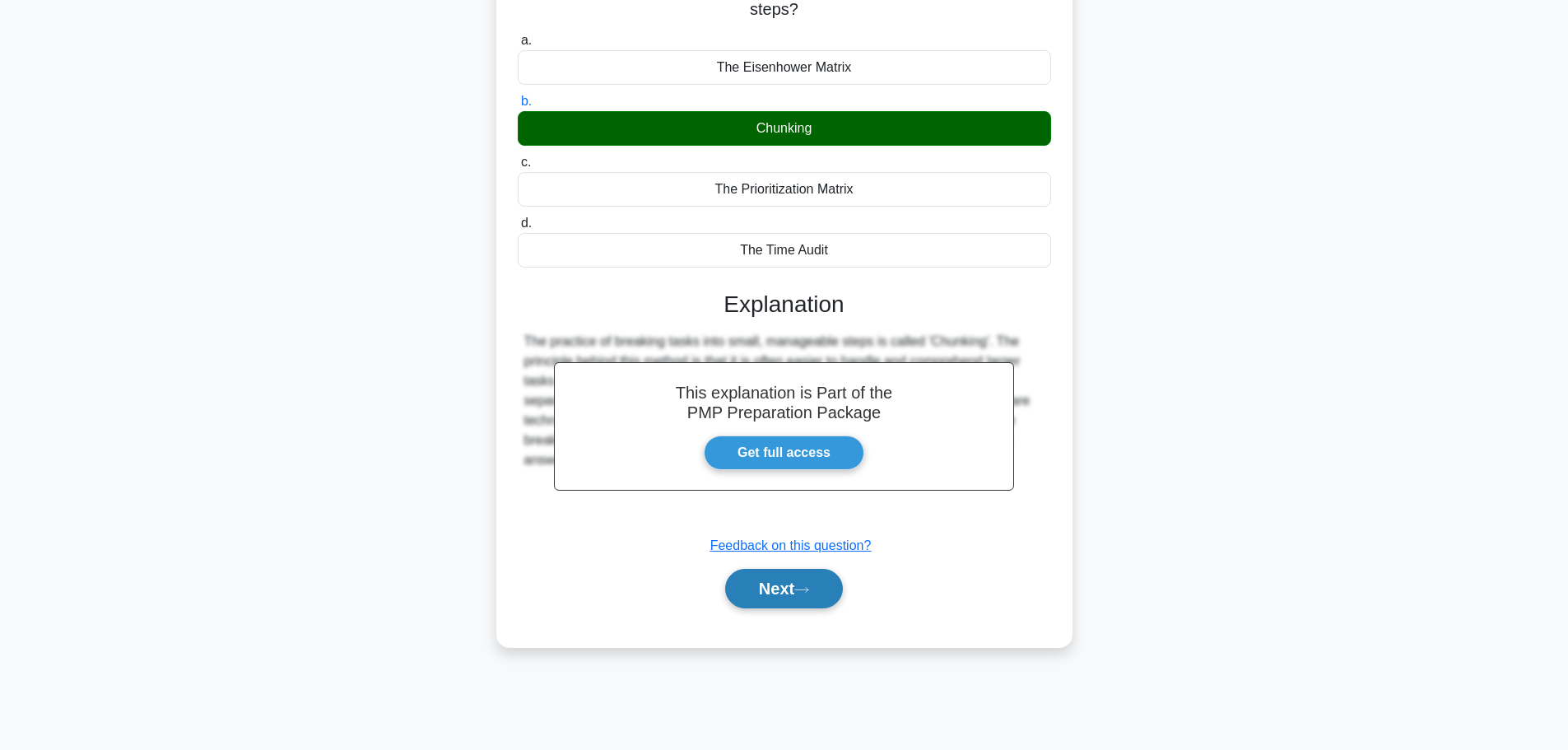
click at [750, 592] on button "Next" at bounding box center [784, 588] width 118 height 39
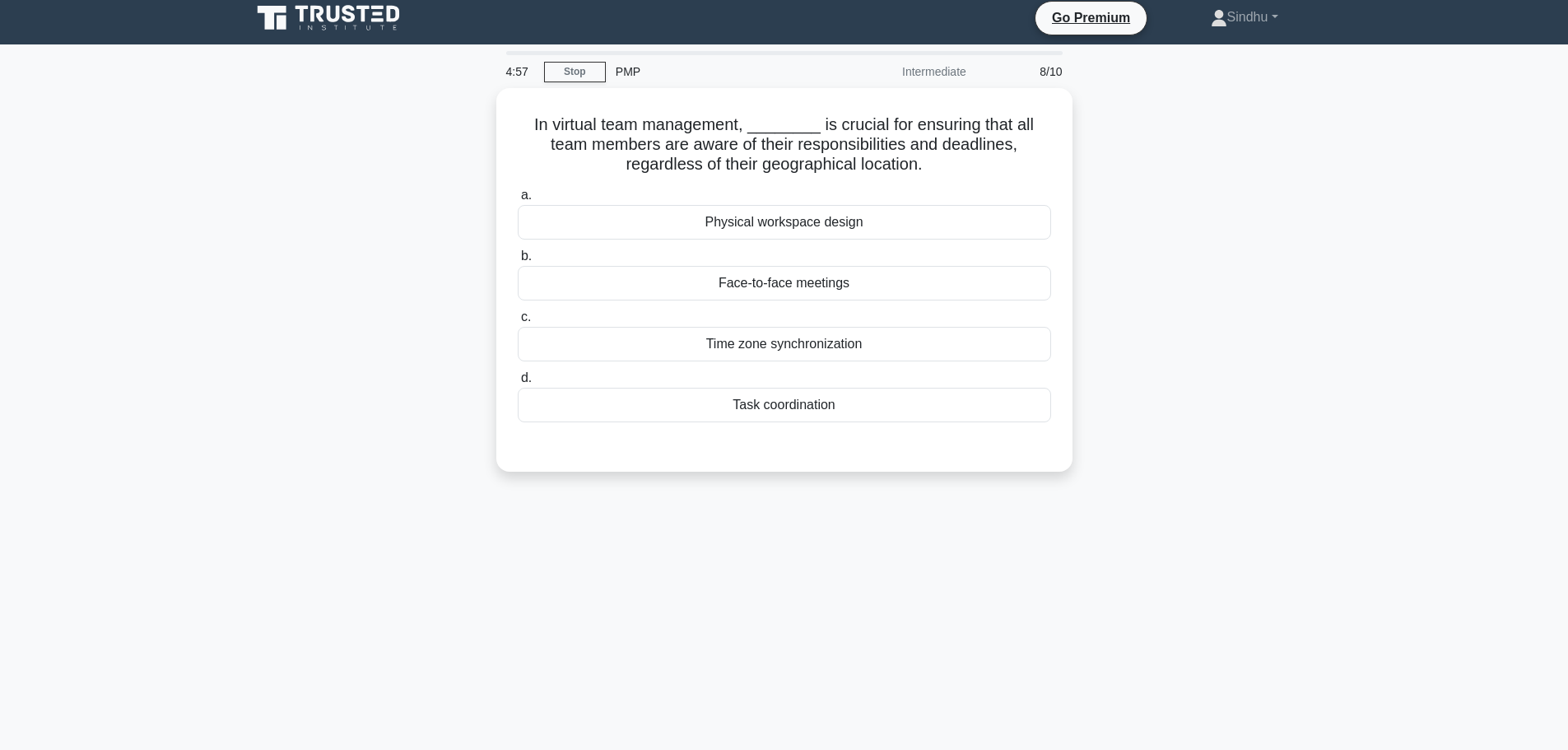
scroll to position [0, 0]
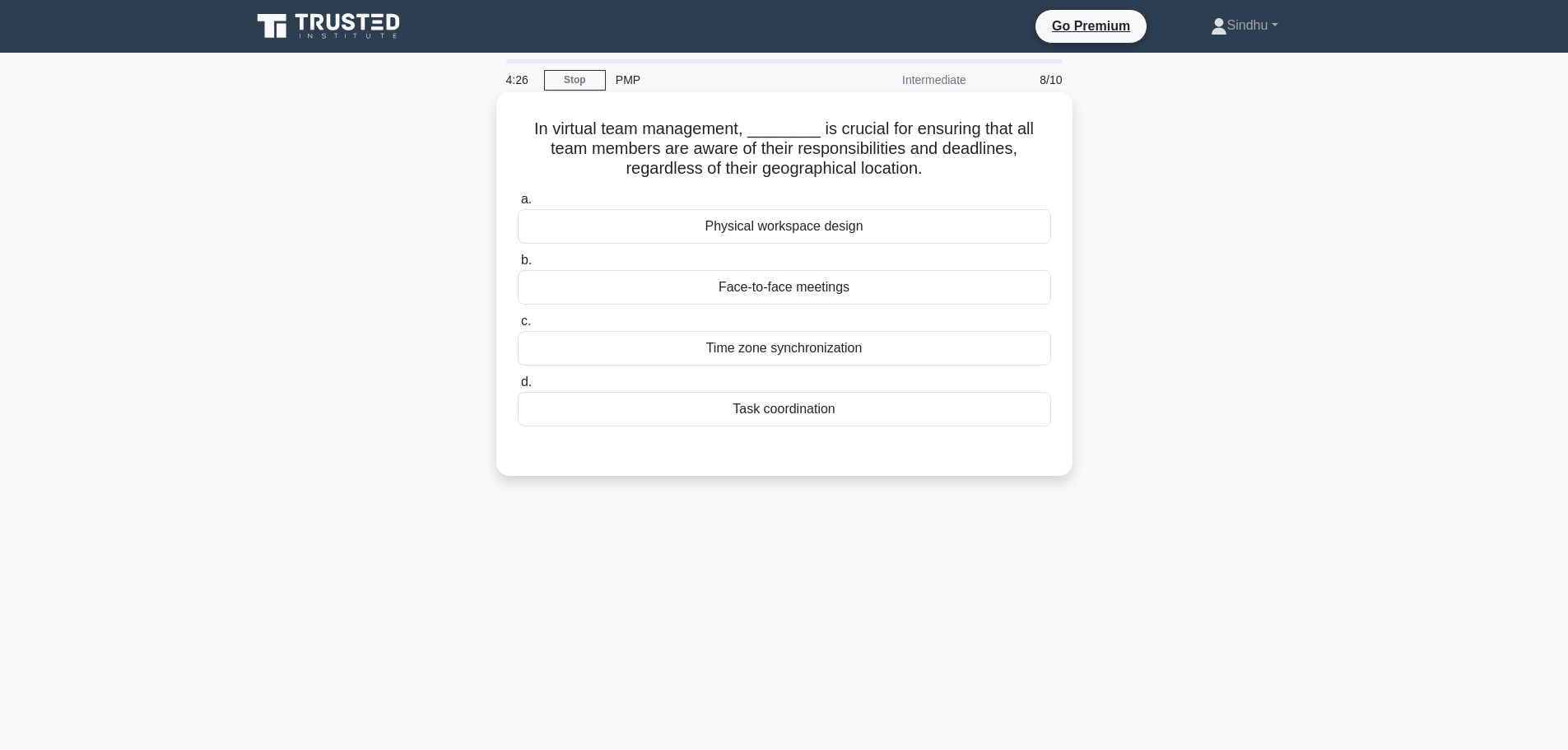
click at [754, 416] on div "Task coordination" at bounding box center [784, 409] width 534 height 35
click at [518, 388] on input "d. Task coordination" at bounding box center [518, 383] width 0 height 11
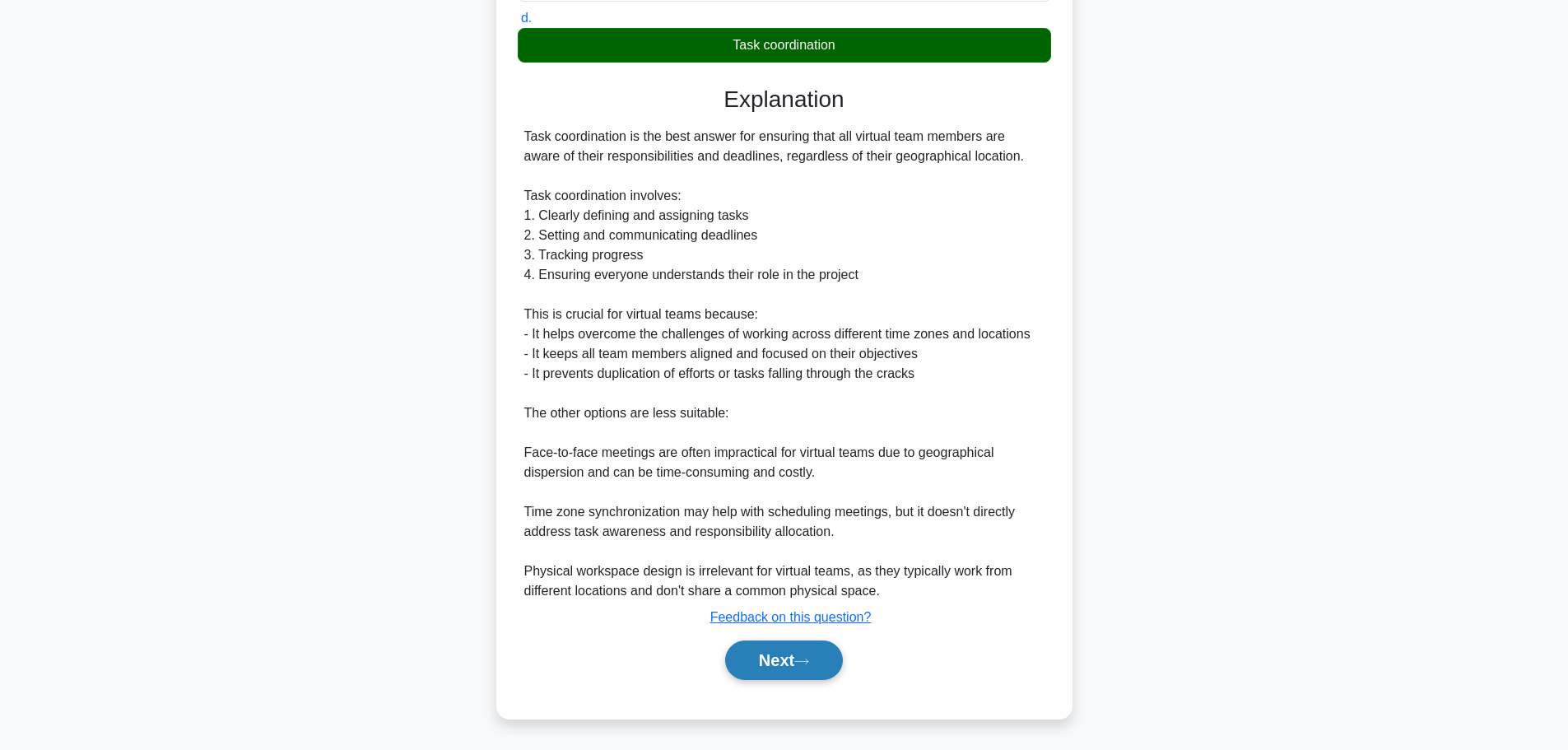
click at [781, 654] on button "Next" at bounding box center [784, 660] width 118 height 39
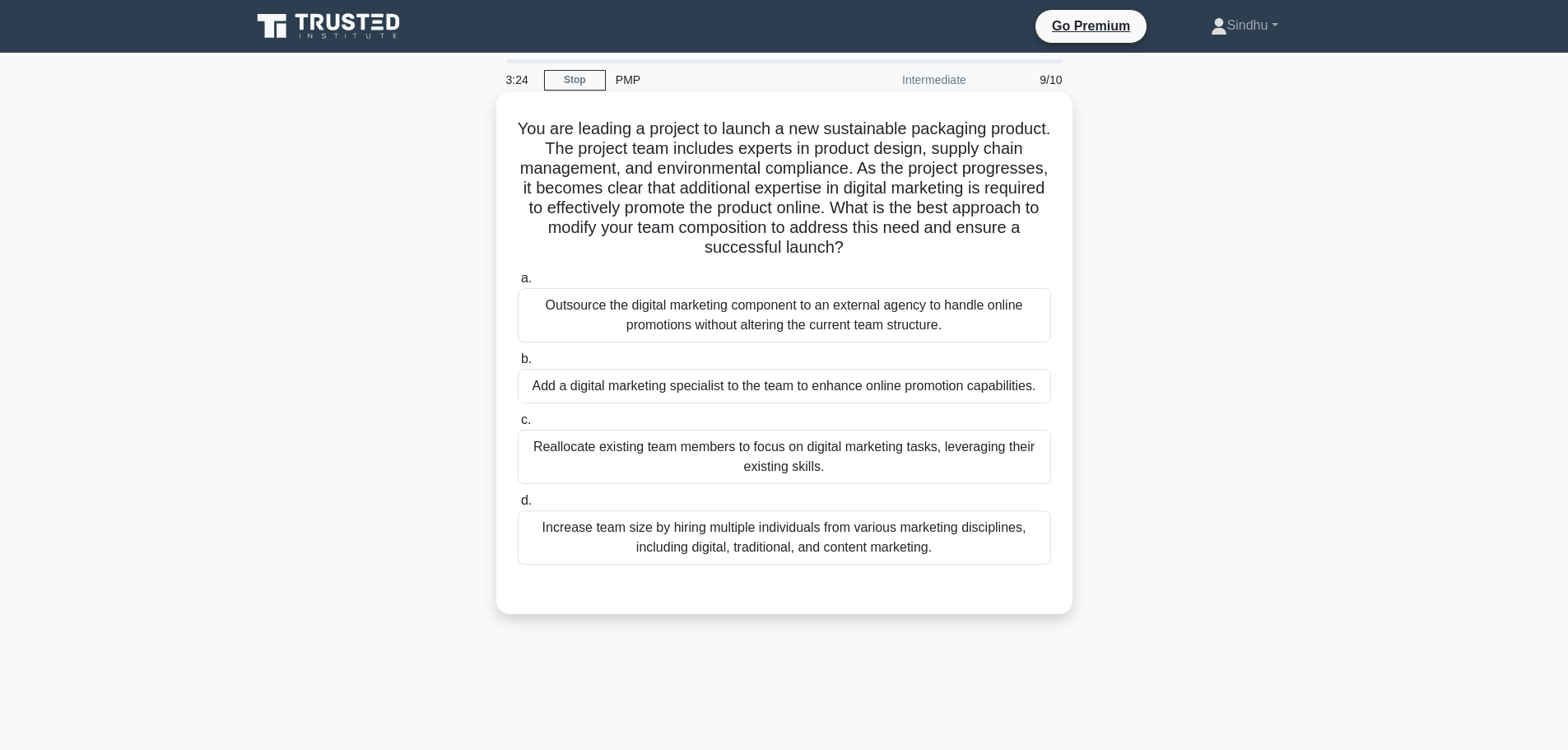
click at [827, 391] on div "Add a digital marketing specialist to the team to enhance online promotion capa…" at bounding box center [784, 386] width 534 height 35
click at [518, 364] on input "b. Add a digital marketing specialist to the team to enhance online promotion c…" at bounding box center [518, 360] width 0 height 11
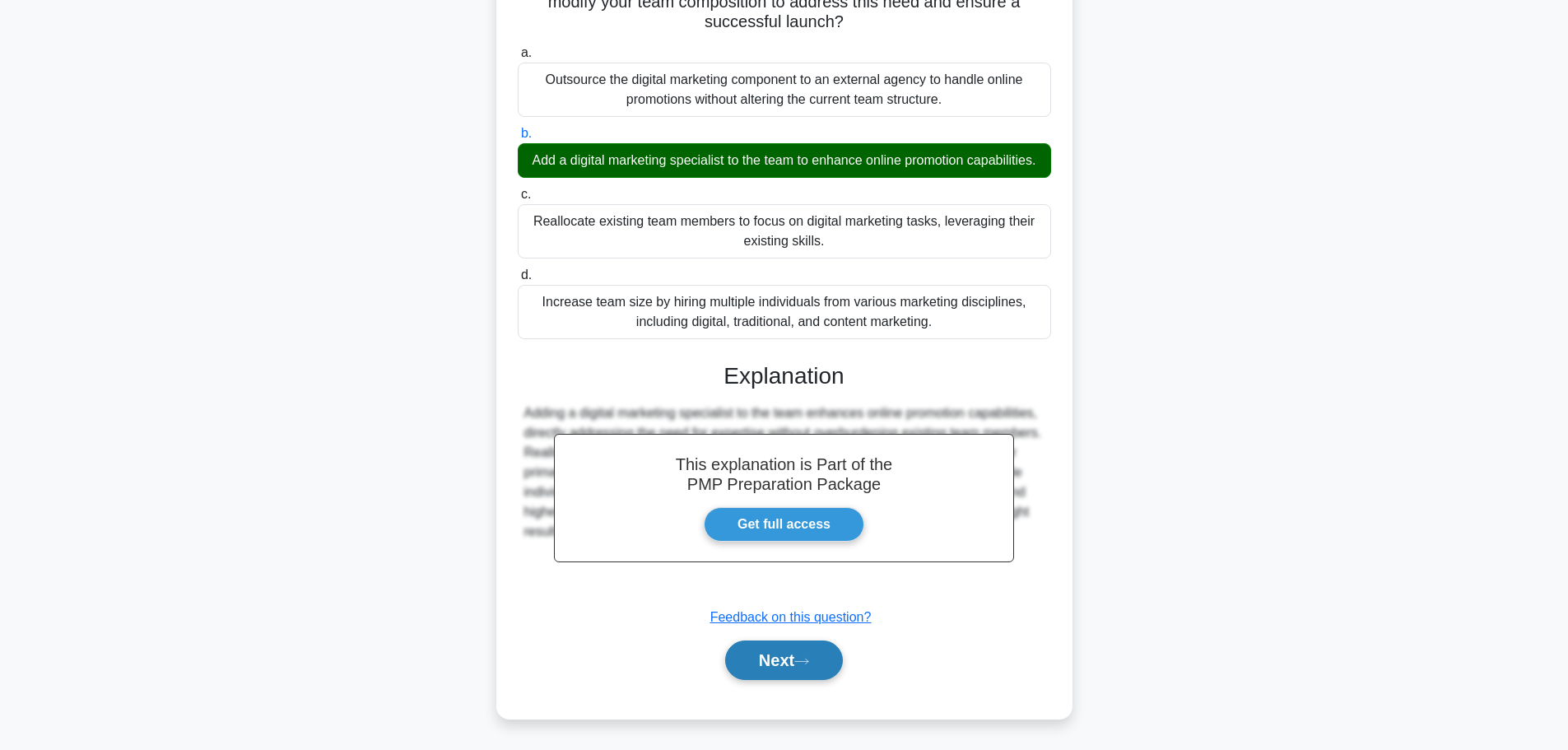
click at [809, 659] on icon at bounding box center [802, 662] width 15 height 9
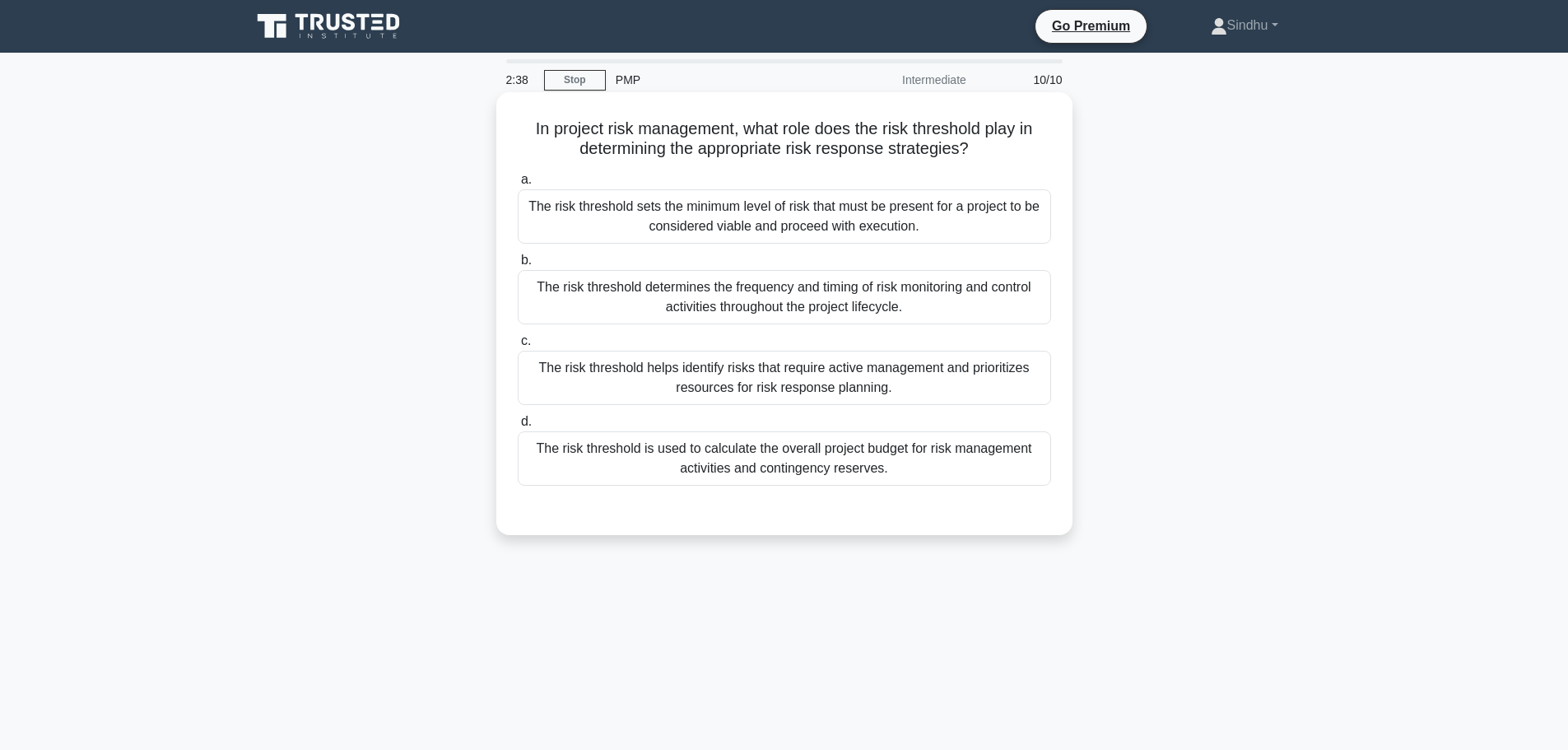
click at [800, 477] on div "The risk threshold is used to calculate the overall project budget for risk man…" at bounding box center [784, 458] width 534 height 54
click at [518, 428] on input "d. The risk threshold is used to calculate the overall project budget for risk …" at bounding box center [518, 422] width 0 height 11
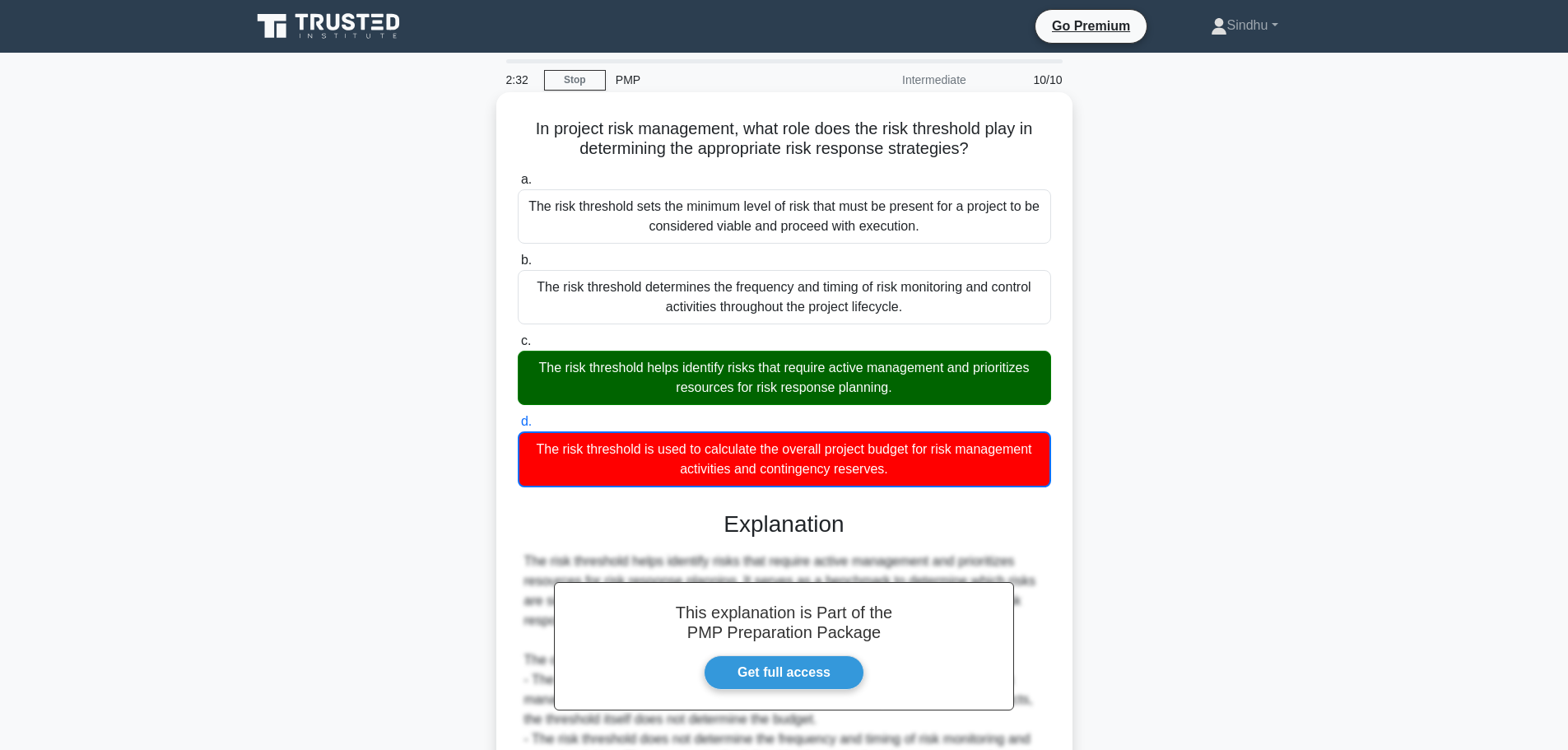
scroll to position [267, 0]
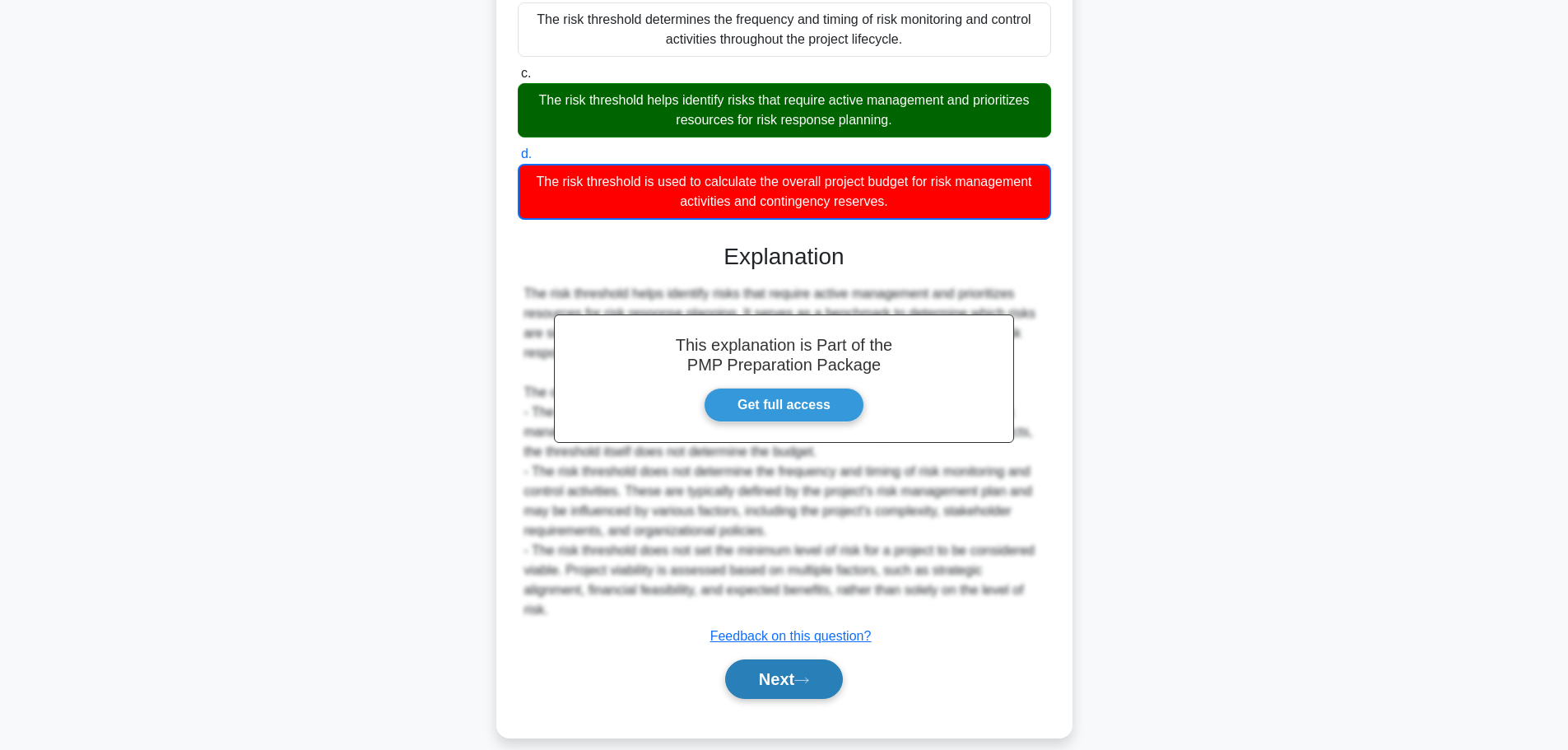
click at [783, 667] on button "Next" at bounding box center [784, 679] width 118 height 39
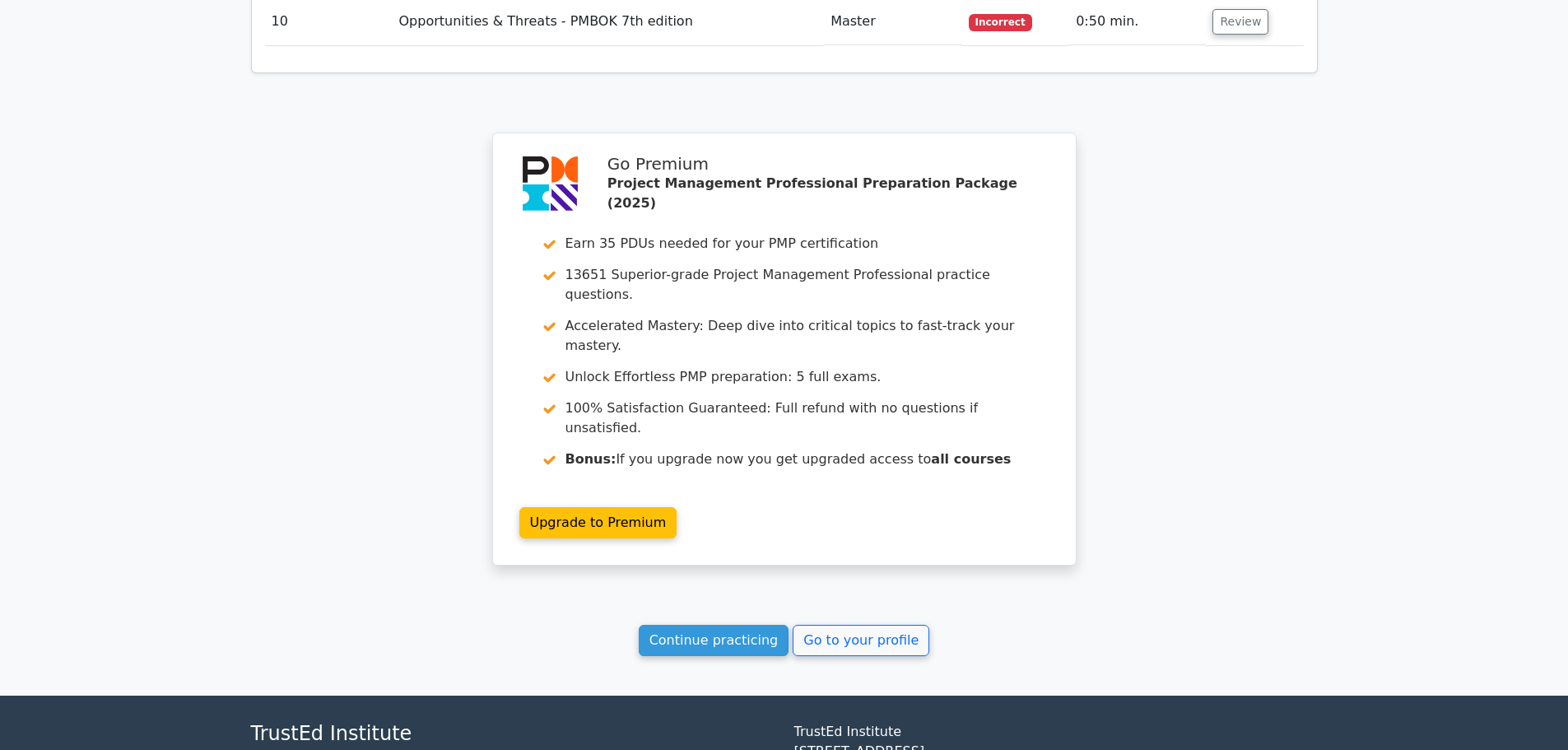
scroll to position [2853, 0]
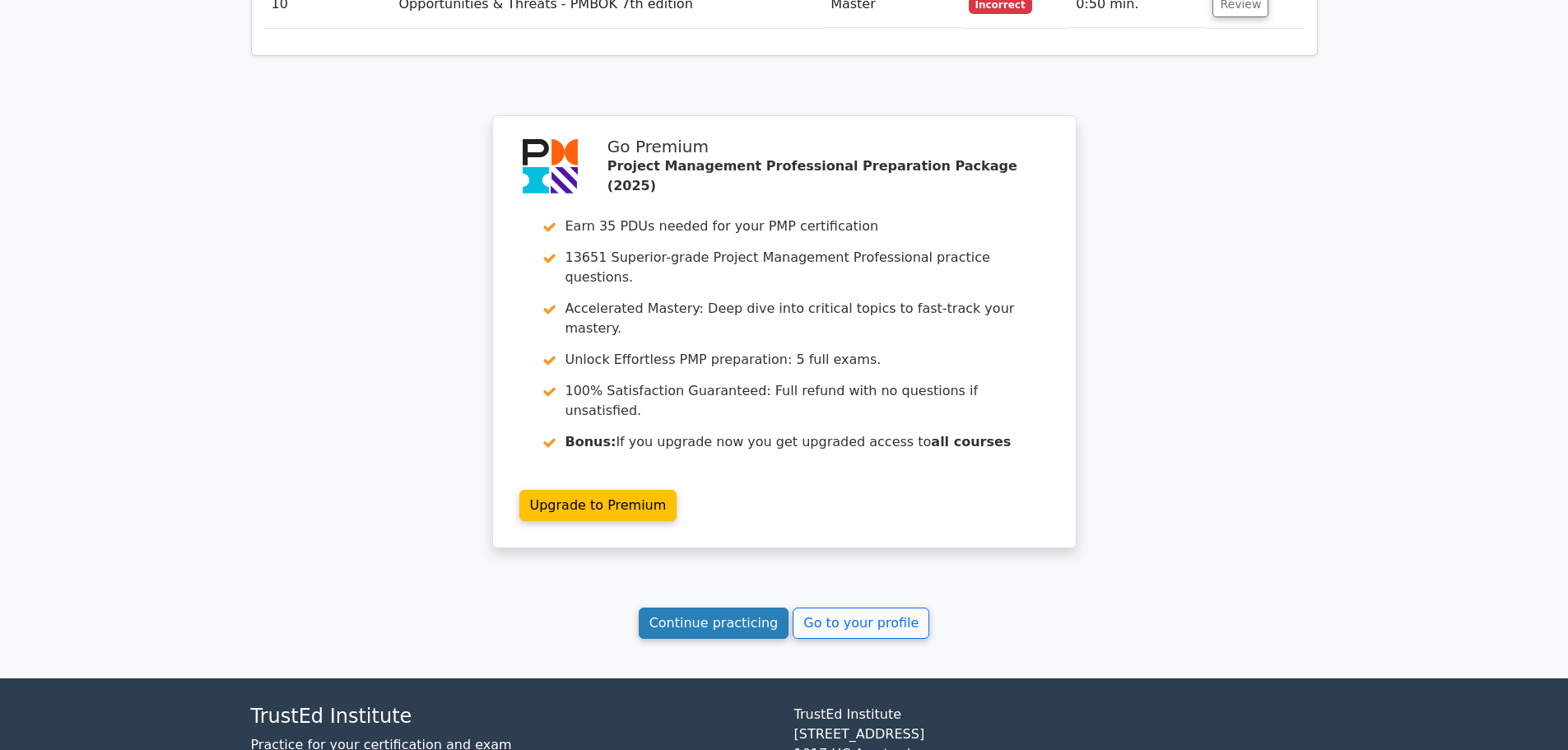
click at [724, 608] on link "Continue practicing" at bounding box center [714, 624] width 151 height 31
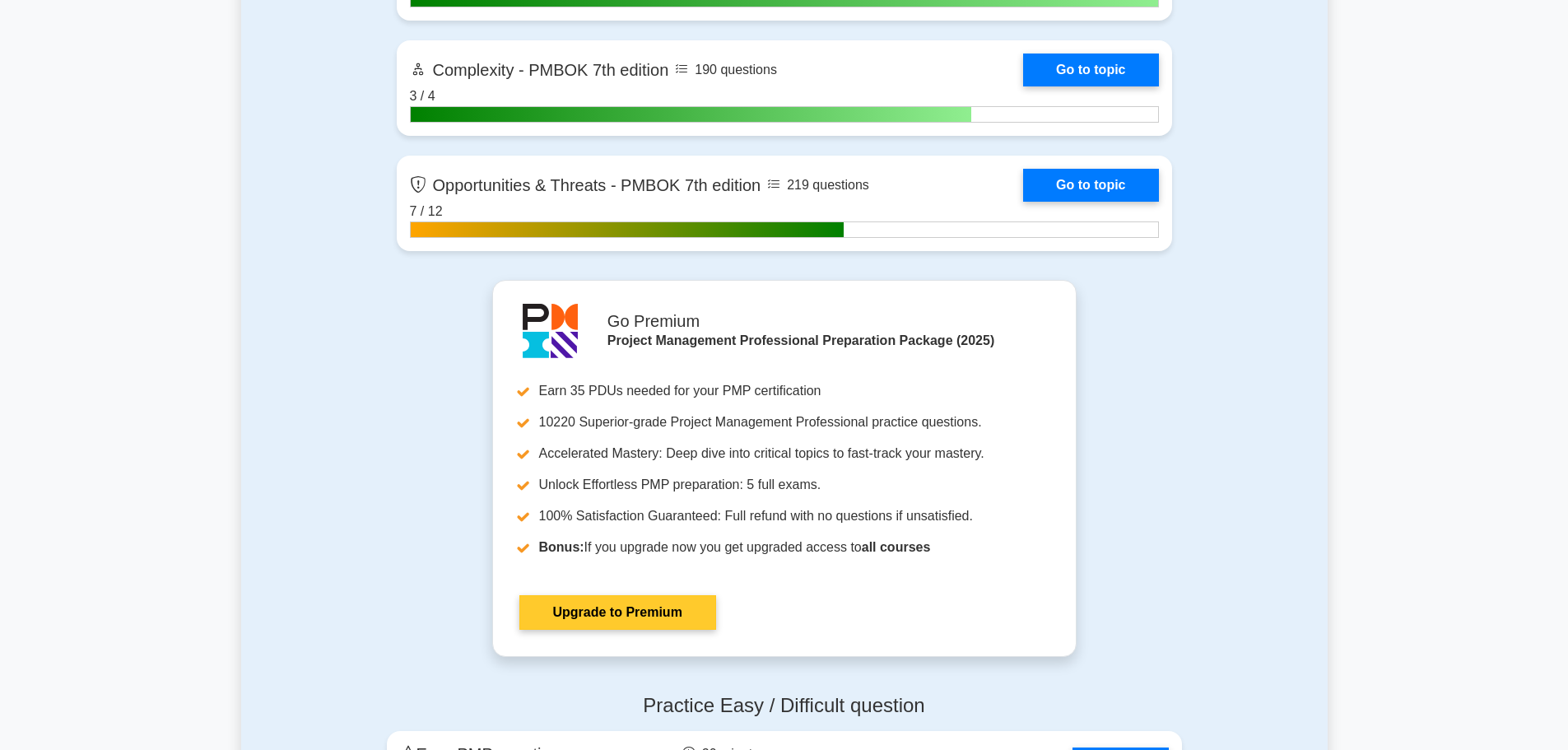
scroll to position [5517, 0]
